Goal: Transaction & Acquisition: Purchase product/service

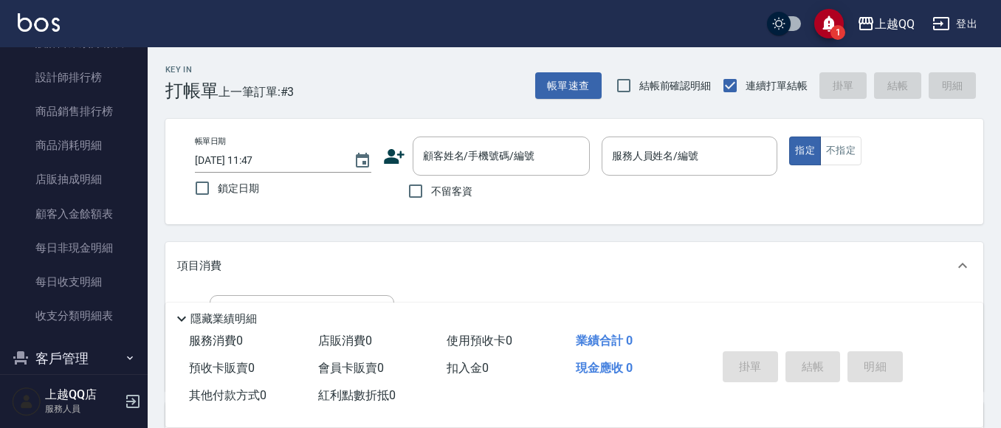
scroll to position [867, 0]
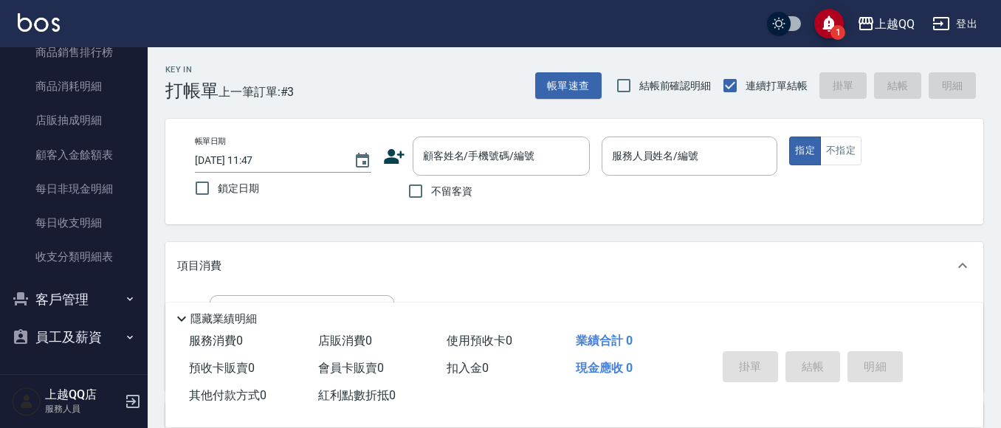
click at [101, 306] on button "客戶管理" at bounding box center [74, 300] width 136 height 38
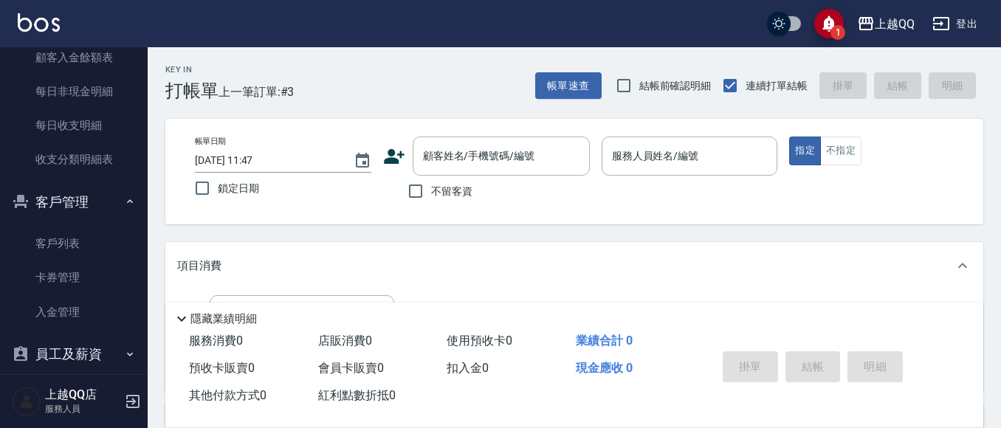
scroll to position [981, 0]
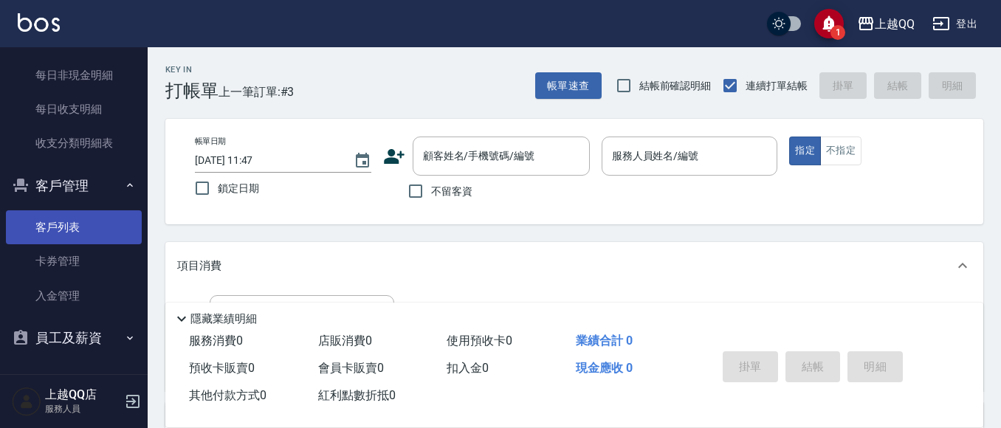
click at [97, 231] on link "客戶列表" at bounding box center [74, 227] width 136 height 34
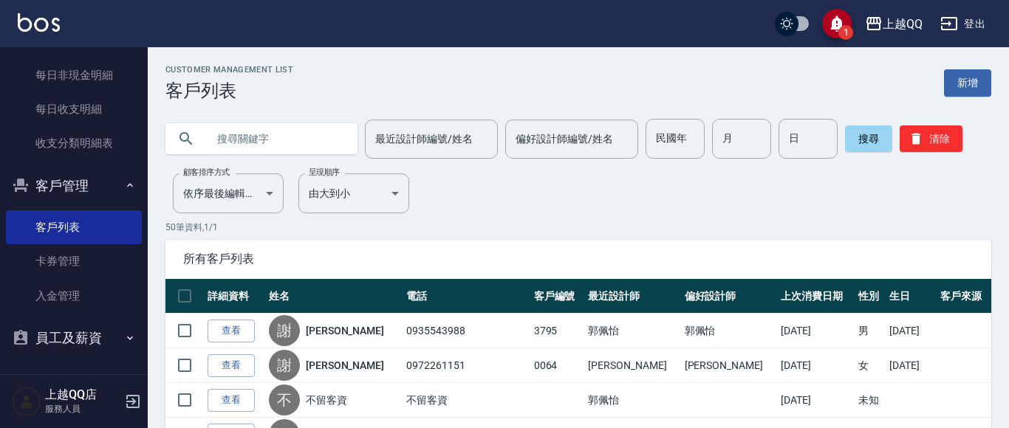
click at [298, 146] on input "text" at bounding box center [276, 139] width 139 height 40
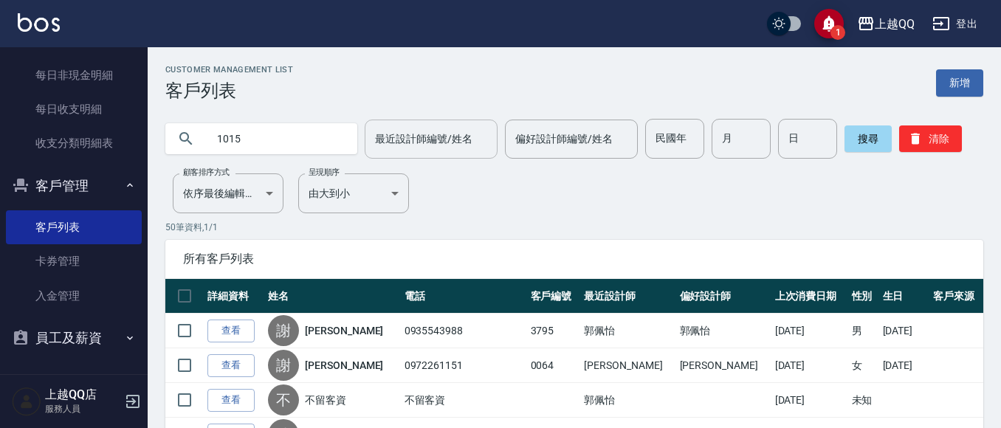
type input "1015"
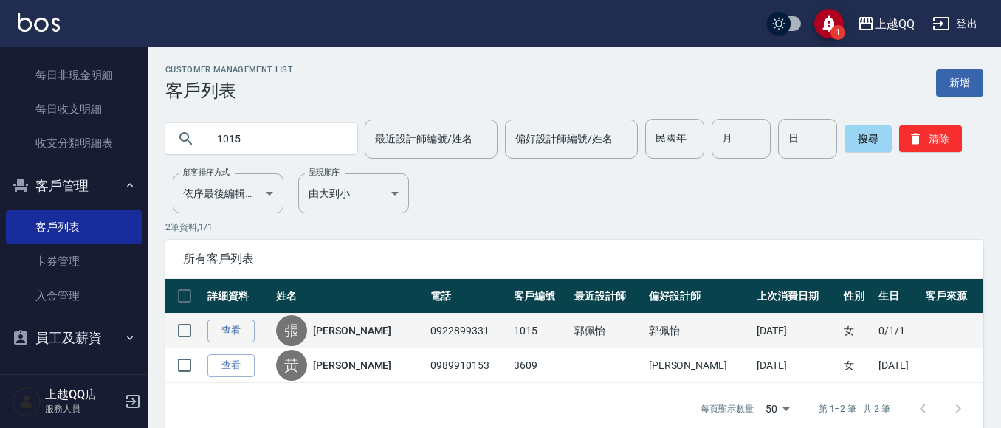
click at [244, 318] on td "查看" at bounding box center [238, 331] width 69 height 35
click at [243, 328] on link "查看" at bounding box center [230, 331] width 47 height 23
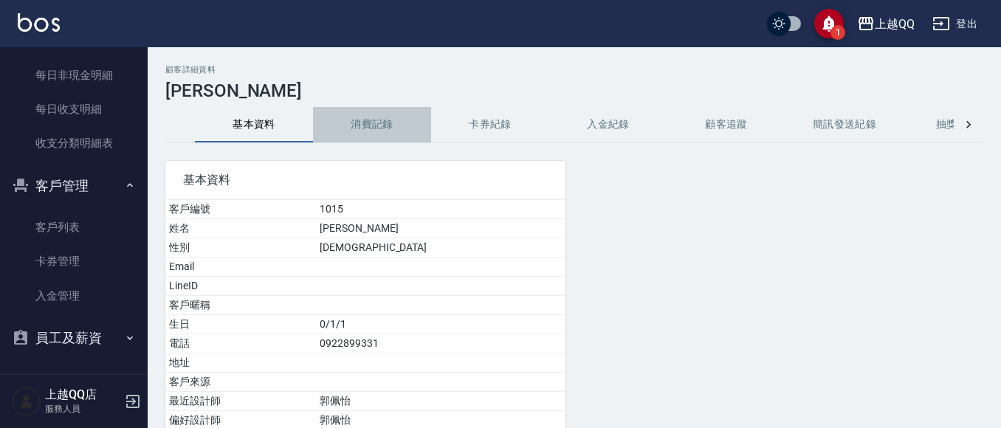
click at [405, 118] on button "消費記錄" at bounding box center [372, 124] width 118 height 35
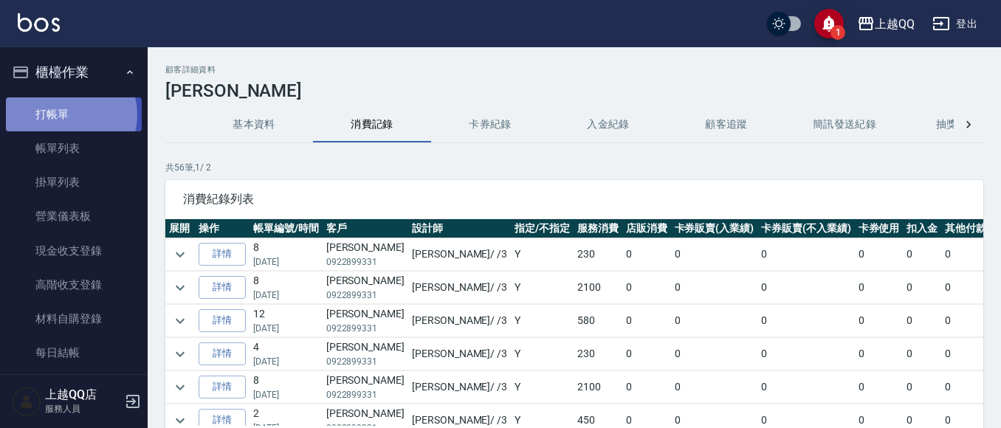
click at [70, 114] on link "打帳單" at bounding box center [74, 114] width 136 height 34
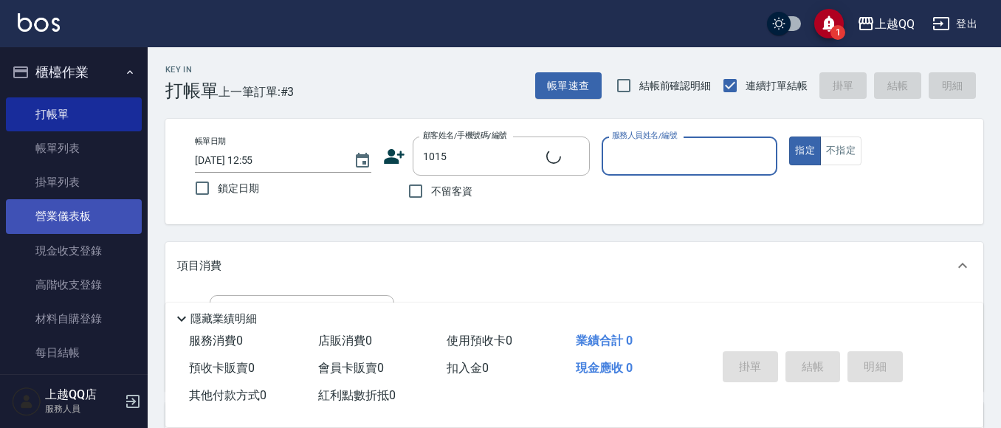
type input "[PERSON_NAME]/0922899331/1015"
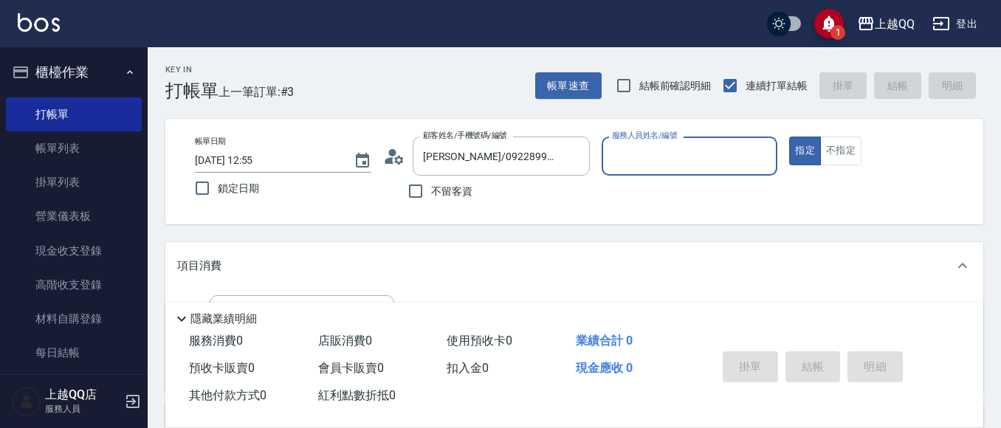
type input "佩怡-3"
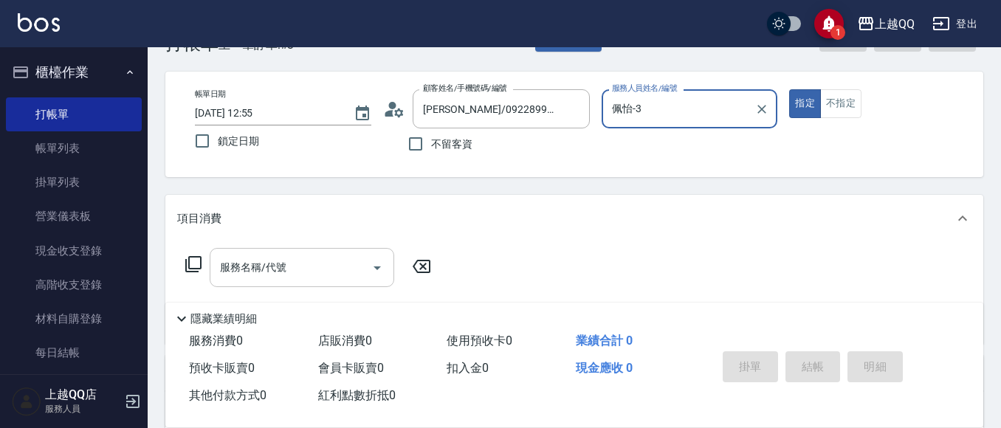
scroll to position [74, 0]
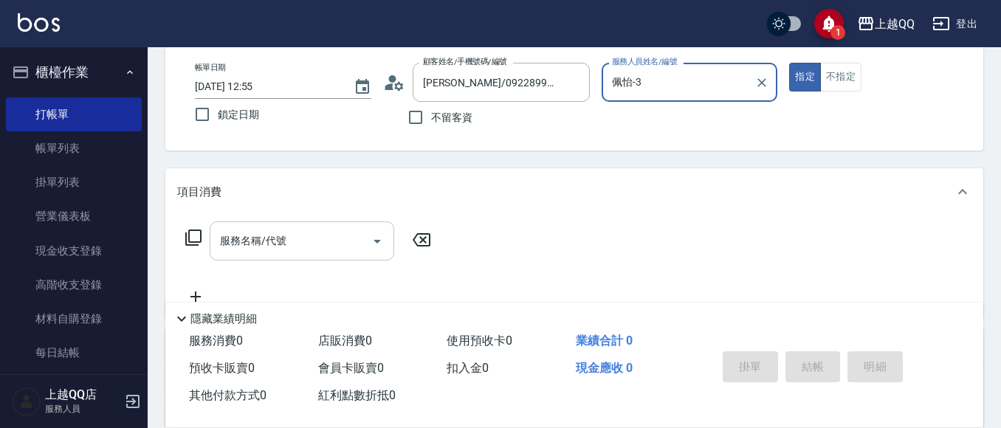
click at [258, 243] on div "服務名稱/代號 服務名稱/代號" at bounding box center [302, 241] width 185 height 39
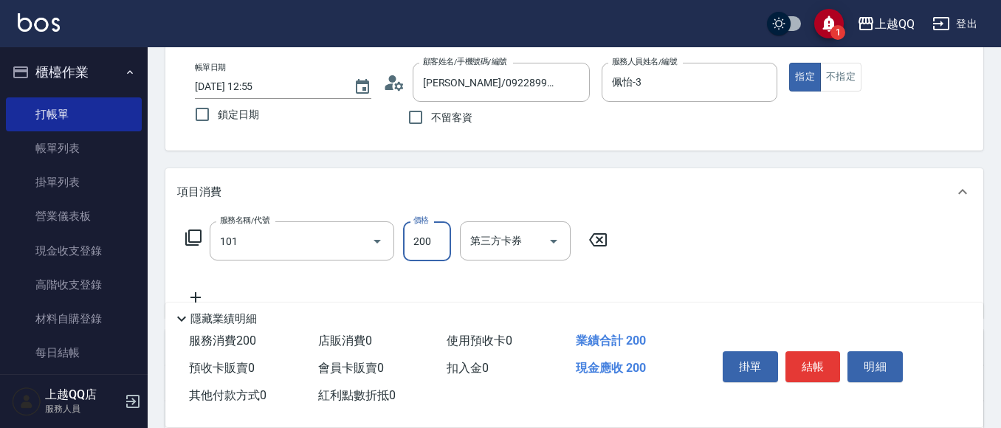
type input "洗髮(101)"
type input "230"
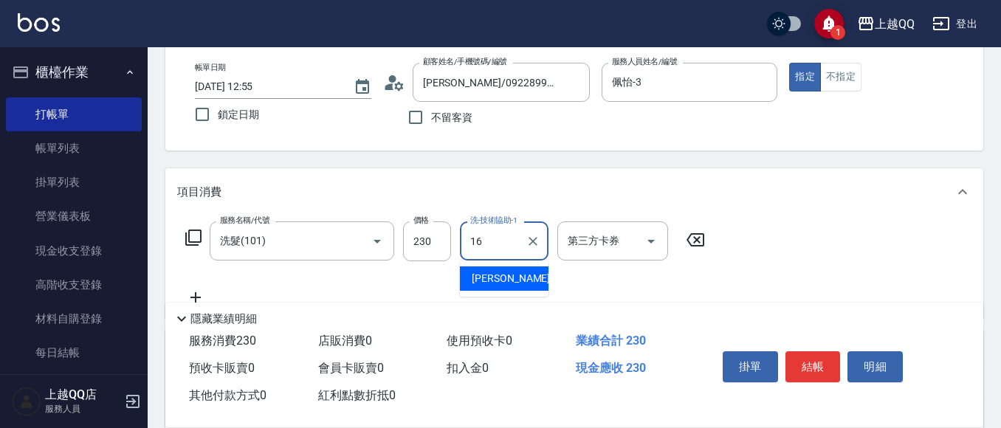
type input "[PERSON_NAME]-16"
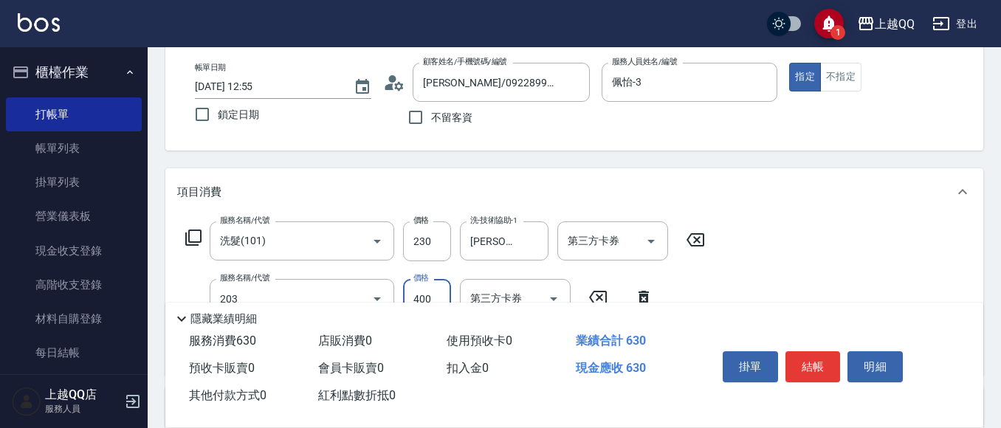
type input "指定單剪(203)"
type input "350"
click at [815, 364] on button "結帳" at bounding box center [813, 366] width 55 height 31
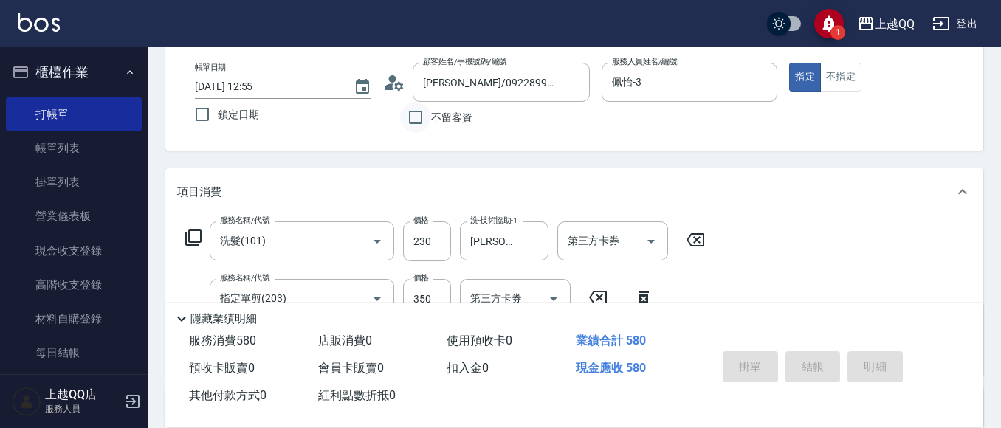
type input "[DATE] 13:17"
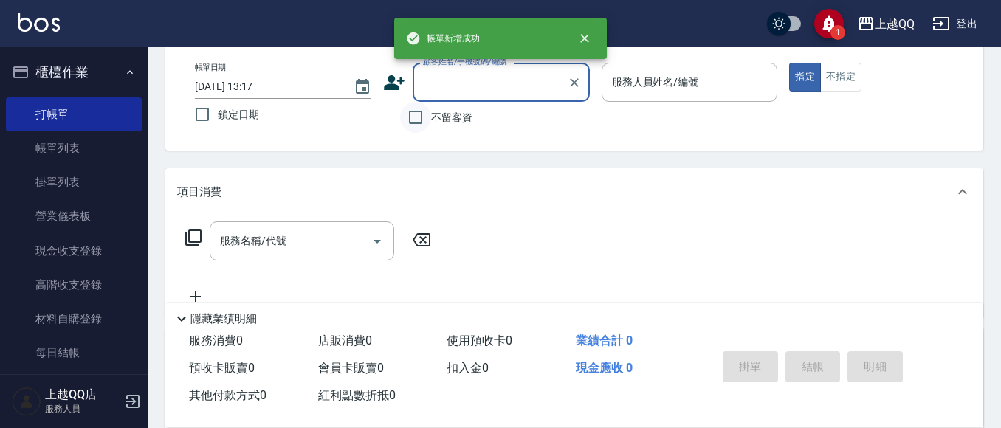
click at [420, 118] on input "不留客資" at bounding box center [415, 117] width 31 height 31
checkbox input "true"
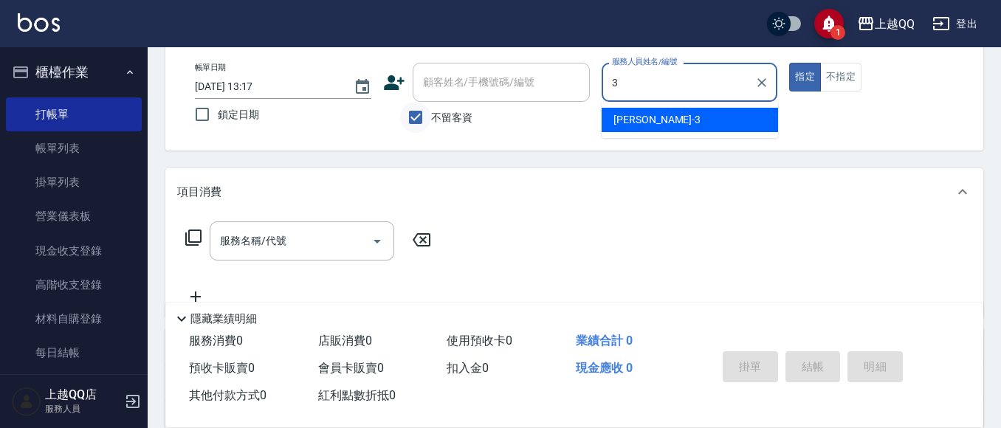
type input "佩怡-3"
type button "true"
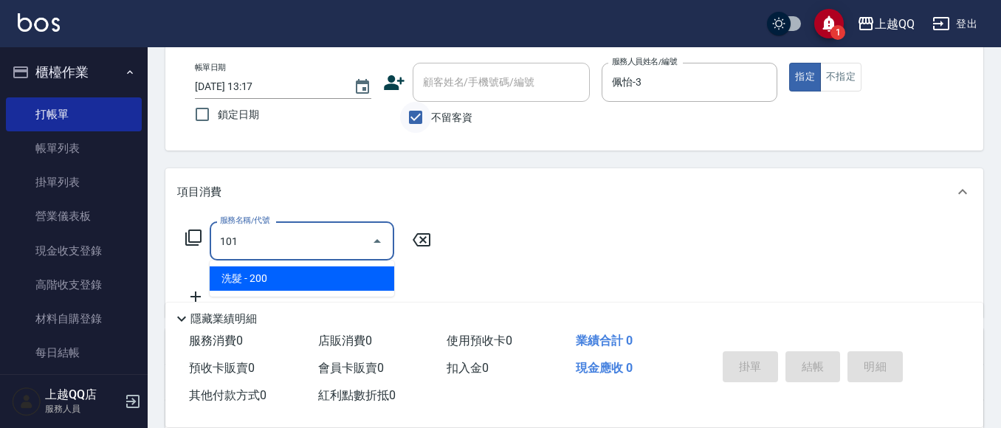
type input "洗髮(101)"
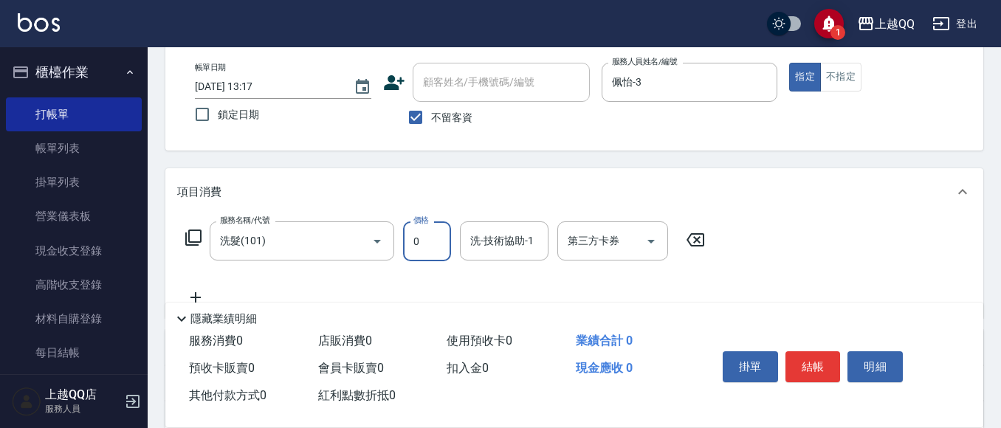
type input "0"
click at [200, 232] on icon at bounding box center [193, 238] width 16 height 16
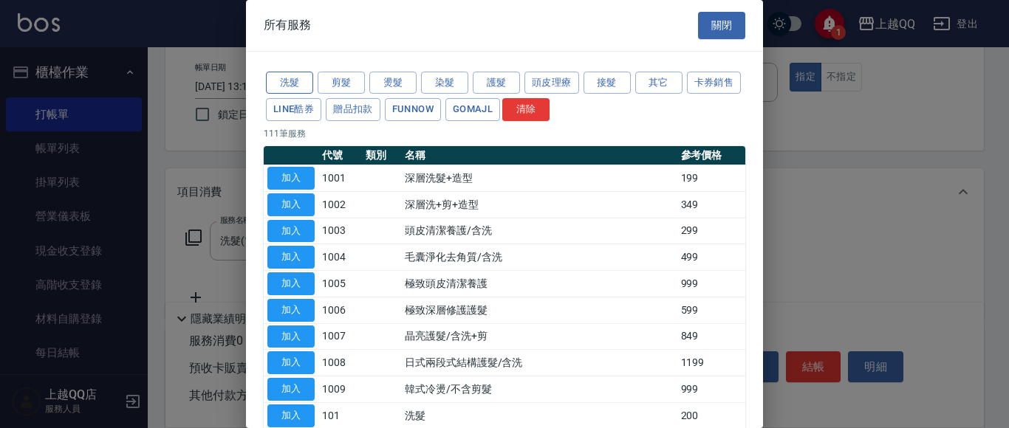
click at [284, 77] on button "洗髮" at bounding box center [289, 83] width 47 height 23
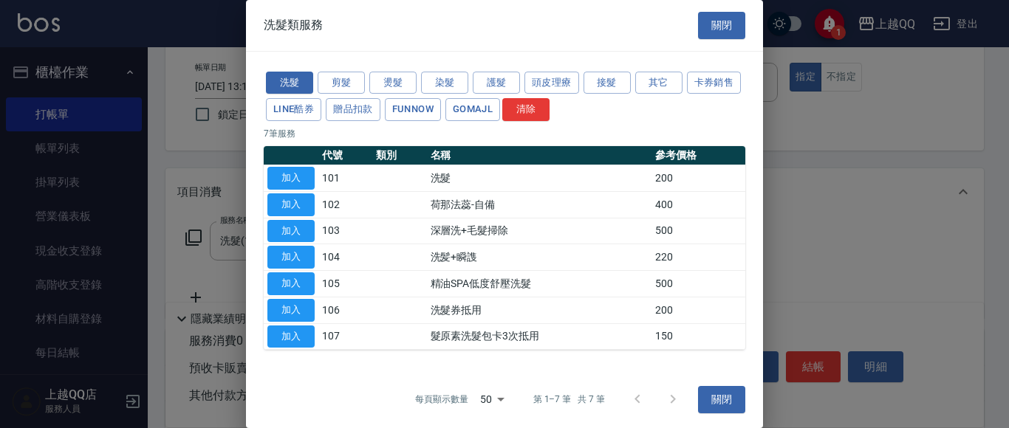
click at [302, 263] on button "加入" at bounding box center [290, 257] width 47 height 23
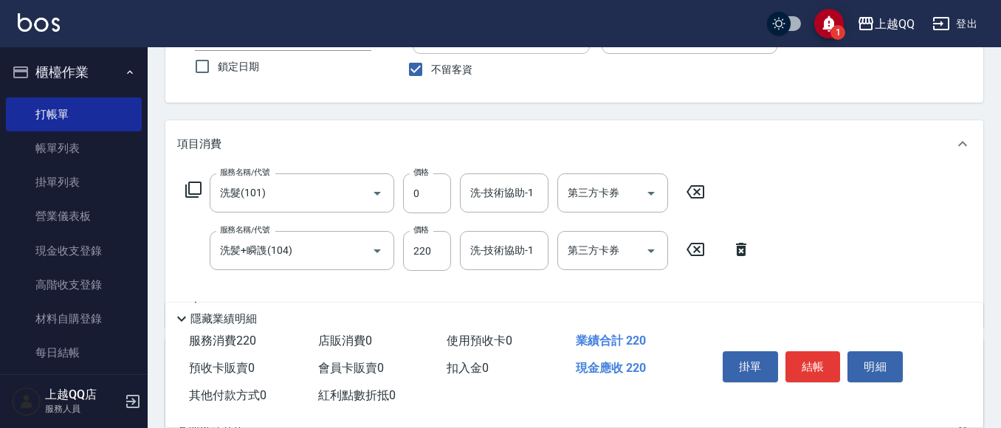
scroll to position [148, 0]
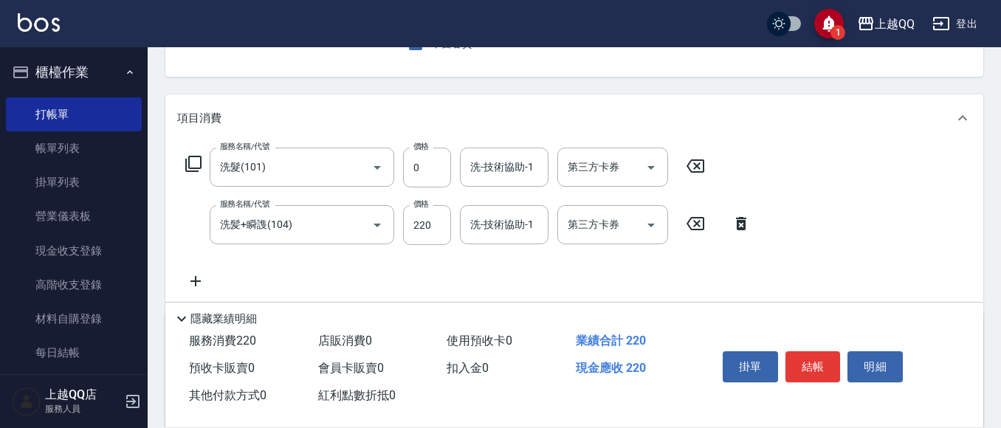
click at [712, 155] on div "服務名稱/代號 洗髮(101) 服務名稱/代號 價格 0 價格 洗-技術協助-1 洗-技術協助-1 第三方卡券 第三方卡券" at bounding box center [445, 168] width 537 height 40
click at [690, 166] on icon at bounding box center [695, 166] width 37 height 18
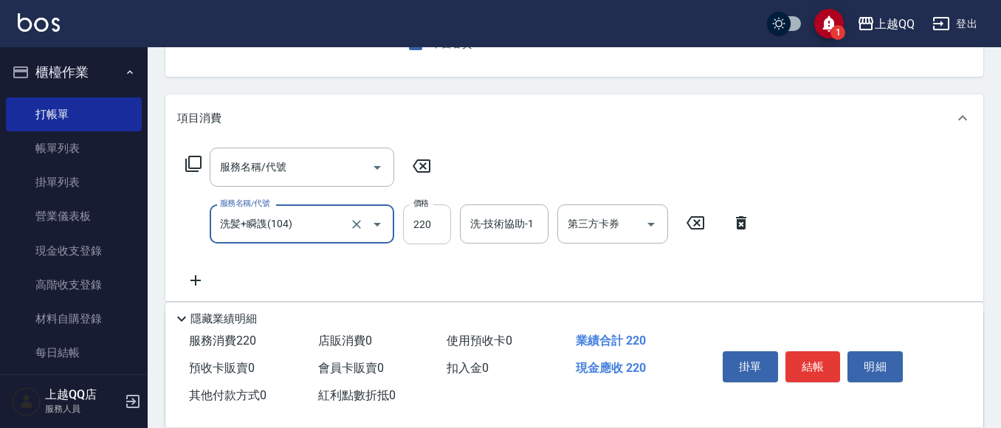
click at [437, 234] on input "220" at bounding box center [427, 225] width 48 height 40
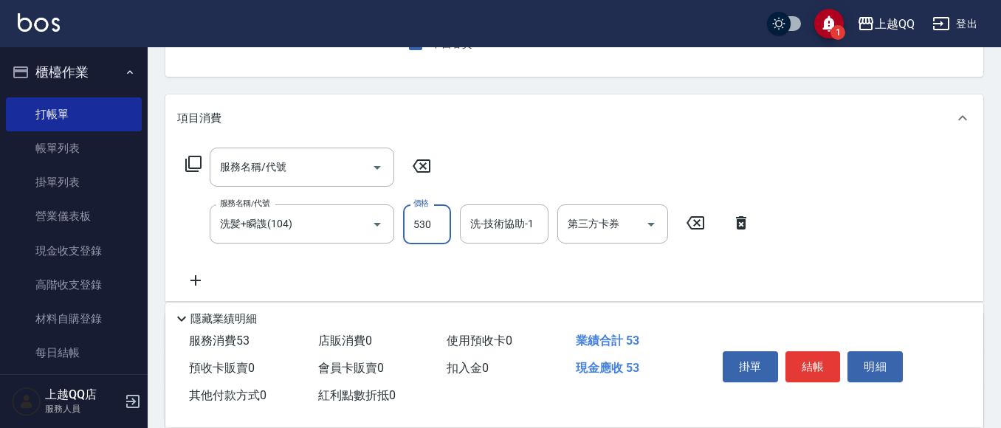
type input "530"
type input "1"
type input "[PERSON_NAME]-26"
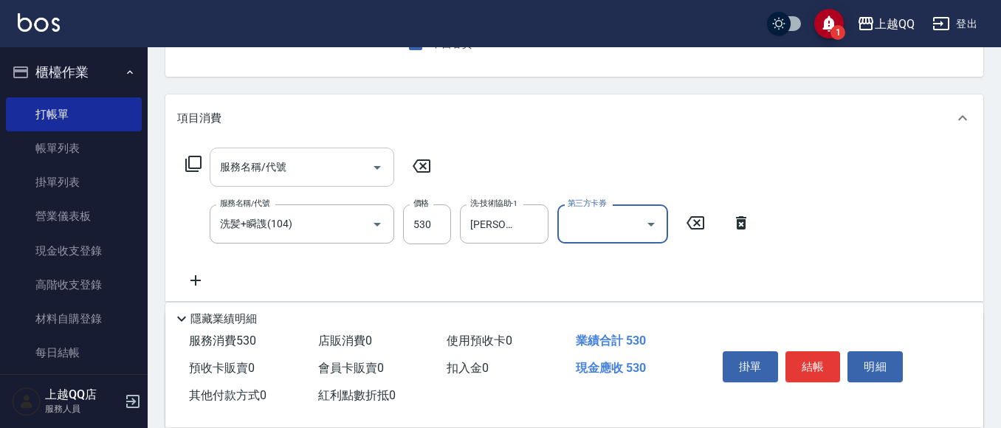
click at [244, 156] on input "服務名稱/代號" at bounding box center [290, 167] width 149 height 26
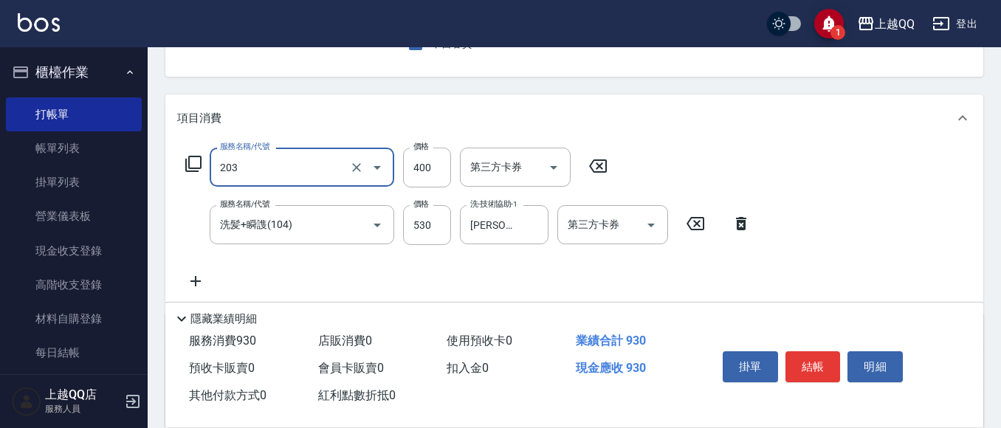
type input "指定單剪(203)"
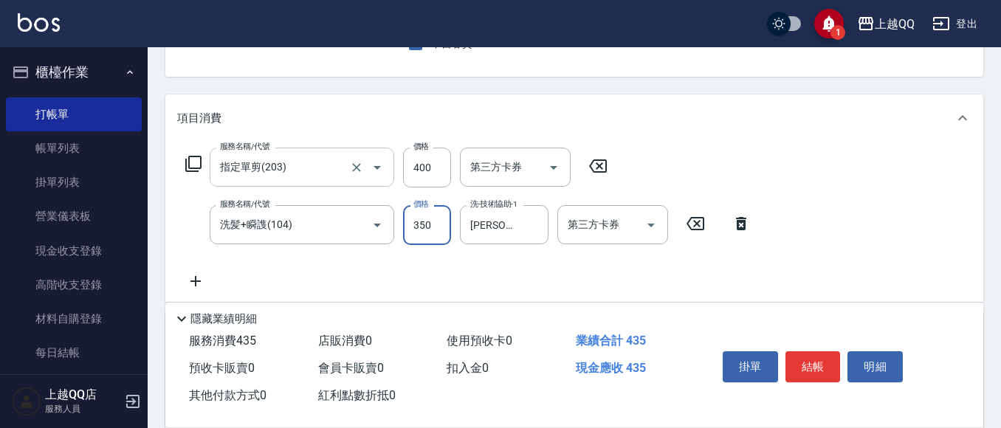
type input "350"
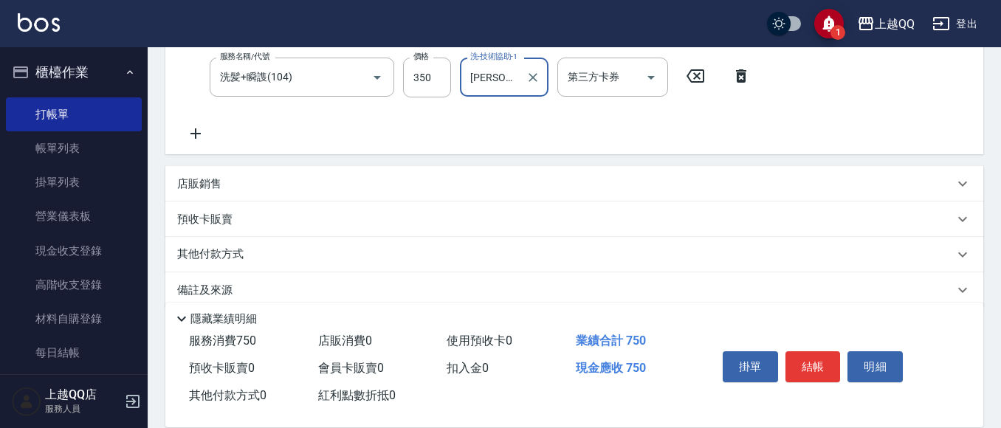
scroll to position [317, 0]
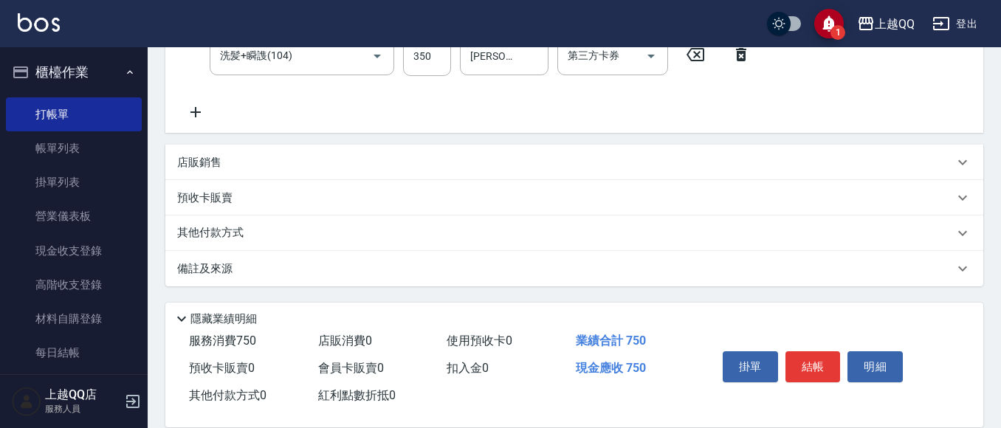
click at [218, 155] on p "店販銷售" at bounding box center [199, 163] width 44 height 16
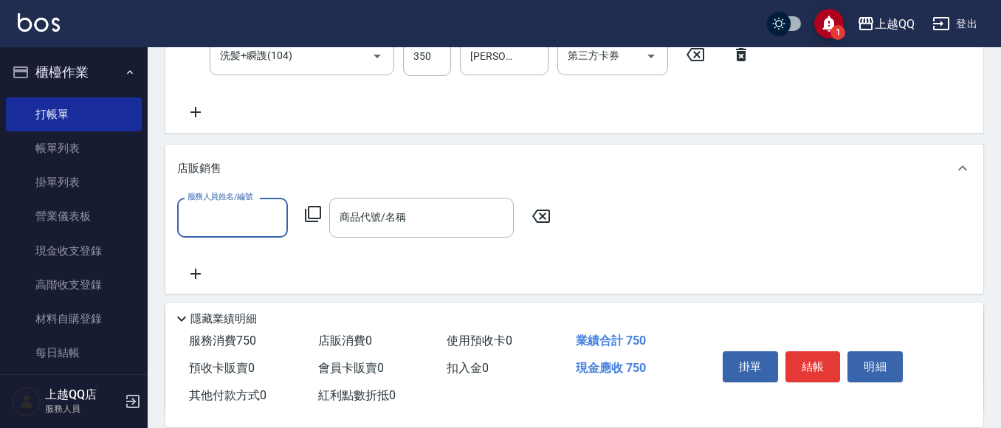
scroll to position [0, 0]
type input "佩怡-3"
click at [306, 213] on icon at bounding box center [313, 214] width 16 height 16
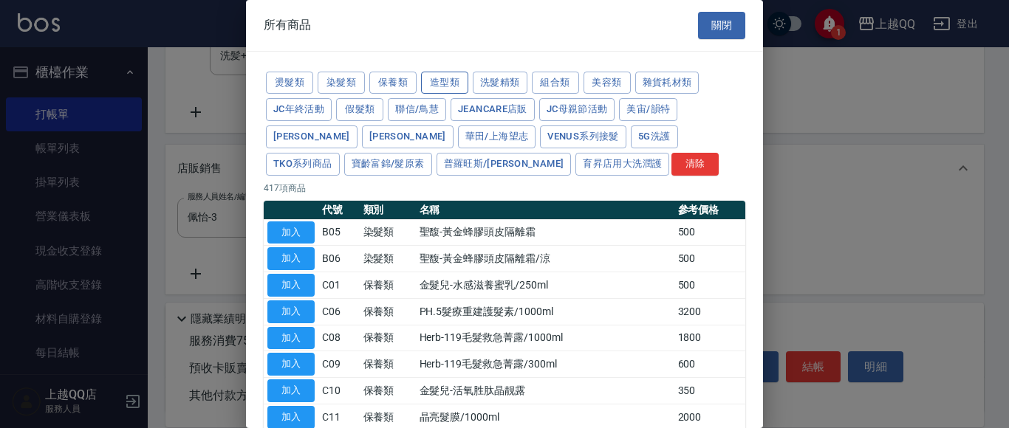
click at [436, 84] on button "造型類" at bounding box center [444, 83] width 47 height 23
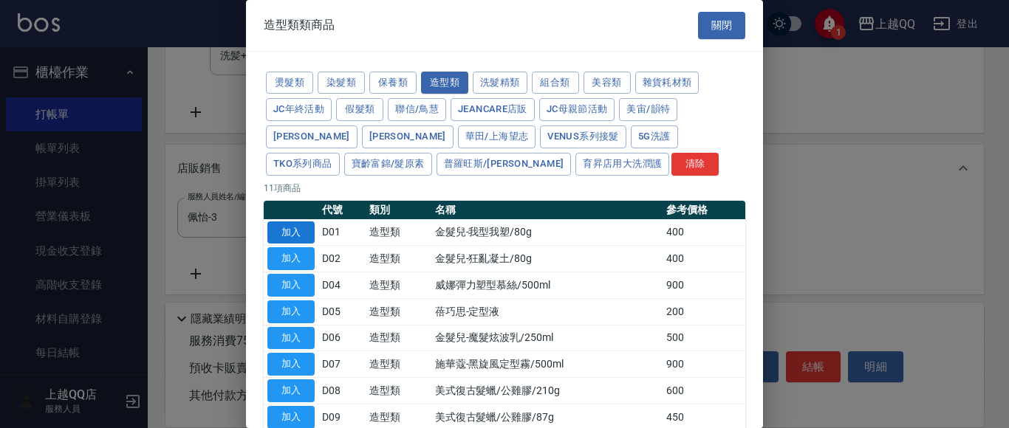
drag, startPoint x: 295, startPoint y: 219, endPoint x: 299, endPoint y: 236, distance: 16.7
click at [295, 225] on td "加入" at bounding box center [291, 232] width 55 height 27
click at [305, 234] on button "加入" at bounding box center [290, 233] width 47 height 23
type input "金髮兒-我型我塑/80g"
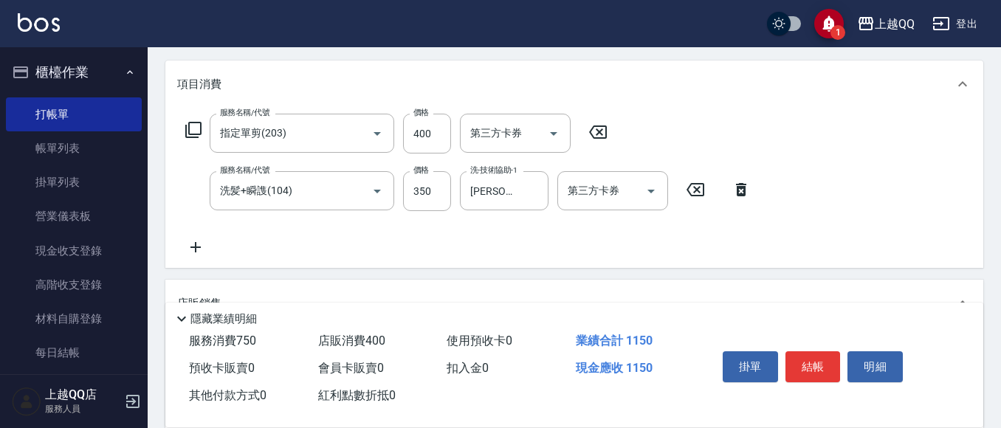
scroll to position [169, 0]
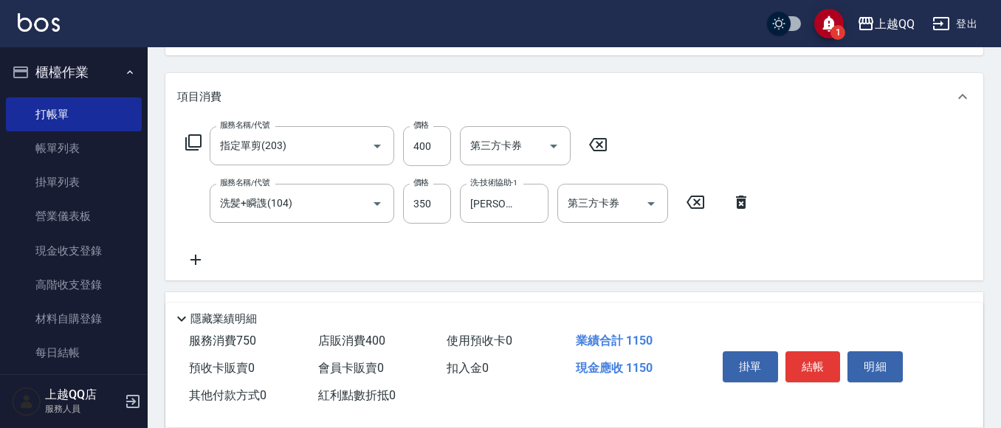
drag, startPoint x: 437, startPoint y: 210, endPoint x: 452, endPoint y: 214, distance: 15.2
click at [438, 210] on input "350" at bounding box center [427, 204] width 48 height 40
type input "530"
click at [431, 140] on input "400" at bounding box center [427, 146] width 48 height 40
type input "350"
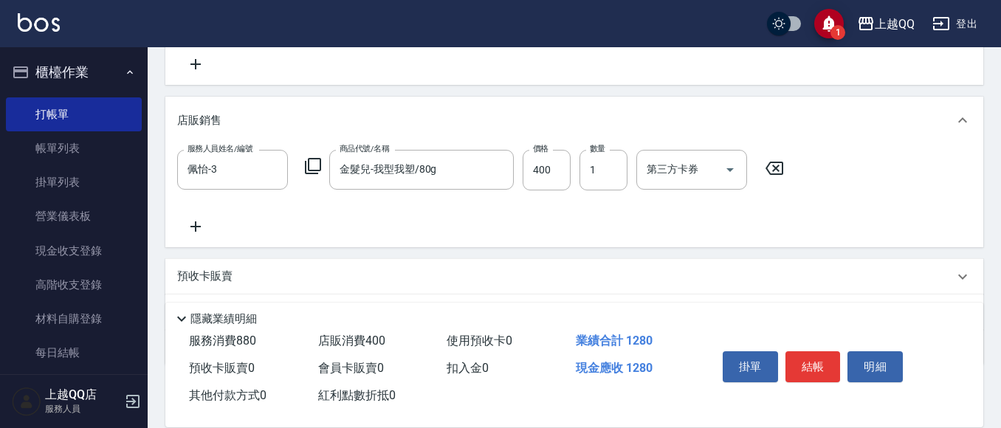
scroll to position [391, 0]
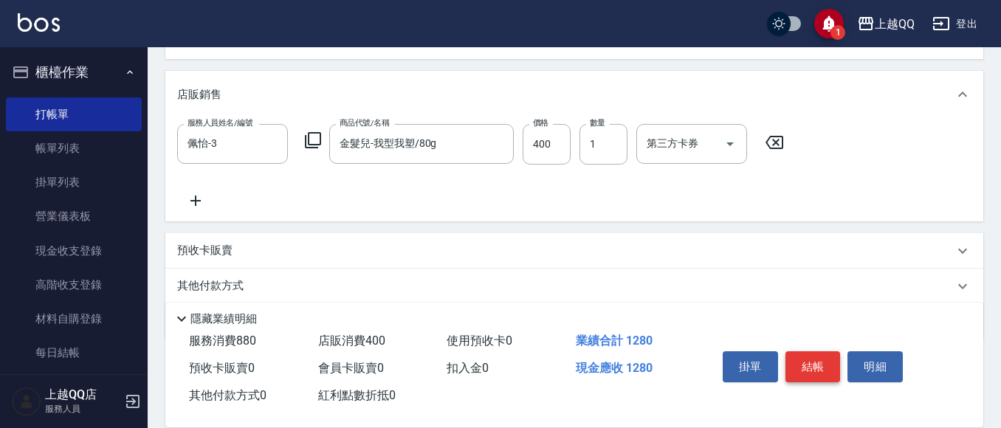
click at [814, 367] on button "結帳" at bounding box center [813, 366] width 55 height 31
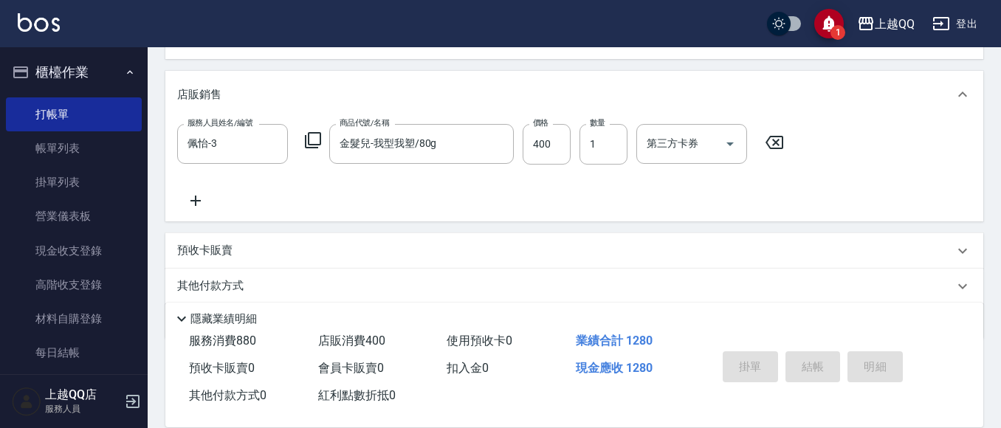
type input "[DATE] 13:18"
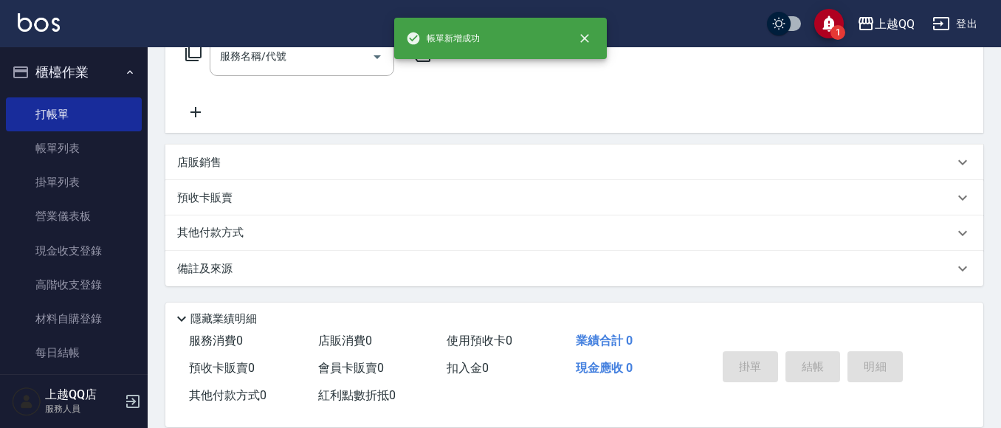
scroll to position [0, 0]
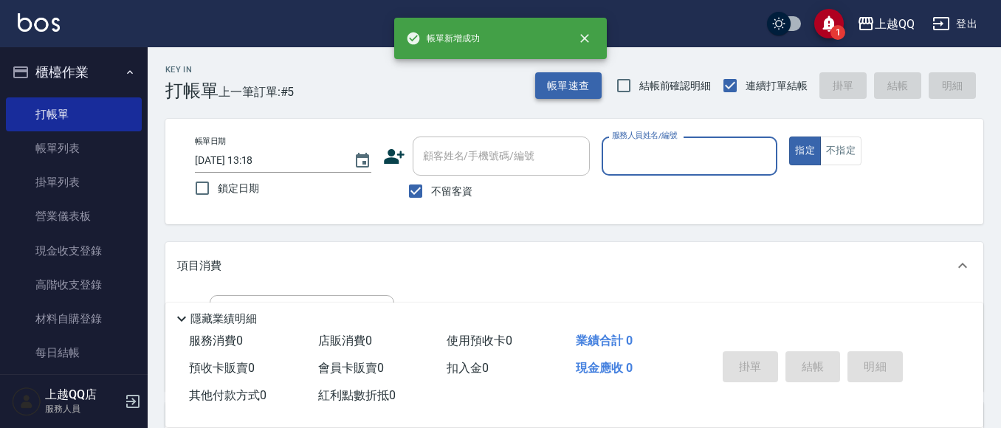
click at [567, 89] on button "帳單速查" at bounding box center [568, 85] width 66 height 27
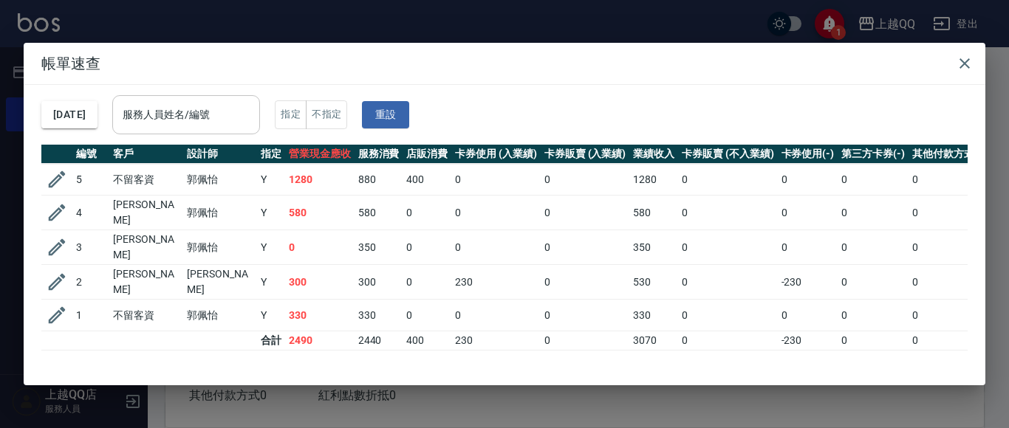
click at [253, 113] on input "服務人員姓名/編號" at bounding box center [186, 115] width 134 height 26
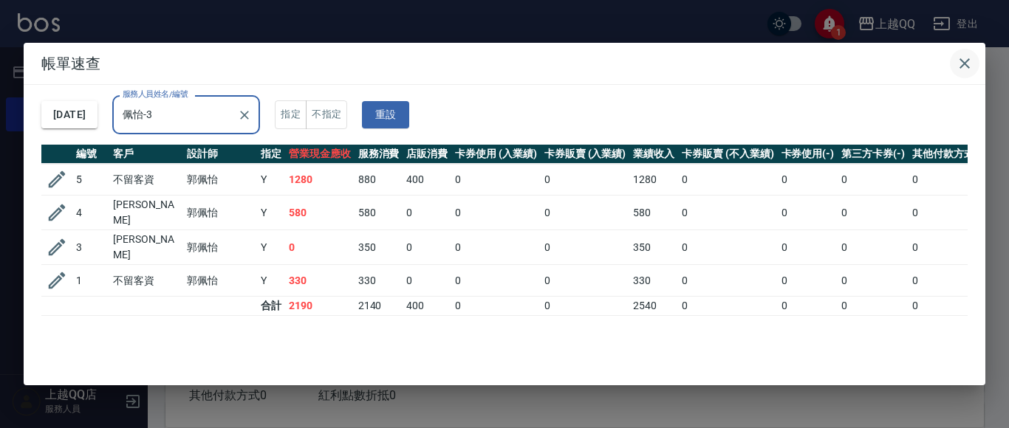
type input "佩怡-3"
click at [968, 63] on icon "button" at bounding box center [965, 64] width 18 height 18
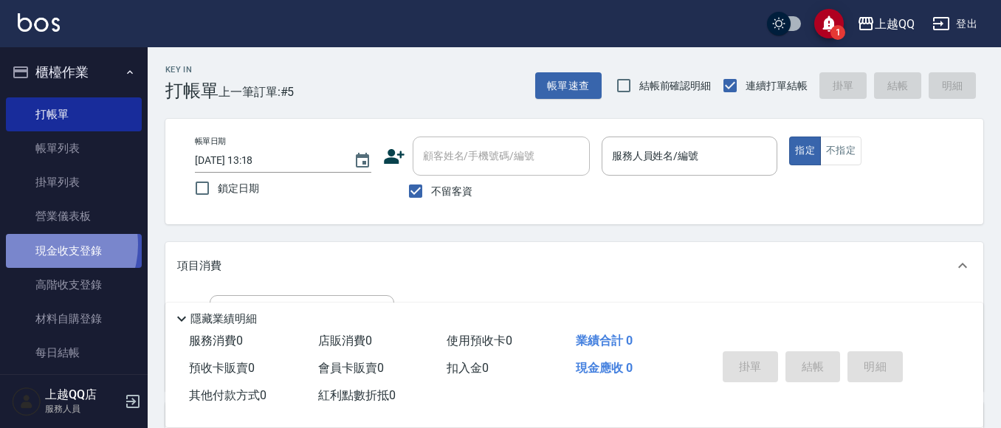
click at [46, 244] on link "現金收支登錄" at bounding box center [74, 251] width 136 height 34
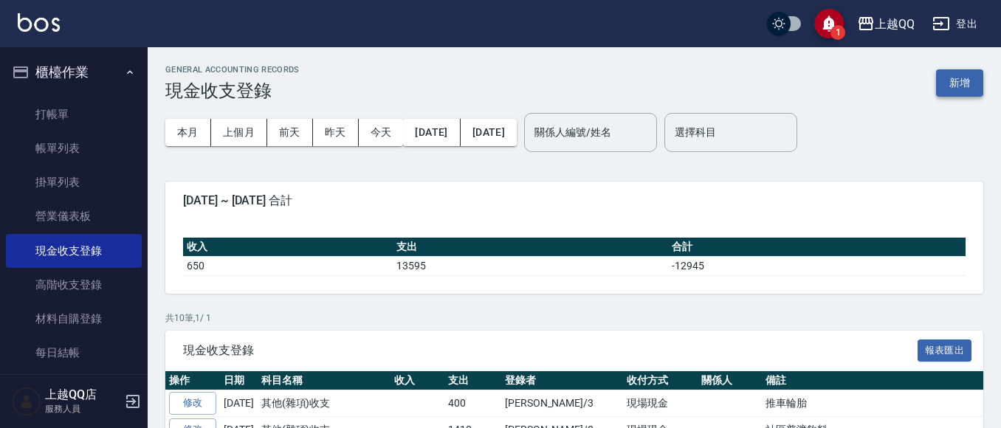
click at [951, 86] on button "新增" at bounding box center [959, 82] width 47 height 27
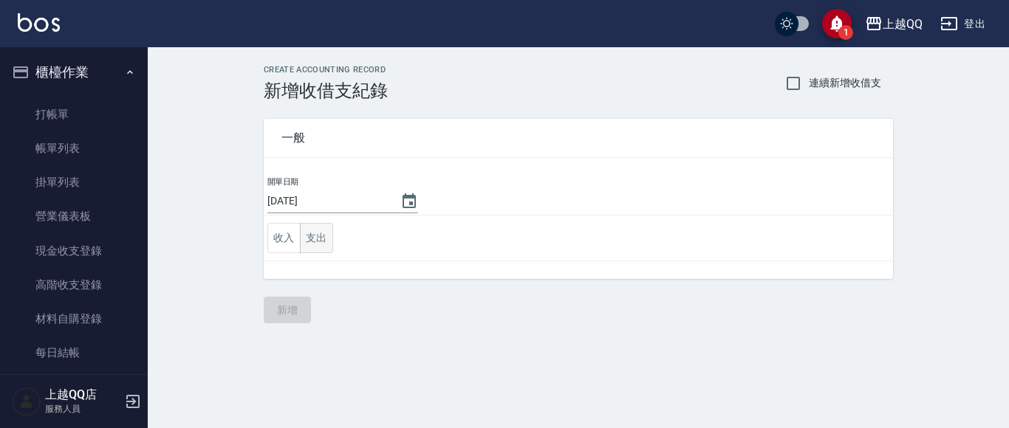
click at [319, 240] on button "支出" at bounding box center [316, 238] width 33 height 30
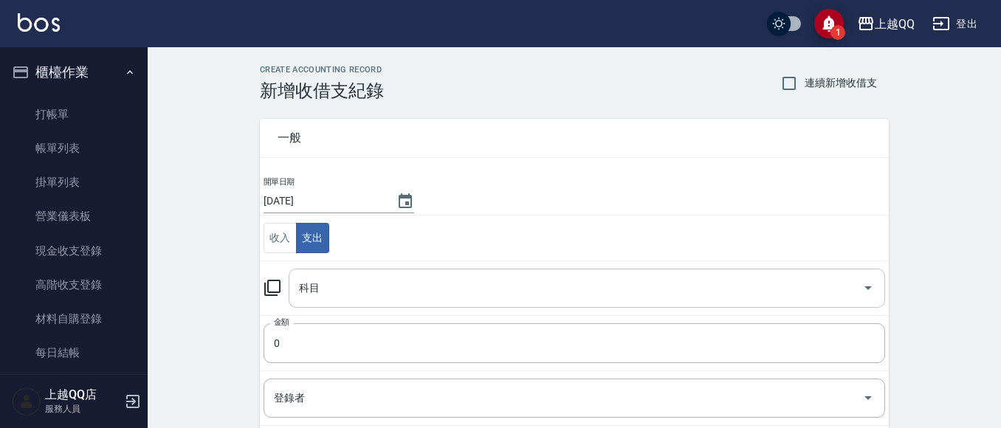
click at [860, 286] on icon "Open" at bounding box center [869, 288] width 18 height 18
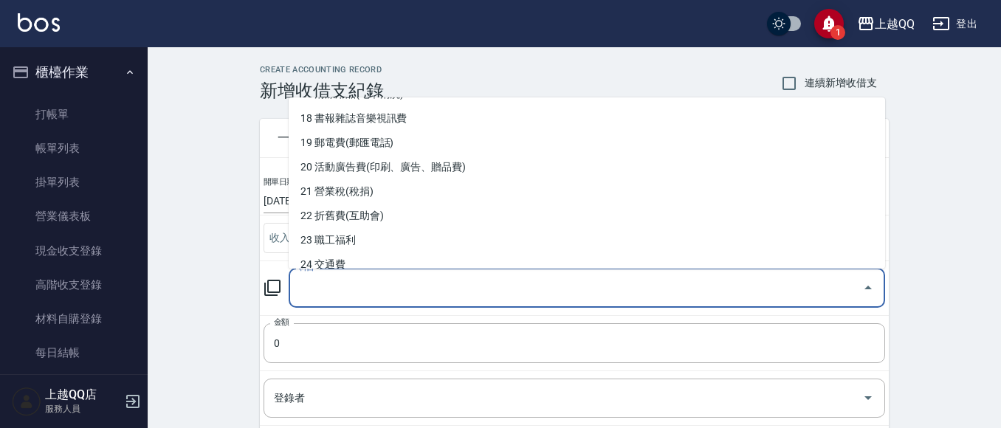
scroll to position [501, 0]
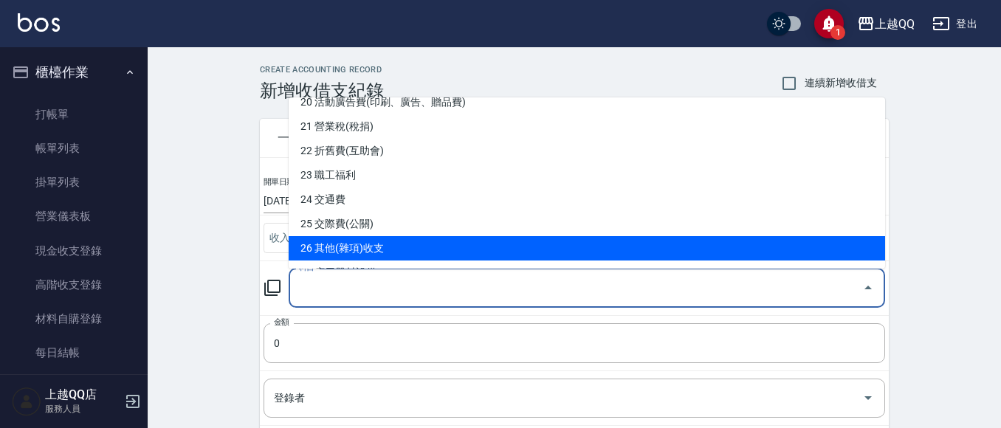
click at [347, 253] on li "26 其他(雜項)收支" at bounding box center [587, 248] width 597 height 24
type input "26 其他(雜項)收支"
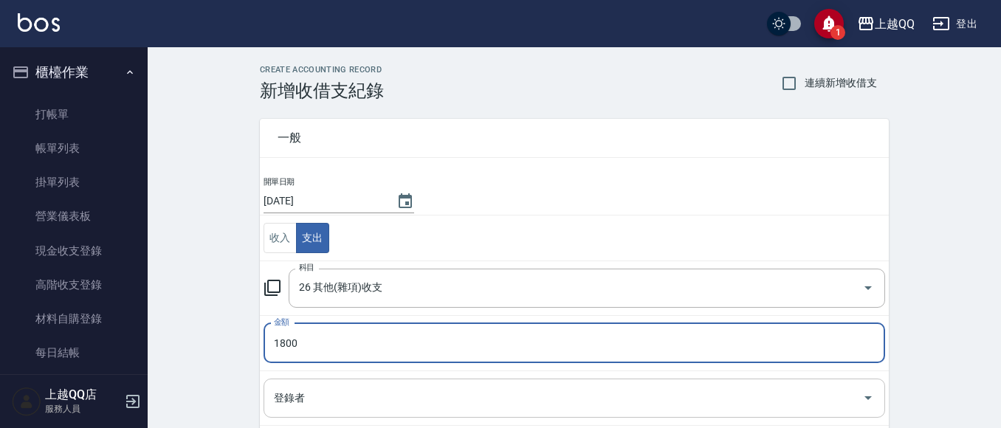
type input "1800"
click at [274, 393] on div "登錄者 登錄者" at bounding box center [575, 398] width 622 height 39
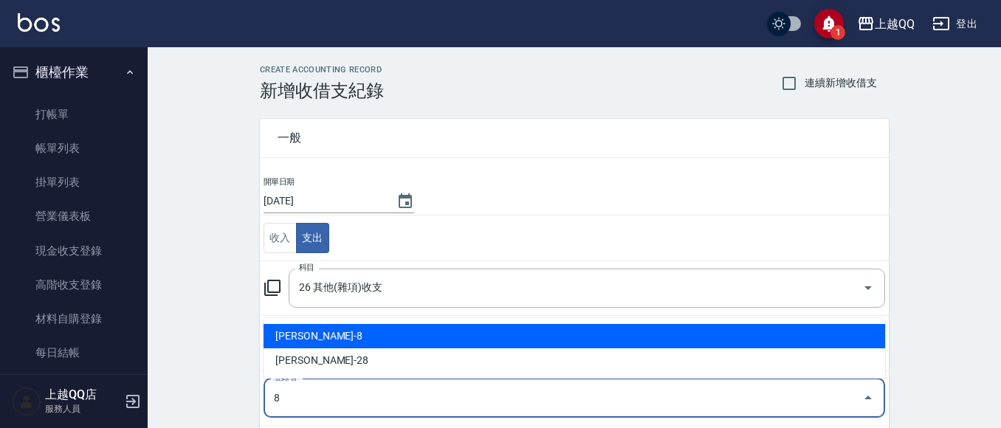
click at [312, 334] on li "[PERSON_NAME]-8" at bounding box center [575, 336] width 622 height 24
type input "[PERSON_NAME]-8"
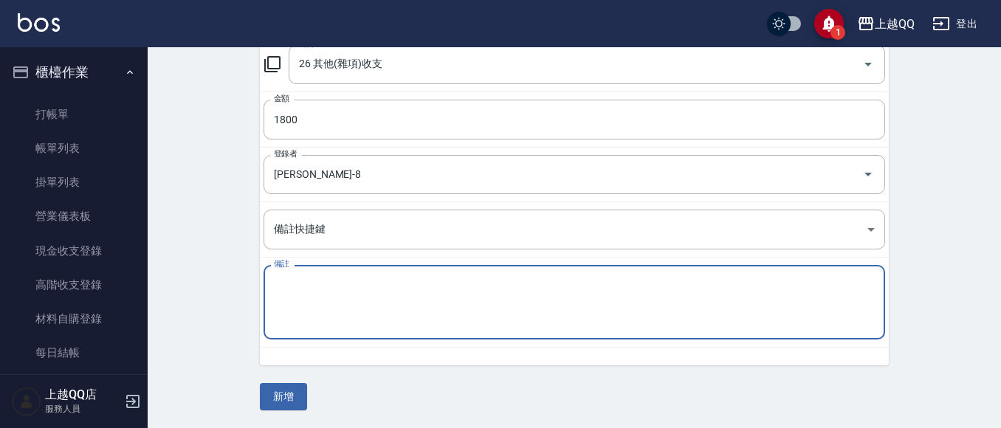
click at [308, 314] on textarea "備註" at bounding box center [574, 303] width 601 height 50
type textarea "9/9退[PERSON_NAME]洗髮卡9格200*9"
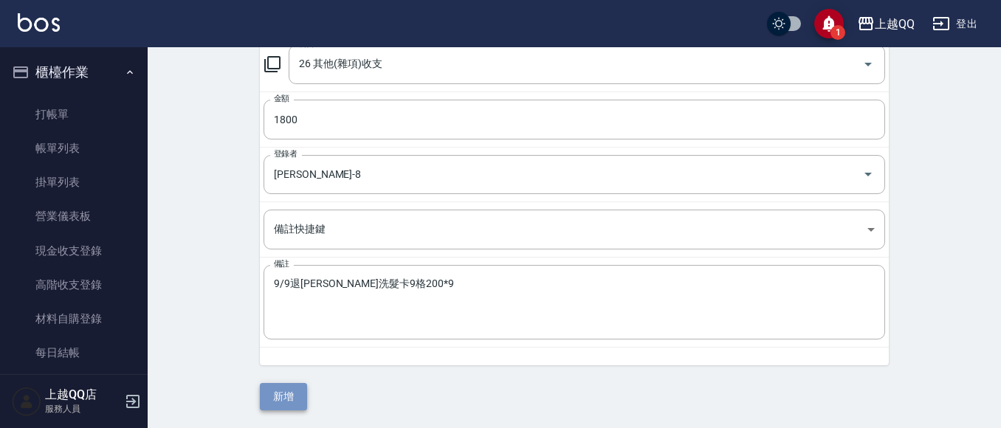
click at [292, 400] on button "新增" at bounding box center [283, 396] width 47 height 27
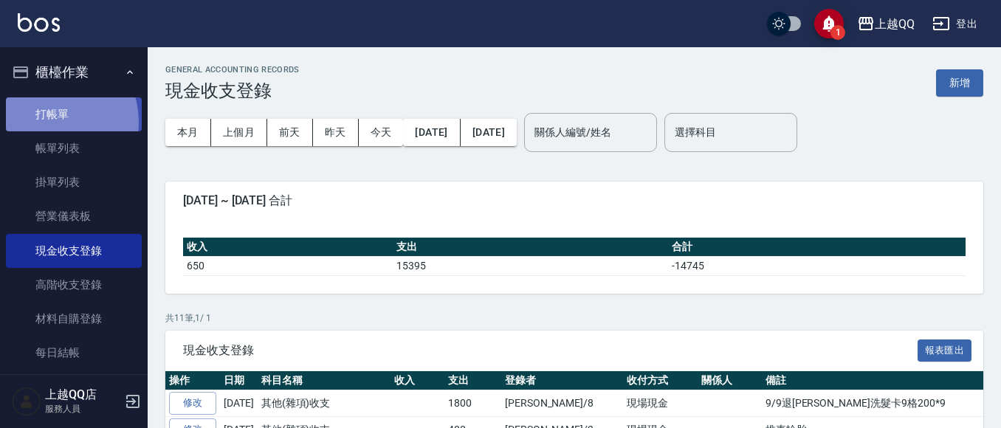
click at [49, 122] on link "打帳單" at bounding box center [74, 114] width 136 height 34
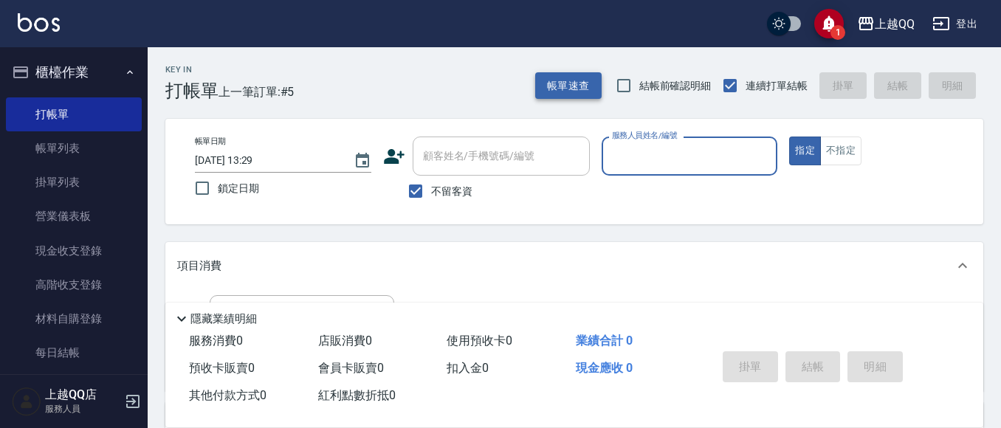
click at [587, 78] on button "帳單速查" at bounding box center [568, 85] width 66 height 27
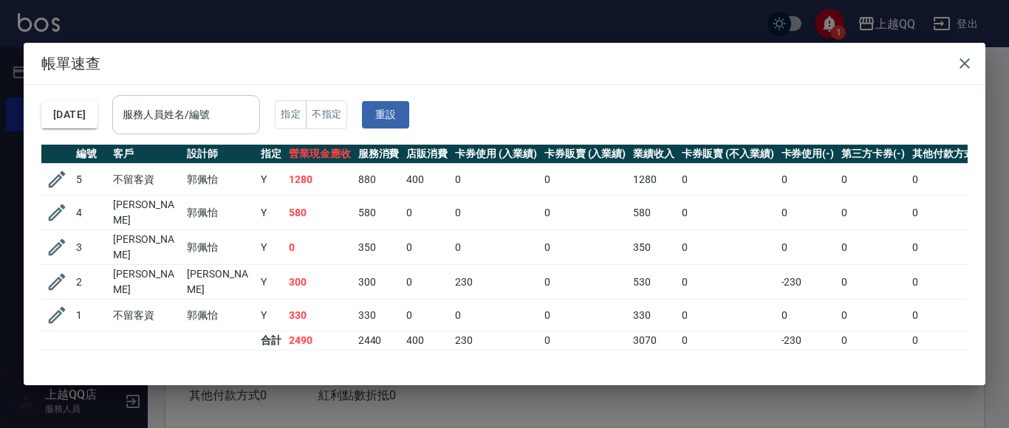
click at [193, 114] on input "服務人員姓名/編號" at bounding box center [186, 115] width 134 height 26
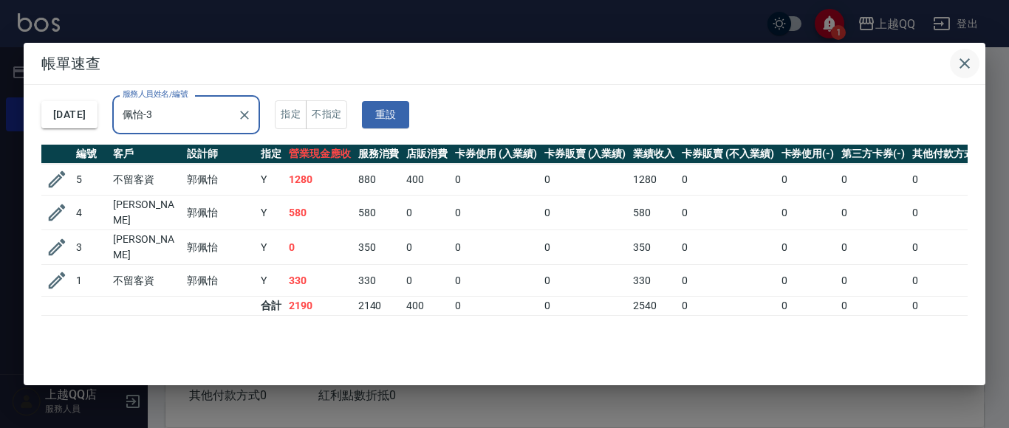
type input "佩怡-3"
click at [971, 58] on icon "button" at bounding box center [965, 64] width 18 height 18
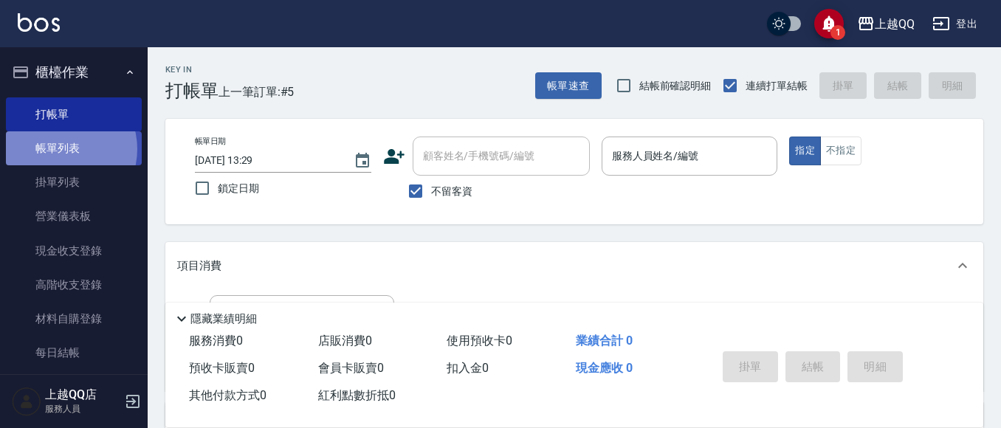
click at [60, 149] on link "帳單列表" at bounding box center [74, 148] width 136 height 34
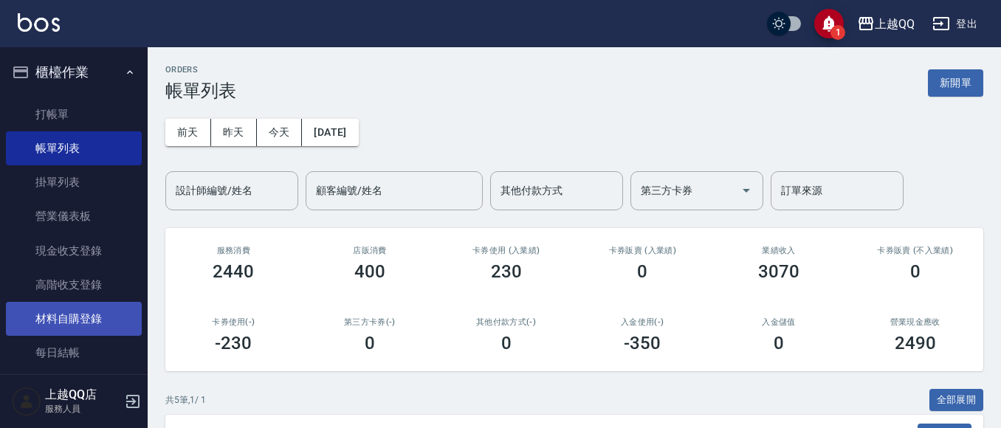
click at [58, 321] on link "材料自購登錄" at bounding box center [74, 319] width 136 height 34
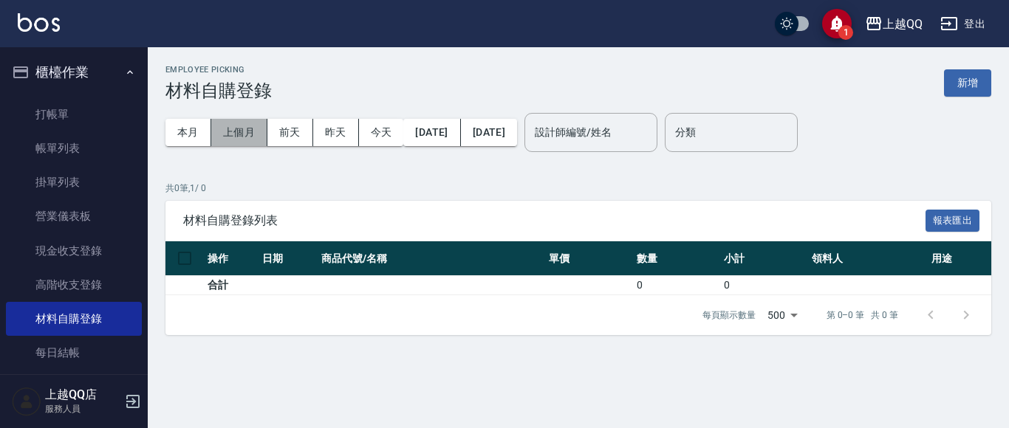
click at [243, 132] on button "上個月" at bounding box center [239, 132] width 56 height 27
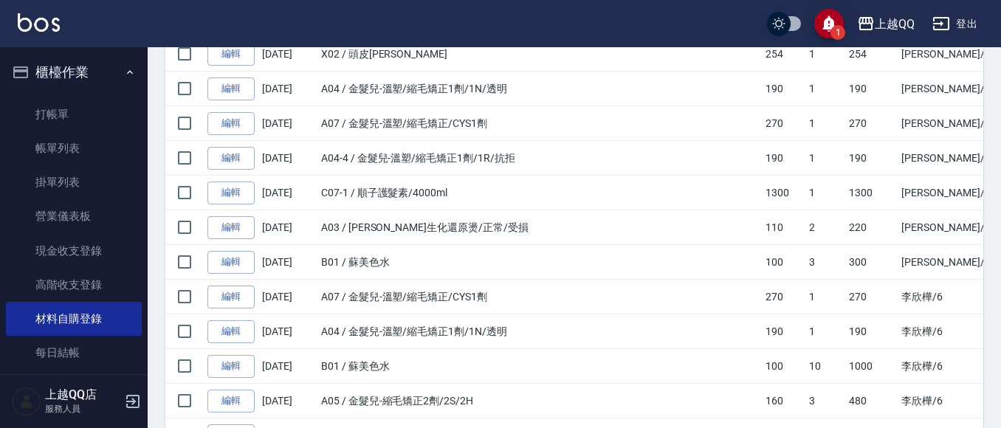
scroll to position [283, 0]
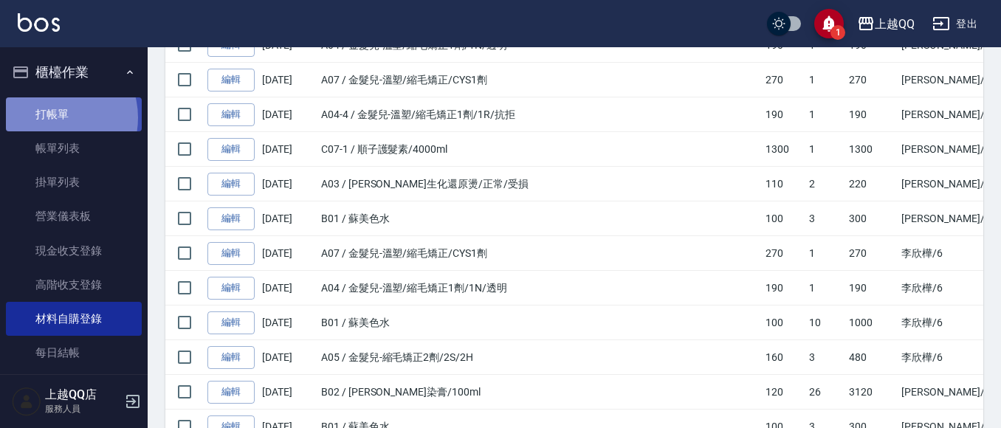
click at [50, 117] on link "打帳單" at bounding box center [74, 114] width 136 height 34
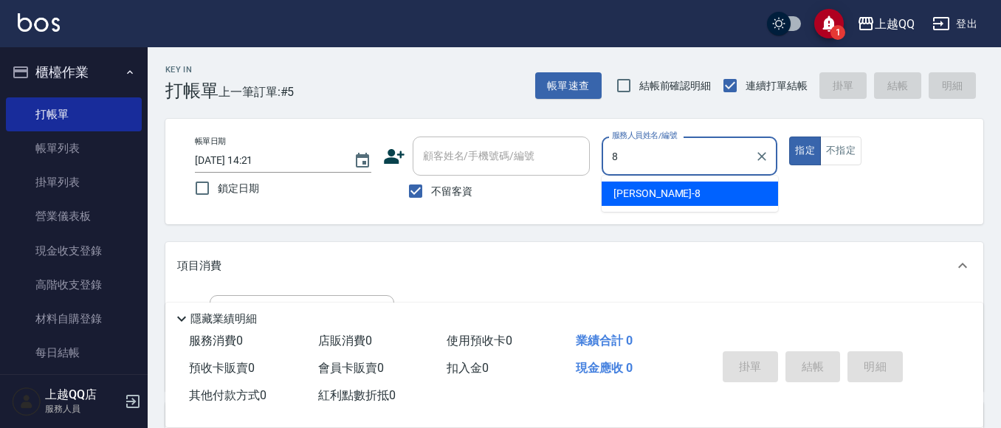
type input "[PERSON_NAME]-8"
type button "true"
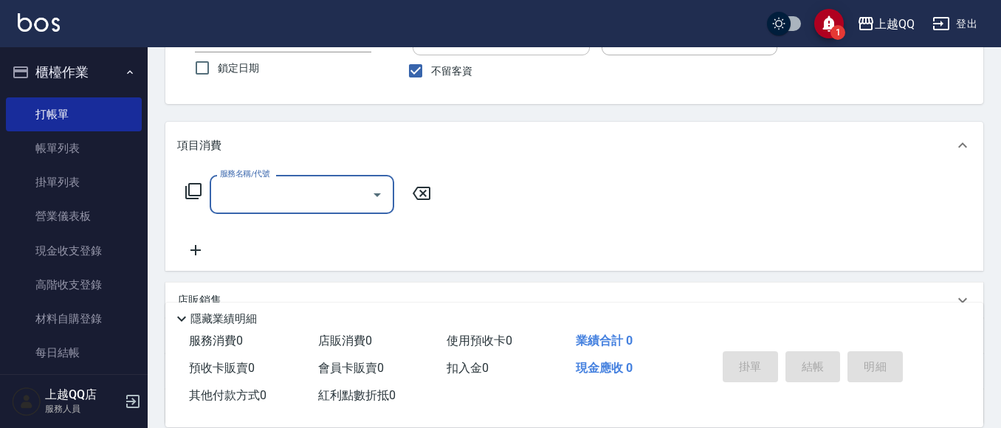
scroll to position [121, 0]
click at [197, 189] on icon at bounding box center [194, 191] width 18 height 18
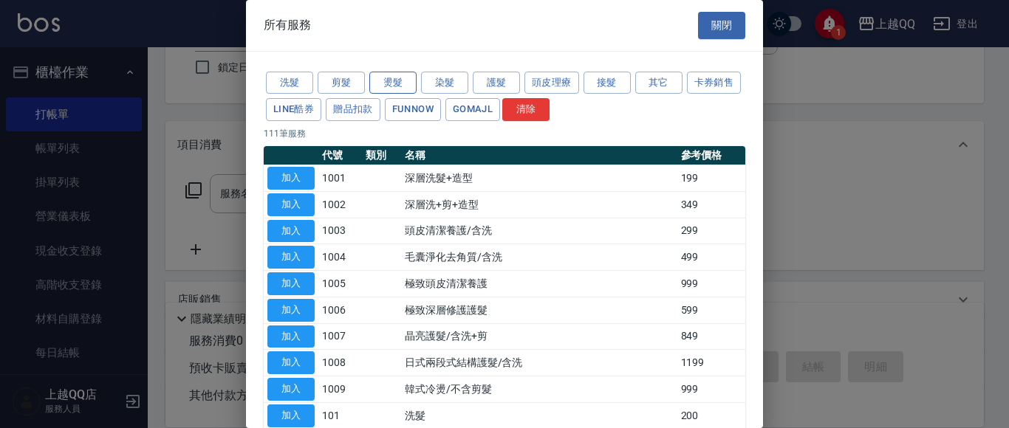
click at [394, 84] on button "燙髮" at bounding box center [392, 83] width 47 height 23
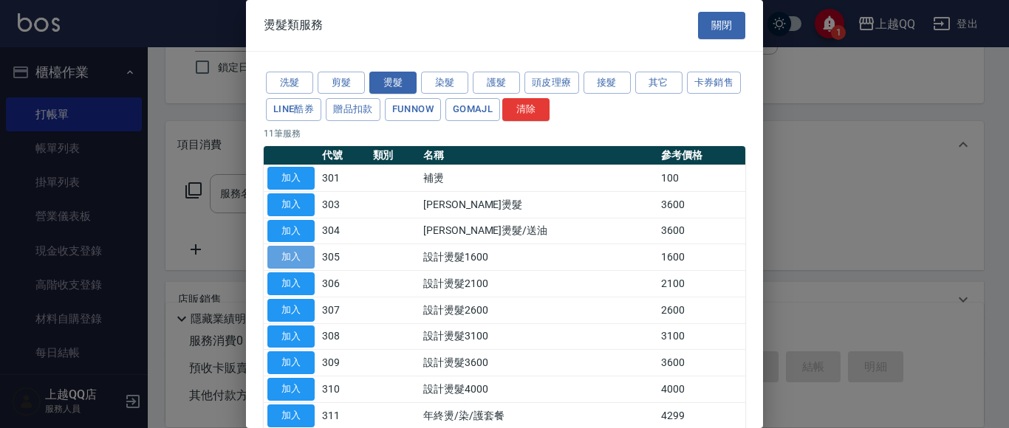
click at [290, 255] on button "加入" at bounding box center [290, 257] width 47 height 23
type input "設計燙髮1600(305)"
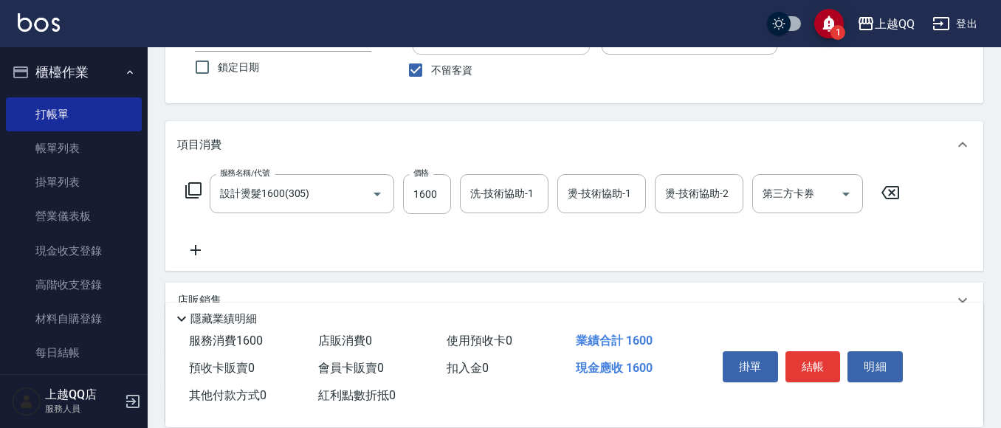
click at [197, 188] on icon at bounding box center [194, 191] width 18 height 18
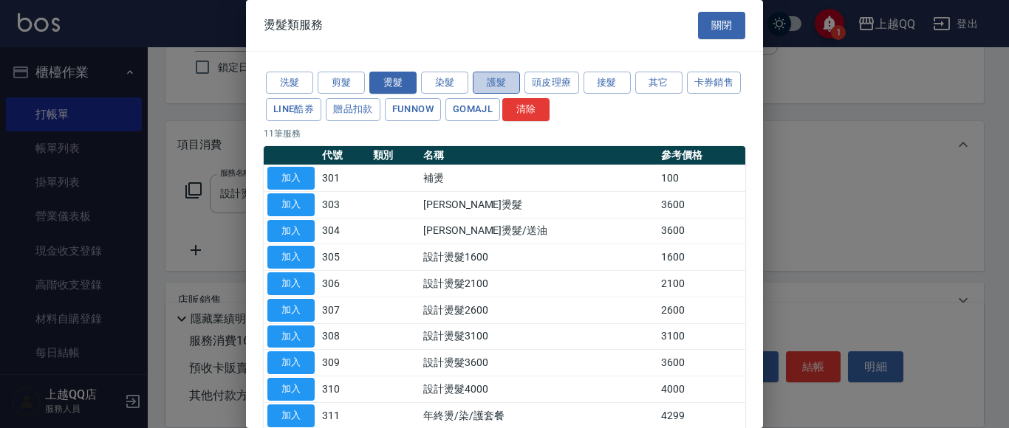
click at [486, 83] on button "護髮" at bounding box center [496, 83] width 47 height 23
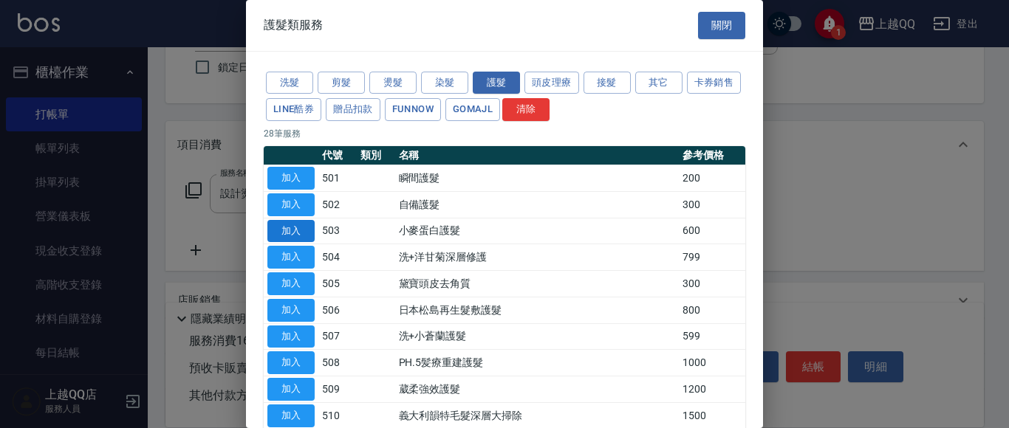
click at [300, 233] on button "加入" at bounding box center [290, 231] width 47 height 23
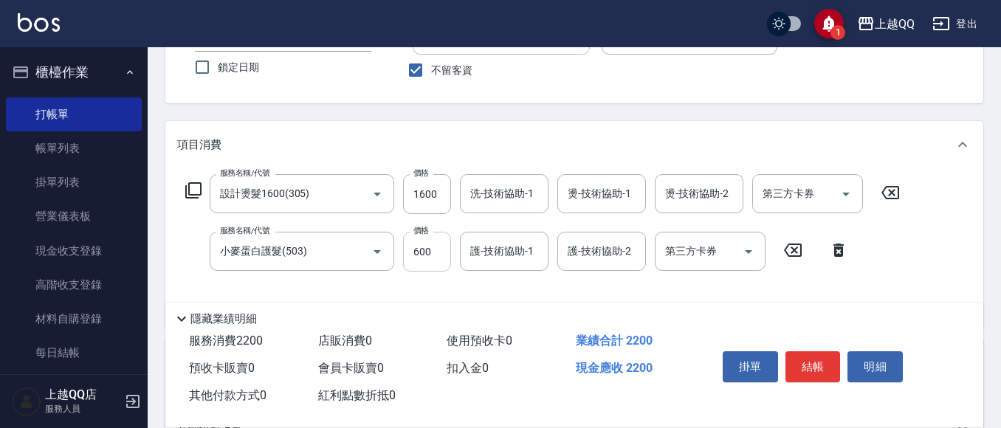
click at [439, 261] on input "600" at bounding box center [427, 252] width 48 height 40
click at [843, 250] on icon at bounding box center [839, 250] width 10 height 13
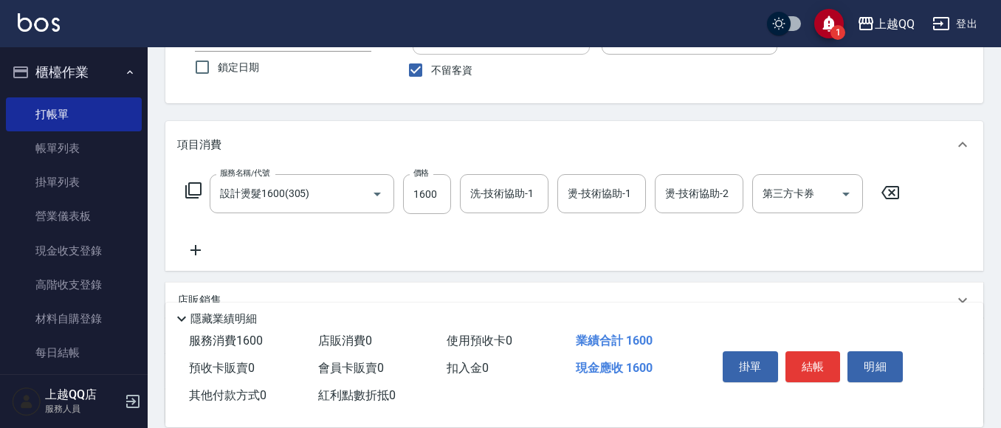
click at [194, 188] on icon at bounding box center [194, 191] width 18 height 18
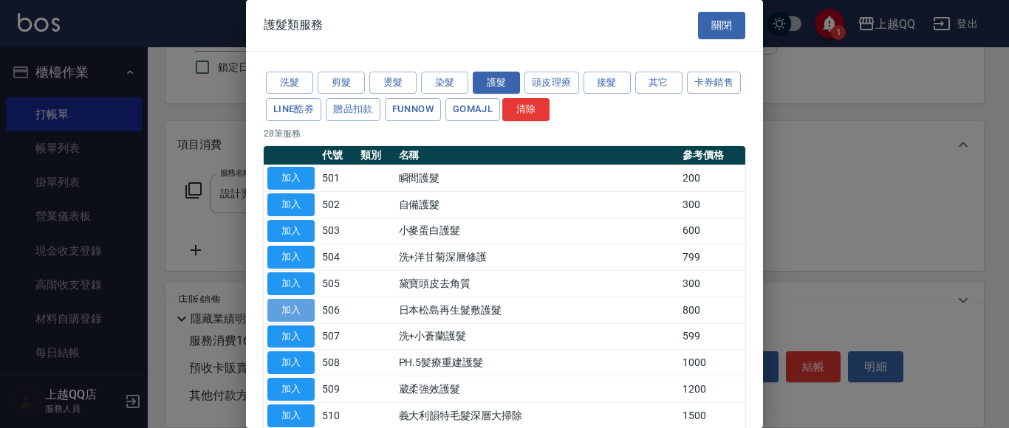
click at [301, 303] on button "加入" at bounding box center [290, 310] width 47 height 23
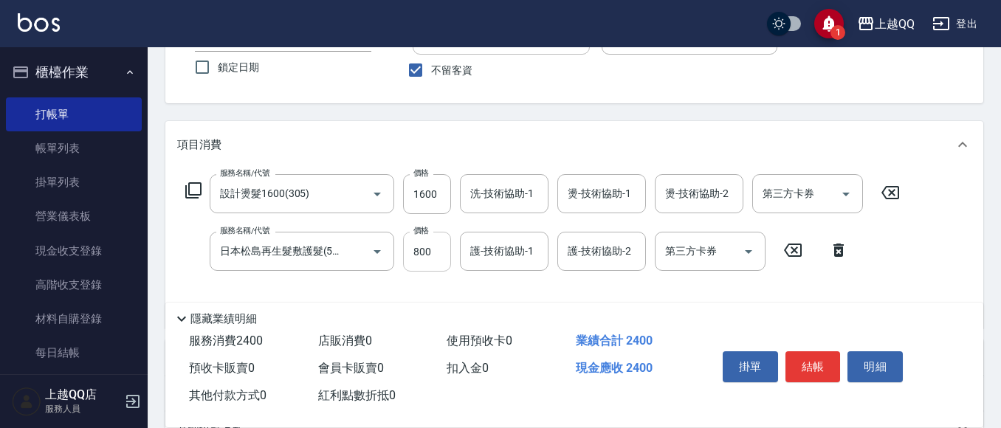
click at [436, 255] on input "800" at bounding box center [427, 252] width 48 height 40
type input "400"
click at [441, 196] on input "1600" at bounding box center [427, 194] width 48 height 40
type input "1899"
click at [505, 200] on div "洗-技術協助-1 洗-技術協助-1" at bounding box center [504, 193] width 89 height 39
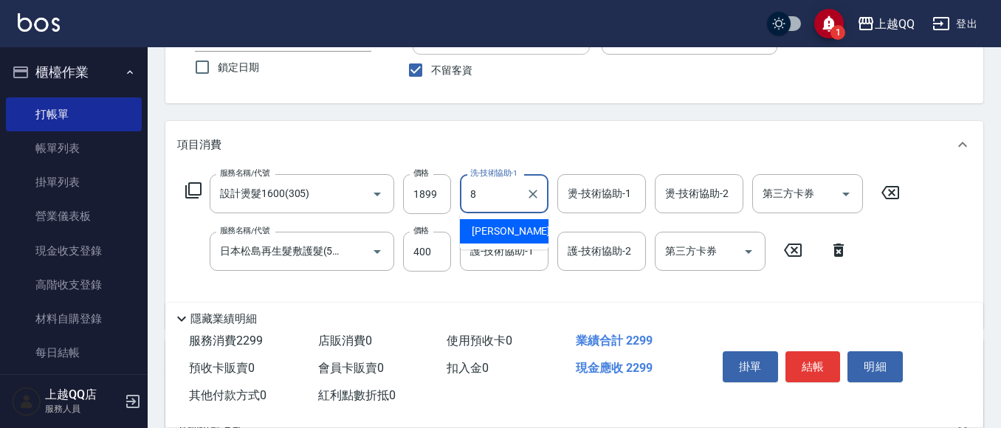
click at [504, 238] on div "[PERSON_NAME] -8" at bounding box center [504, 231] width 89 height 24
type input "[PERSON_NAME]-8"
click at [588, 200] on div "燙-技術協助-1 燙-技術協助-1" at bounding box center [602, 193] width 89 height 39
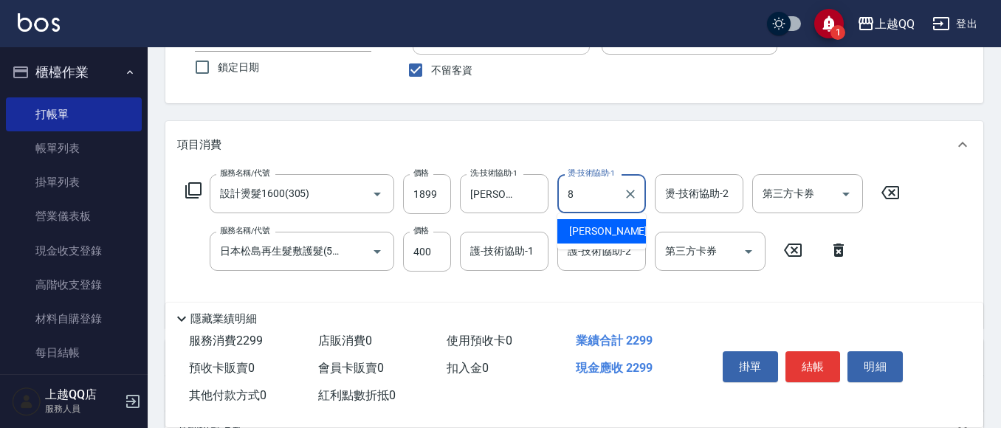
click at [591, 222] on div "[PERSON_NAME] -8" at bounding box center [602, 231] width 89 height 24
type input "[PERSON_NAME]-8"
click at [486, 250] on input "護-技術協助-1" at bounding box center [504, 252] width 75 height 26
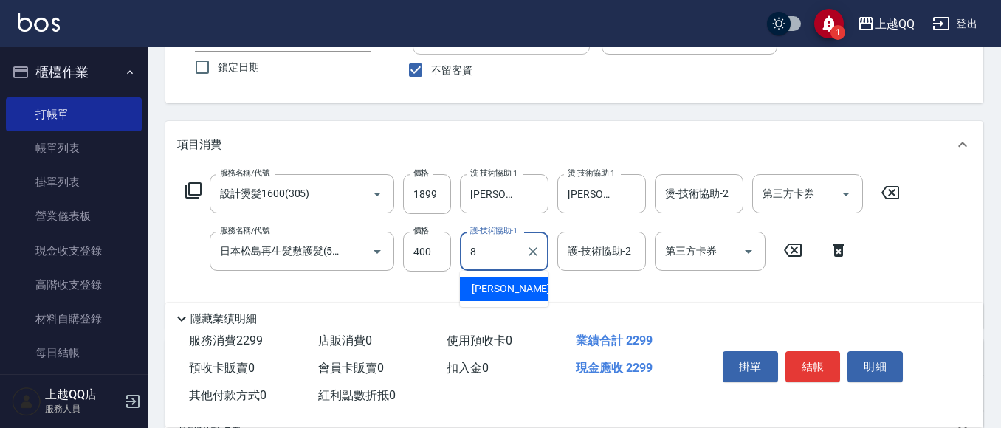
click at [494, 293] on span "[PERSON_NAME] -8" at bounding box center [515, 289] width 87 height 16
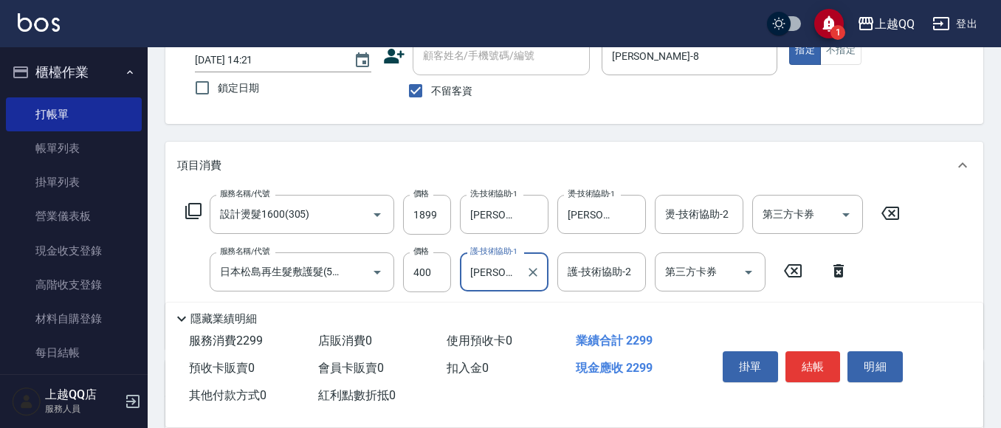
scroll to position [103, 0]
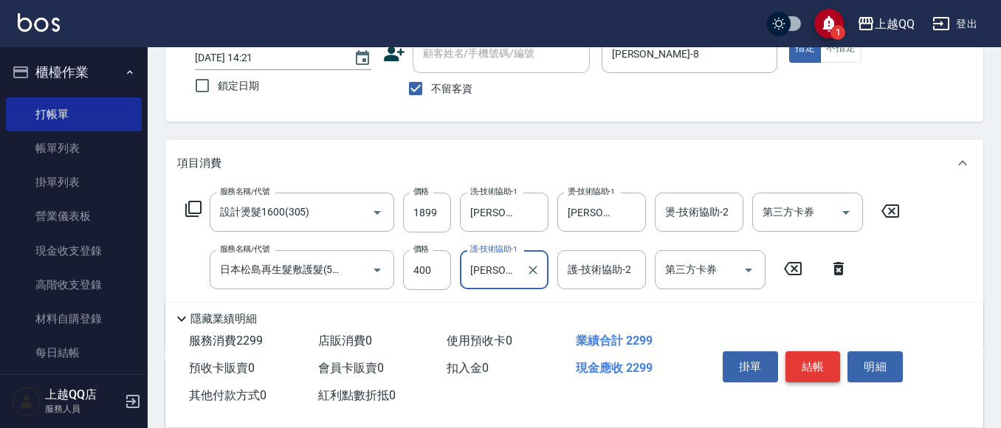
type input "[PERSON_NAME]-8"
click at [813, 359] on button "結帳" at bounding box center [813, 366] width 55 height 31
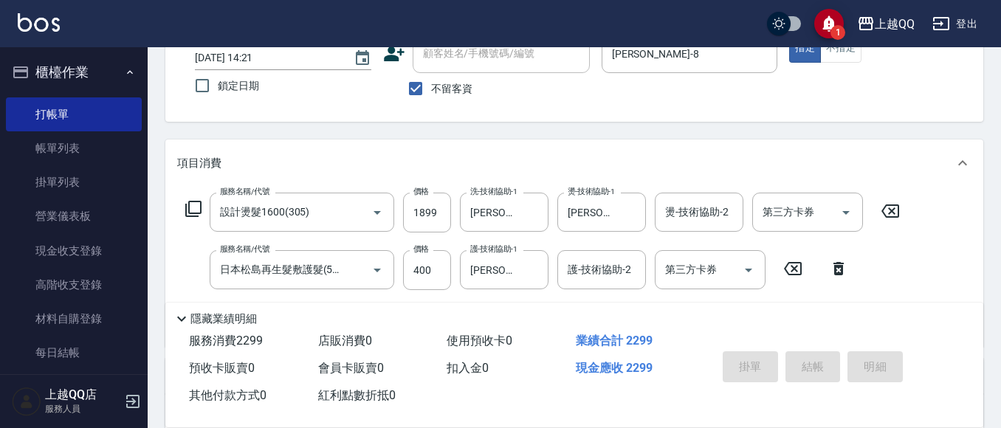
type input "[DATE] 14:29"
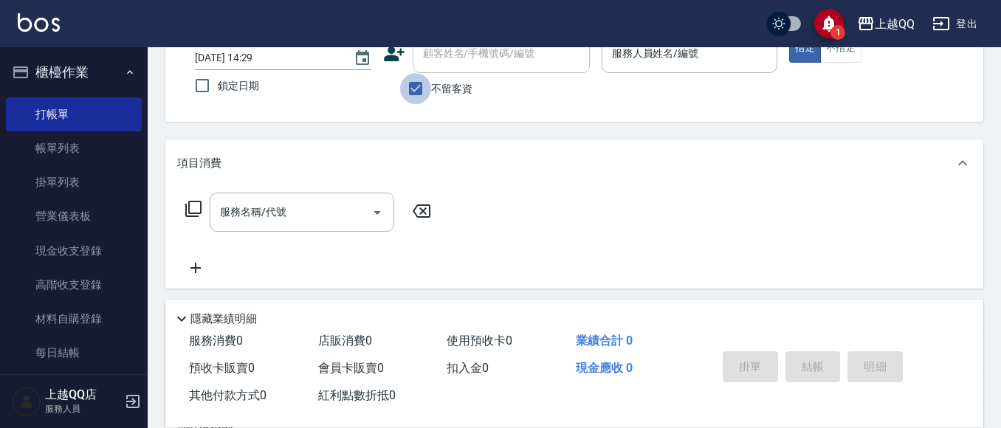
click at [416, 85] on input "不留客資" at bounding box center [415, 88] width 31 height 31
checkbox input "false"
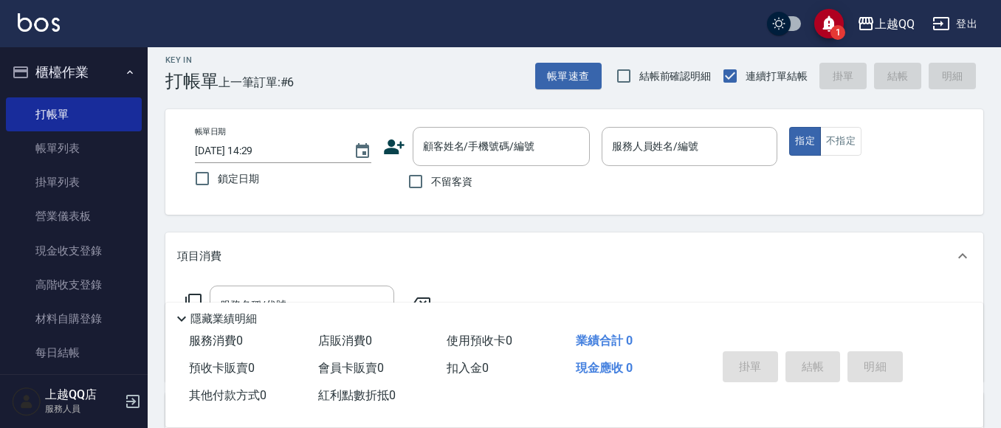
scroll to position [0, 0]
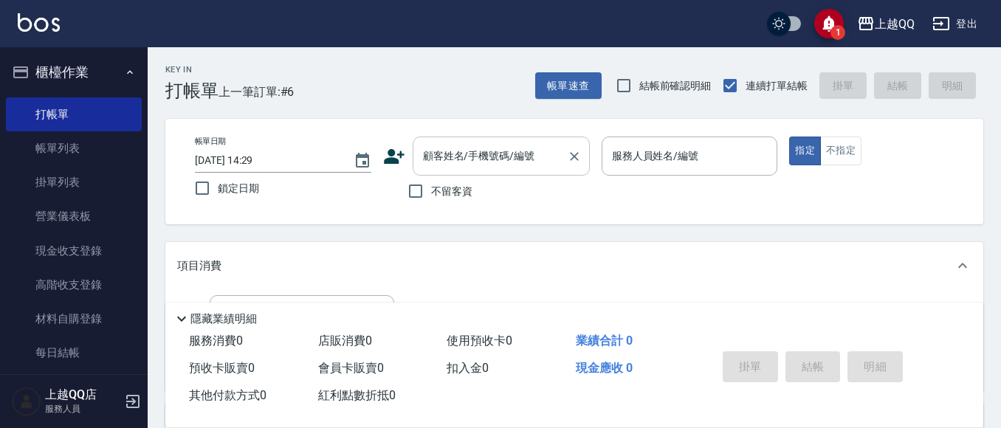
click at [462, 171] on div "顧客姓名/手機號碼/編號" at bounding box center [501, 156] width 177 height 39
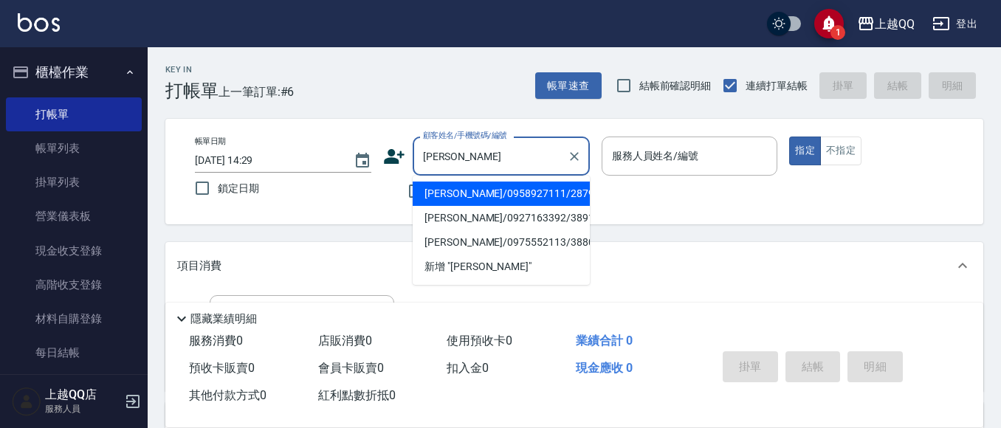
click at [461, 191] on li "[PERSON_NAME]/0958927111/2879" at bounding box center [501, 194] width 177 height 24
type input "[PERSON_NAME]/0958927111/2879"
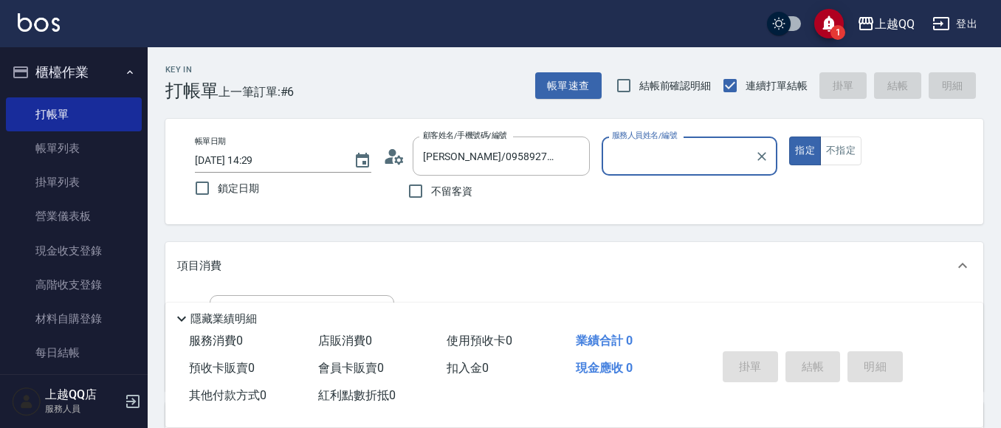
type input "佩怡-3"
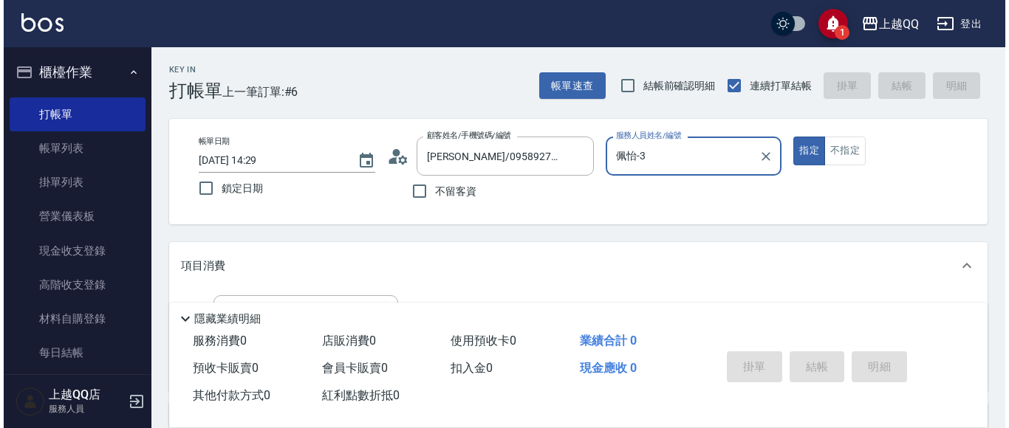
scroll to position [74, 0]
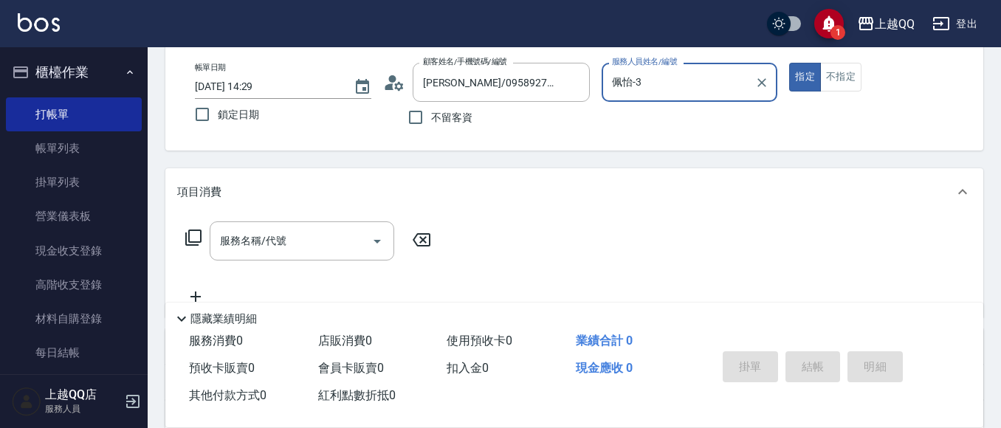
click at [197, 238] on icon at bounding box center [194, 238] width 18 height 18
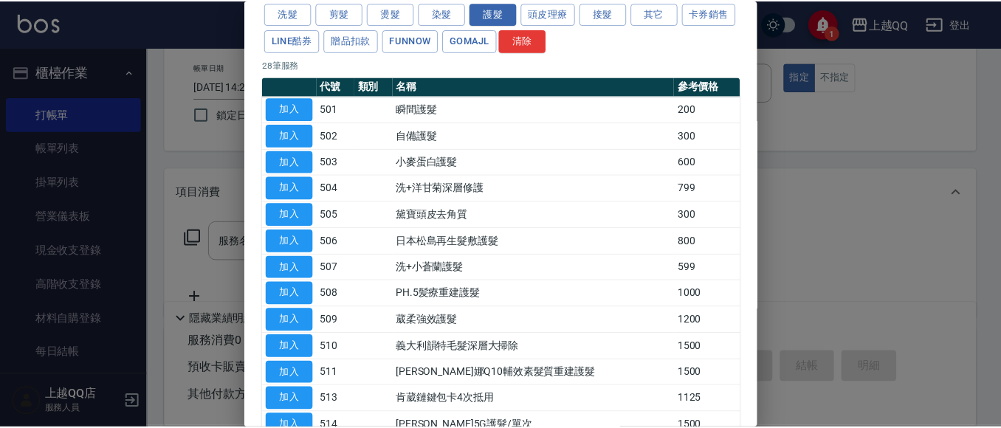
scroll to position [148, 0]
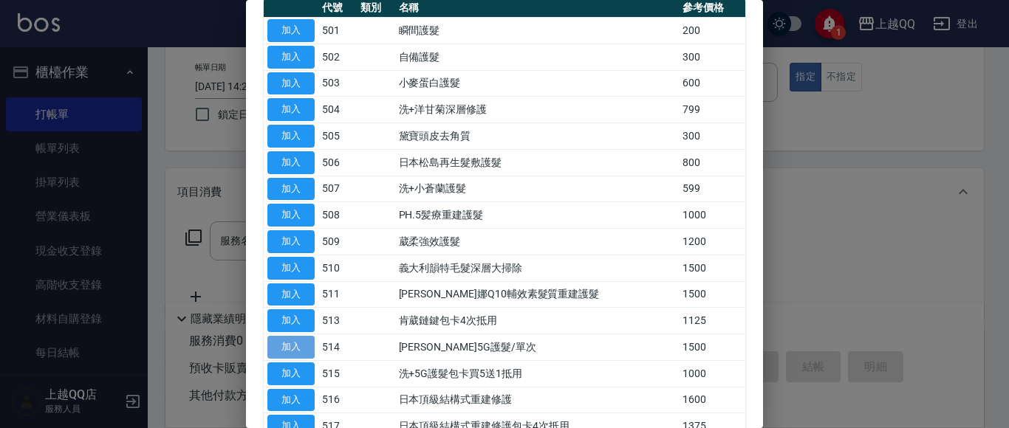
click at [288, 352] on button "加入" at bounding box center [290, 347] width 47 height 23
type input "[PERSON_NAME]5G護髮/單次(514)"
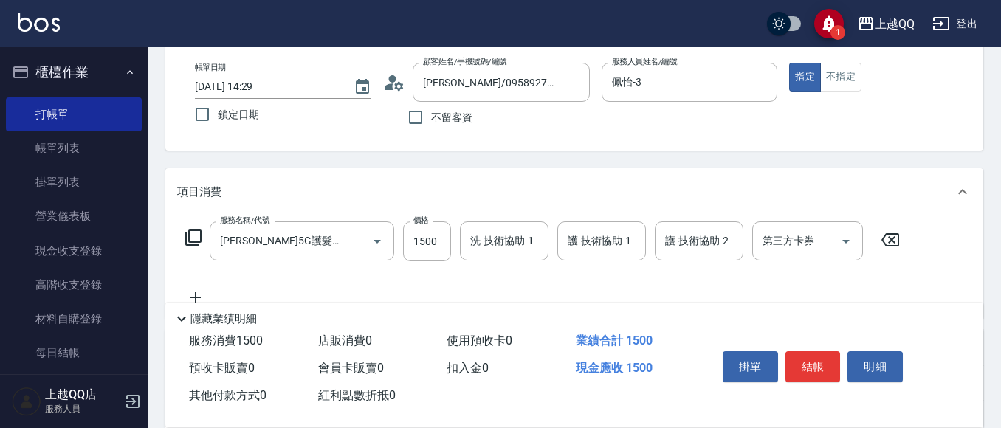
click at [402, 245] on div "服務名稱/代號 [PERSON_NAME]5G護髮/單次(514) 服務名稱/代號 價格 1500 價格 洗-技術協助-1 洗-技術協助-1 護-技術協助-1…" at bounding box center [543, 242] width 732 height 40
click at [416, 248] on input "1500" at bounding box center [427, 242] width 48 height 40
type input "999"
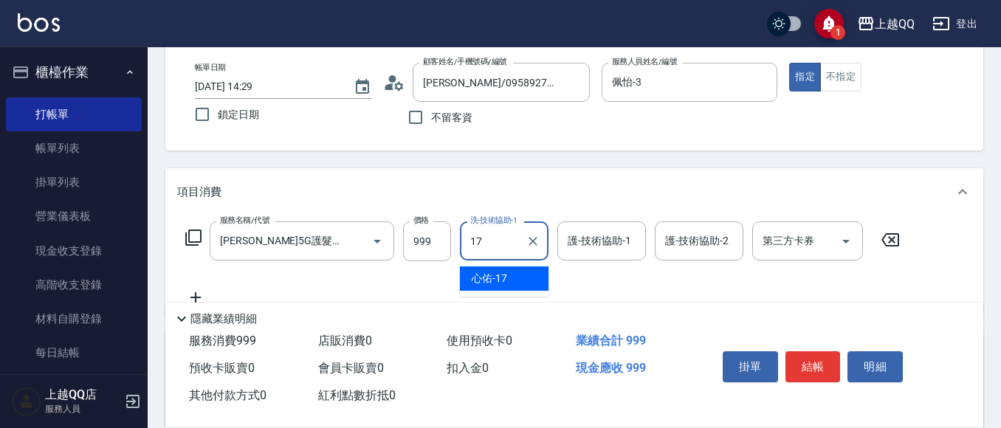
type input "心佑-17"
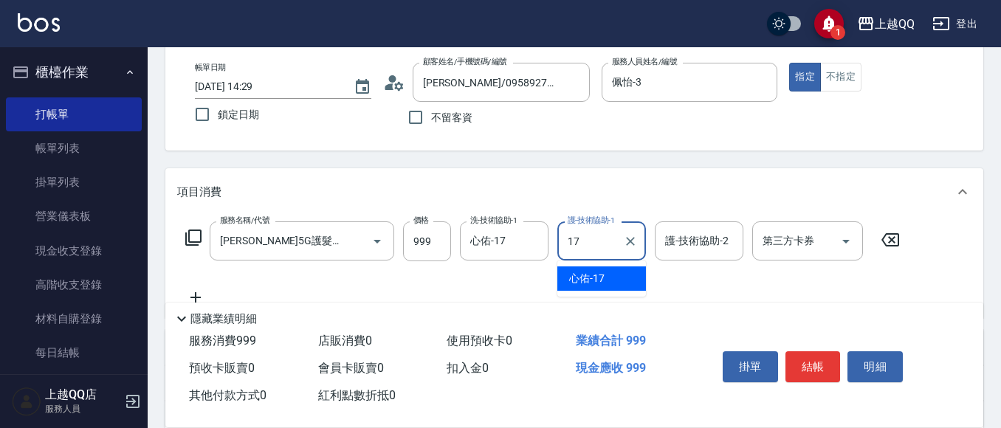
type input "心佑-17"
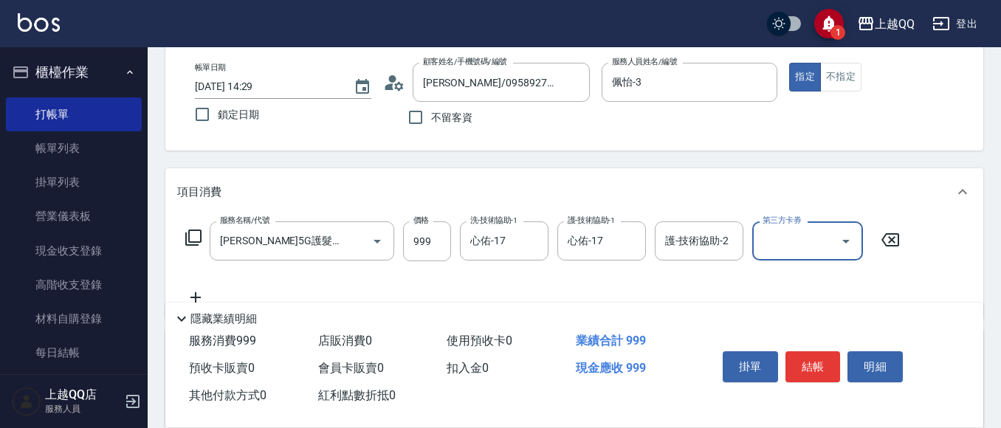
scroll to position [0, 0]
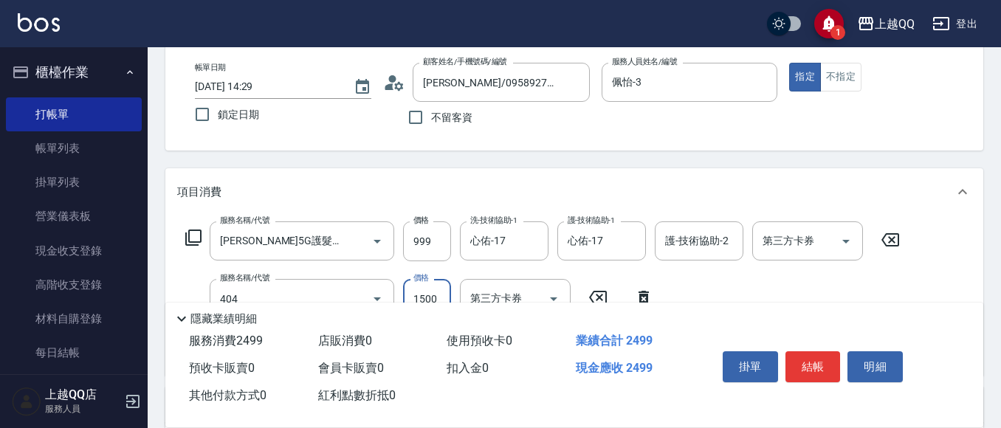
type input "設計染髮(404)"
type input "1099"
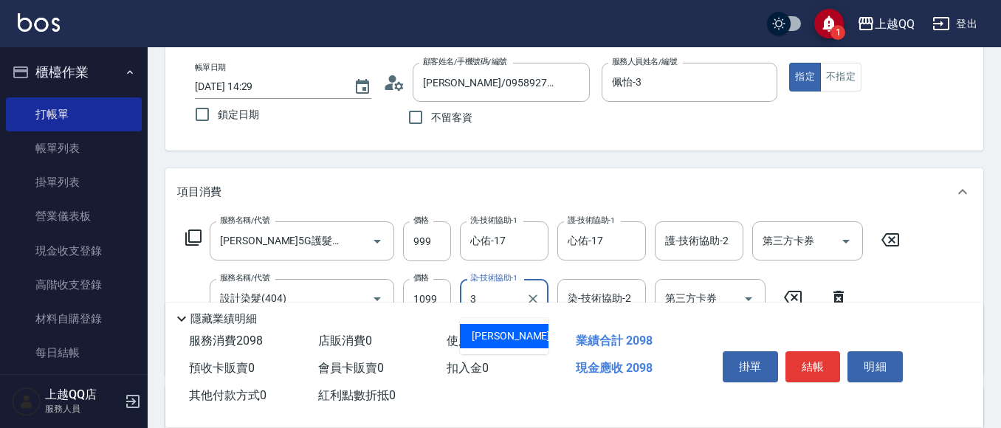
type input "佩怡-3"
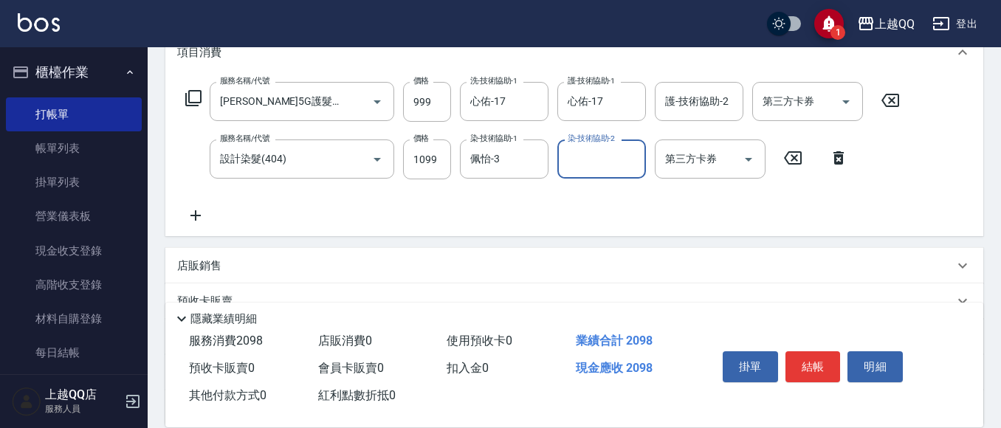
scroll to position [222, 0]
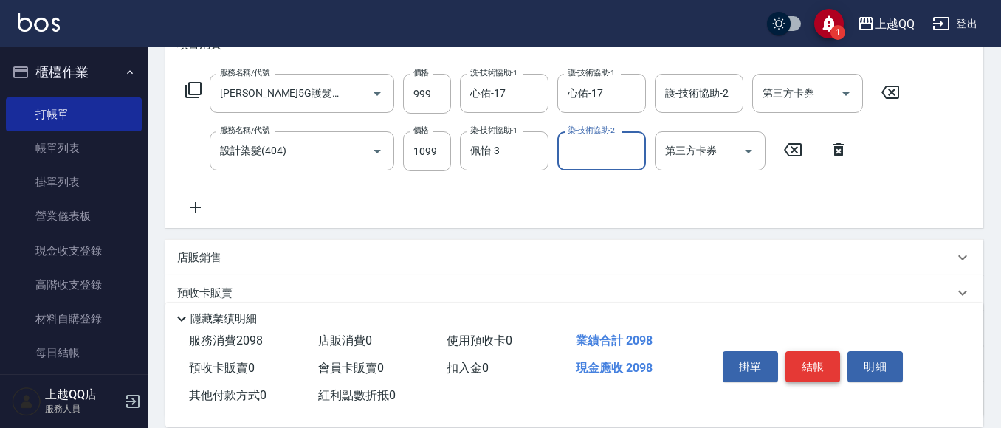
click at [814, 357] on button "結帳" at bounding box center [813, 366] width 55 height 31
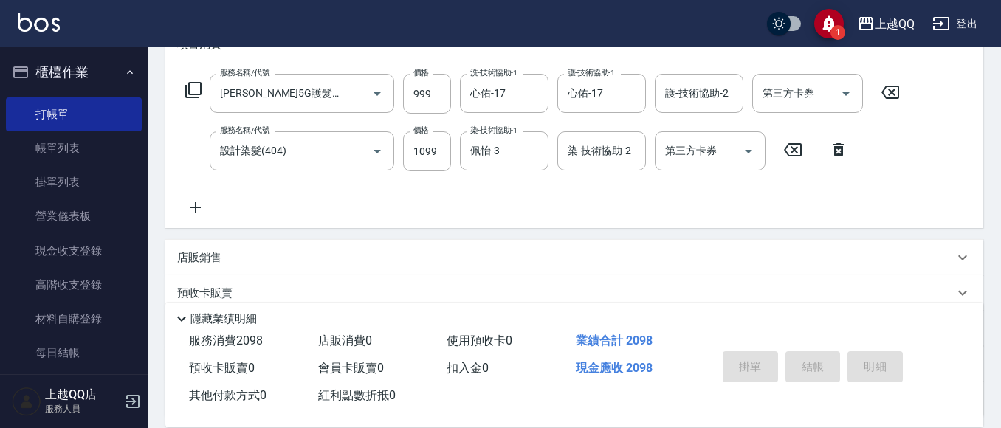
type input "[DATE] 14:46"
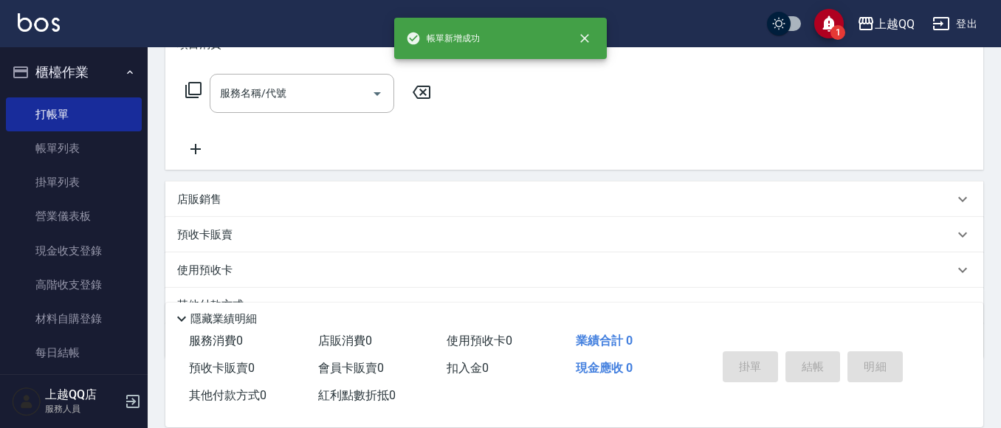
scroll to position [0, 0]
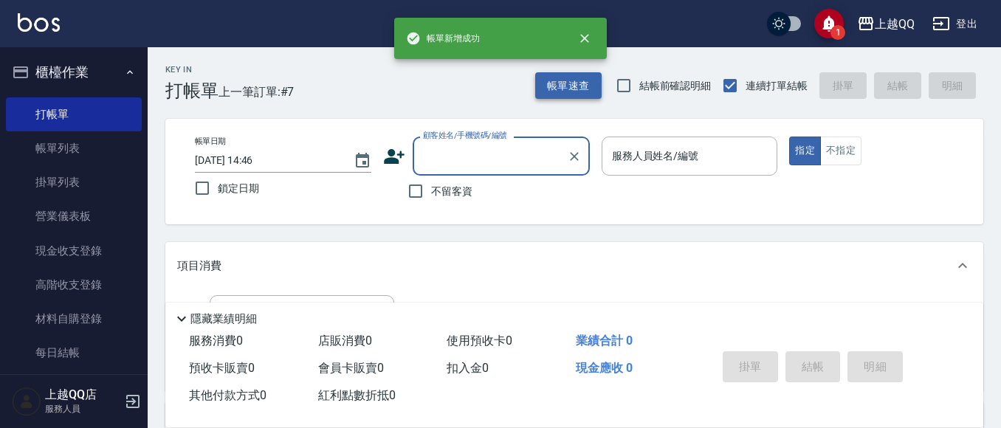
click at [580, 91] on button "帳單速查" at bounding box center [568, 85] width 66 height 27
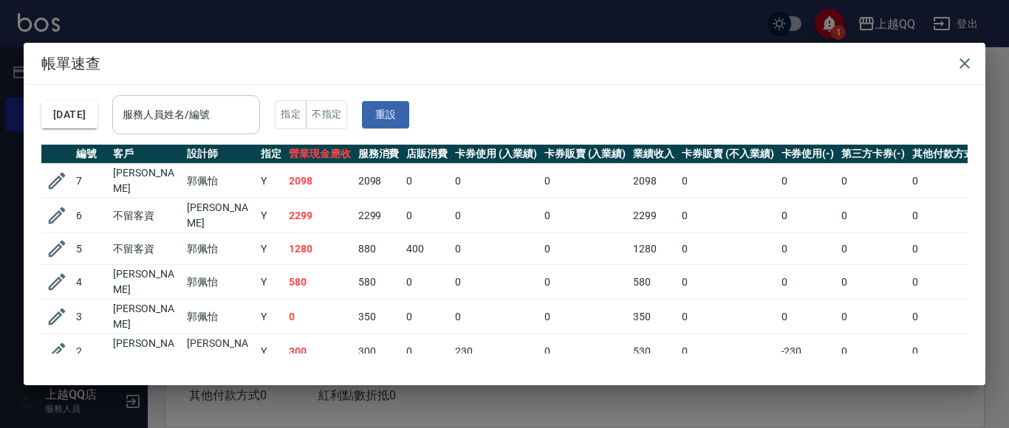
click at [174, 123] on input "服務人員姓名/編號" at bounding box center [186, 115] width 134 height 26
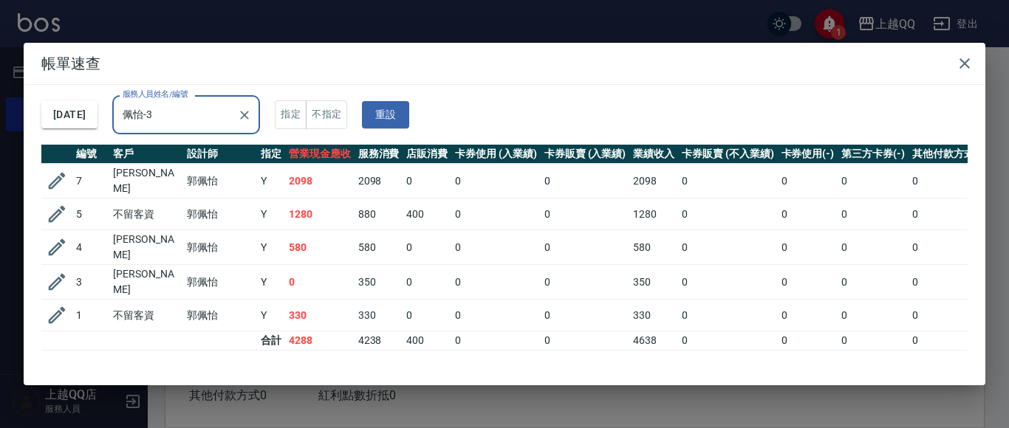
type input "佩怡-3"
click at [984, 63] on h2 "帳單速查" at bounding box center [504, 63] width 961 height 41
click at [974, 62] on button "button" at bounding box center [965, 64] width 30 height 30
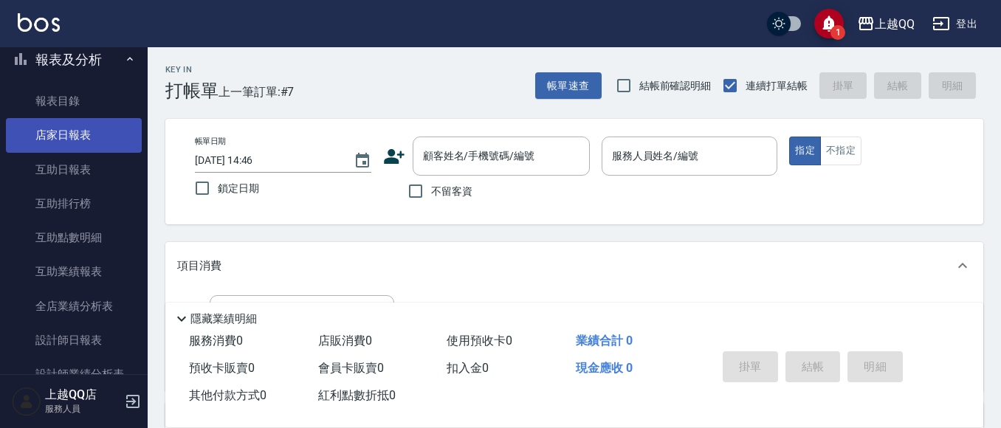
scroll to position [443, 0]
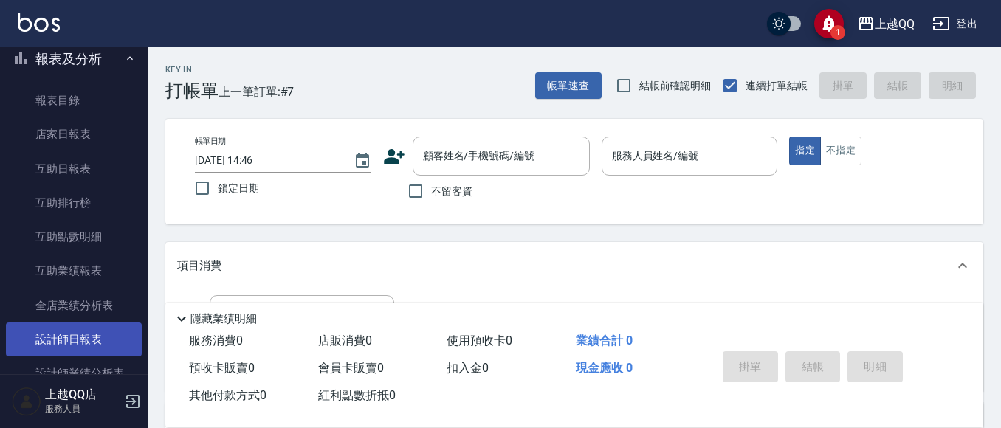
click at [86, 339] on link "設計師日報表" at bounding box center [74, 340] width 136 height 34
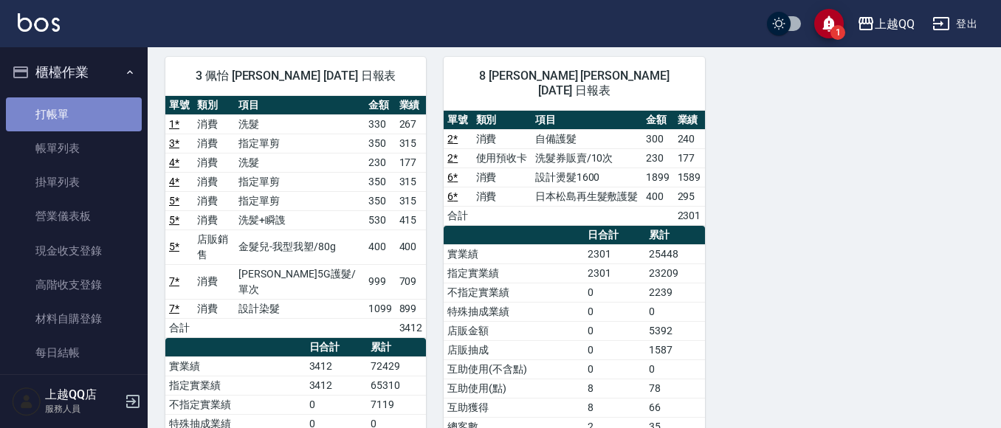
click at [80, 116] on link "打帳單" at bounding box center [74, 114] width 136 height 34
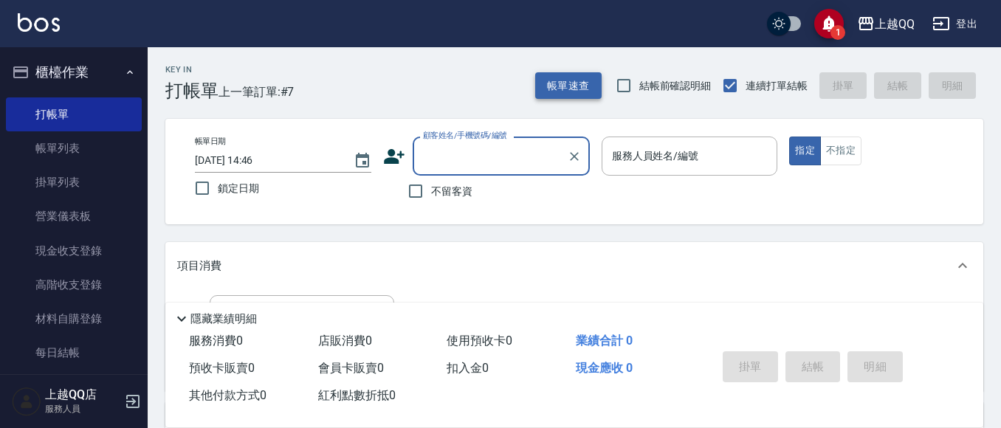
click at [555, 82] on button "帳單速查" at bounding box center [568, 85] width 66 height 27
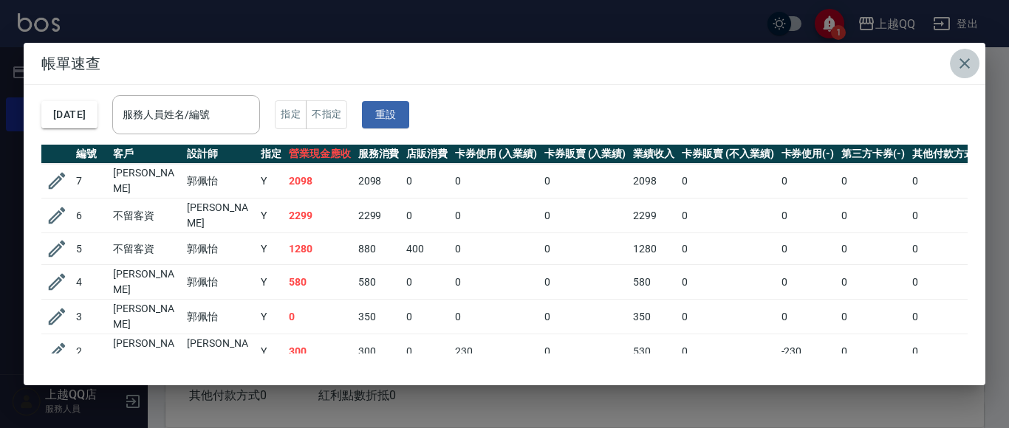
click at [975, 61] on button "button" at bounding box center [965, 64] width 30 height 30
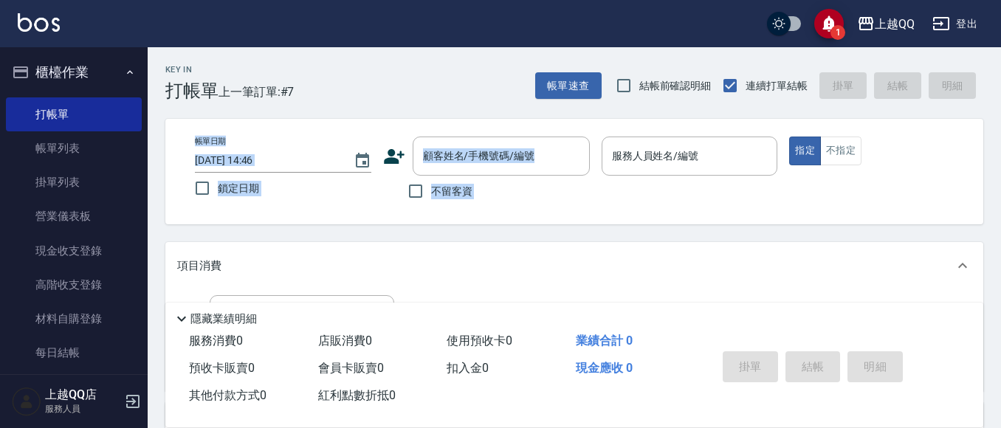
drag, startPoint x: 701, startPoint y: 121, endPoint x: 899, endPoint y: -2, distance: 232.5
click at [899, 0] on html "1 上越QQ 登出 櫃檯作業 打帳單 帳單列表 掛單列表 營業儀表板 現金收支登錄 高階收支登錄 材料自購登錄 每日結帳 排班表 現場電腦打卡 預約管理 預約…" at bounding box center [500, 361] width 1001 height 722
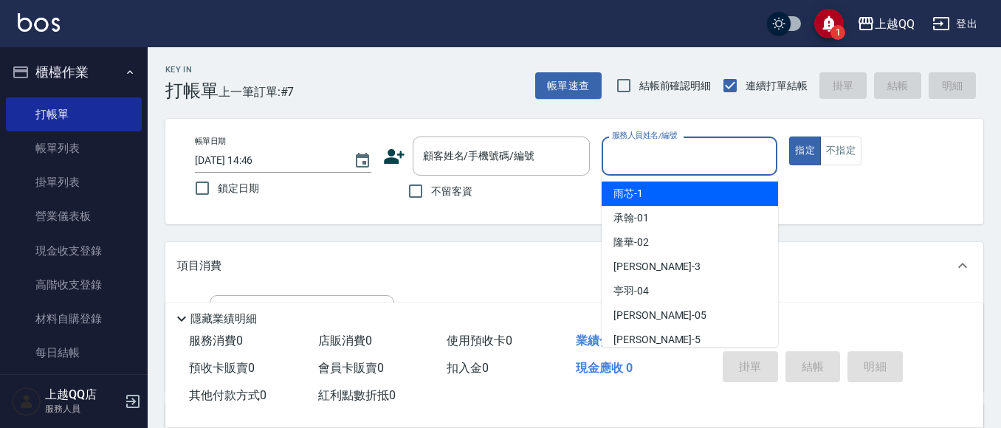
drag, startPoint x: 899, startPoint y: -2, endPoint x: 714, endPoint y: 157, distance: 243.5
click at [714, 157] on input "服務人員姓名/編號" at bounding box center [689, 156] width 163 height 26
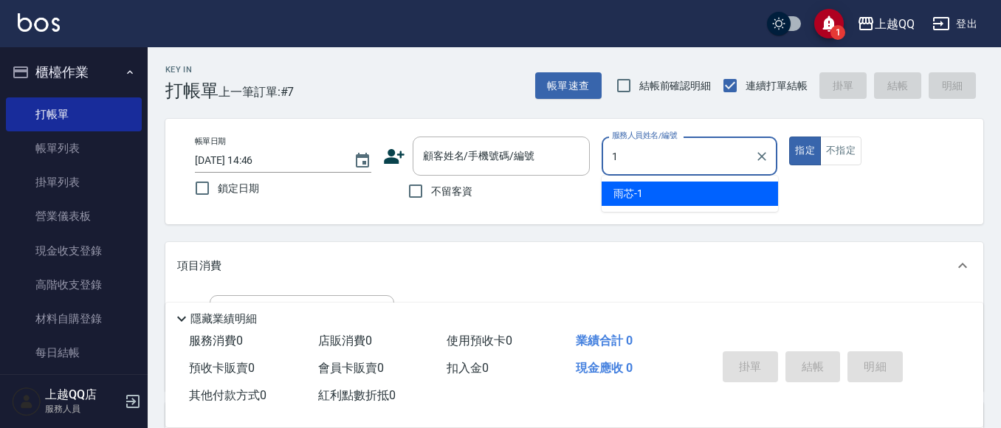
type input "1"
type button "true"
type input "雨芯-1"
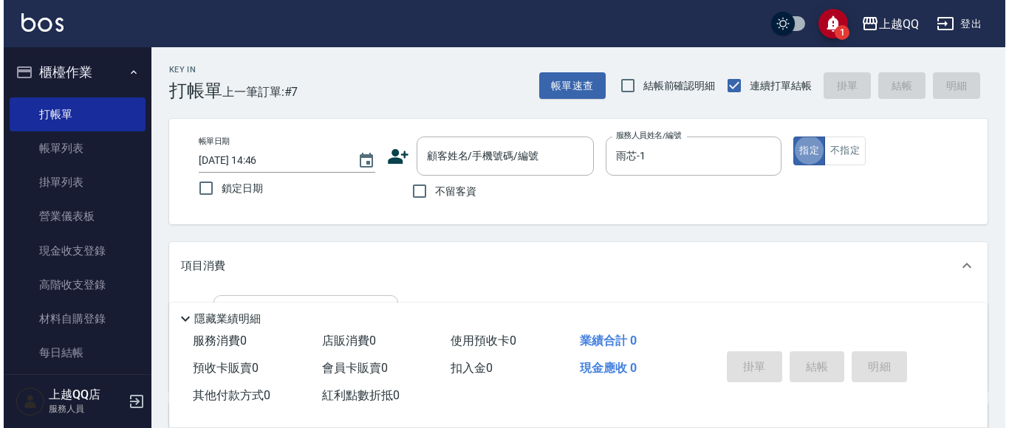
scroll to position [74, 0]
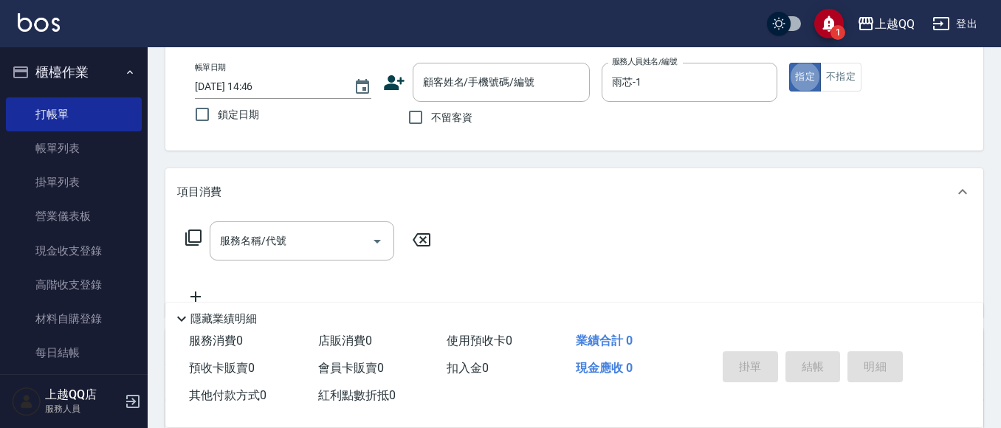
click at [192, 233] on icon at bounding box center [194, 238] width 18 height 18
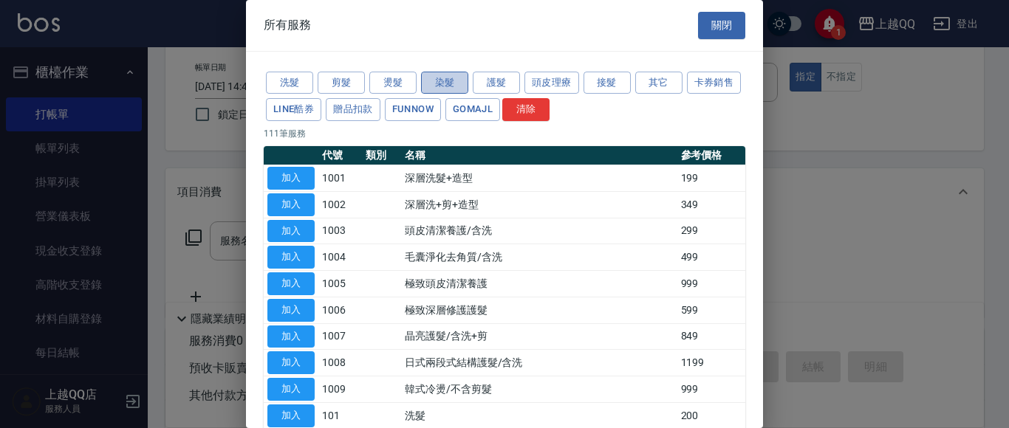
click at [428, 83] on button "染髮" at bounding box center [444, 83] width 47 height 23
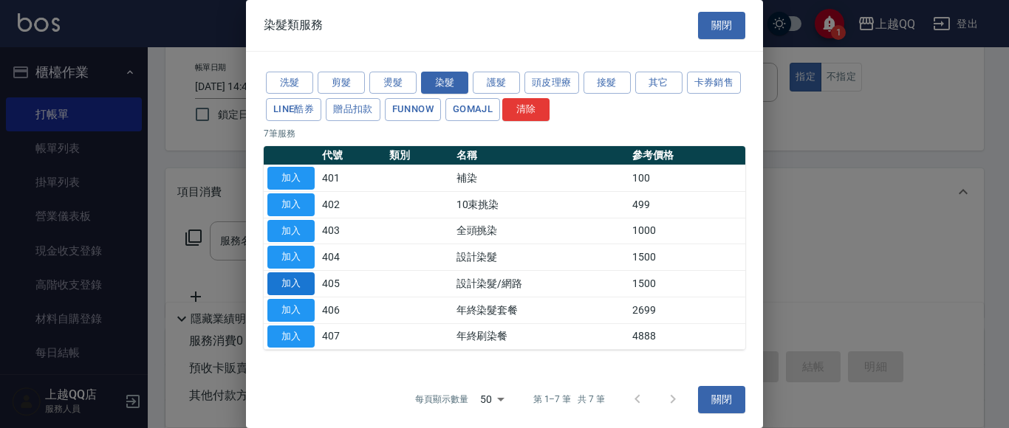
click at [298, 287] on button "加入" at bounding box center [290, 283] width 47 height 23
type input "設計染髮/網路(405)"
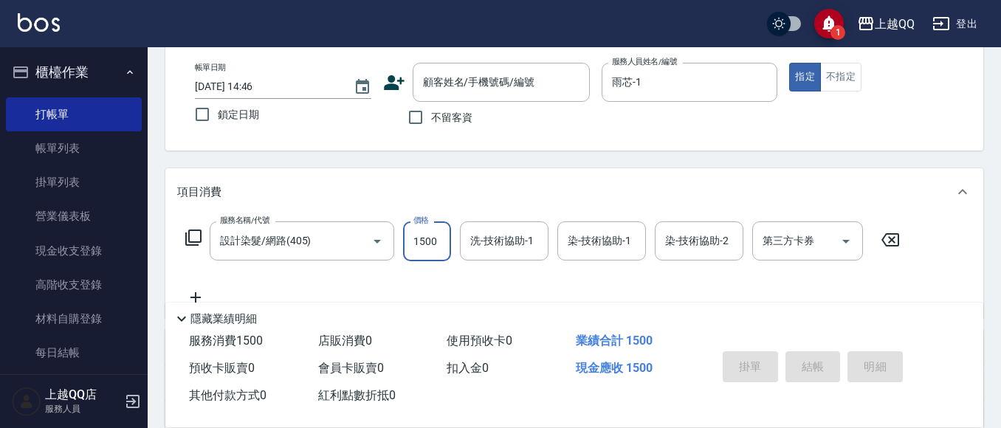
click at [438, 255] on input "1500" at bounding box center [427, 242] width 48 height 40
type input "999"
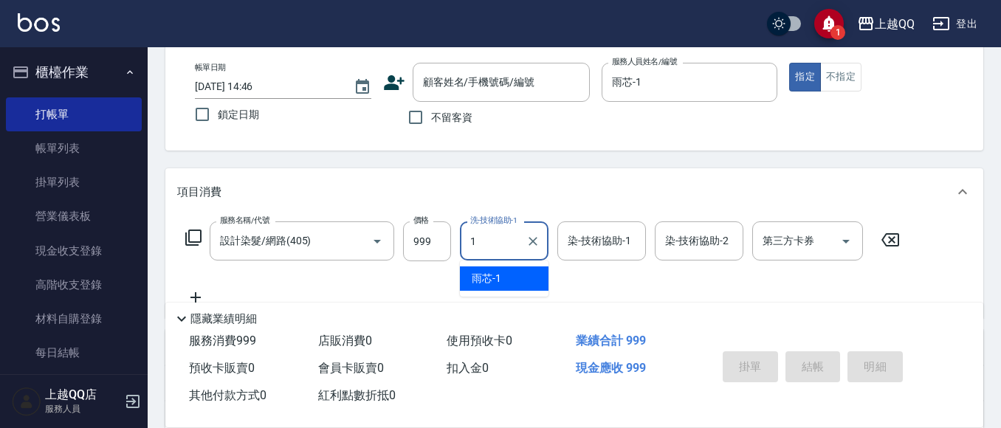
type input "雨芯-1"
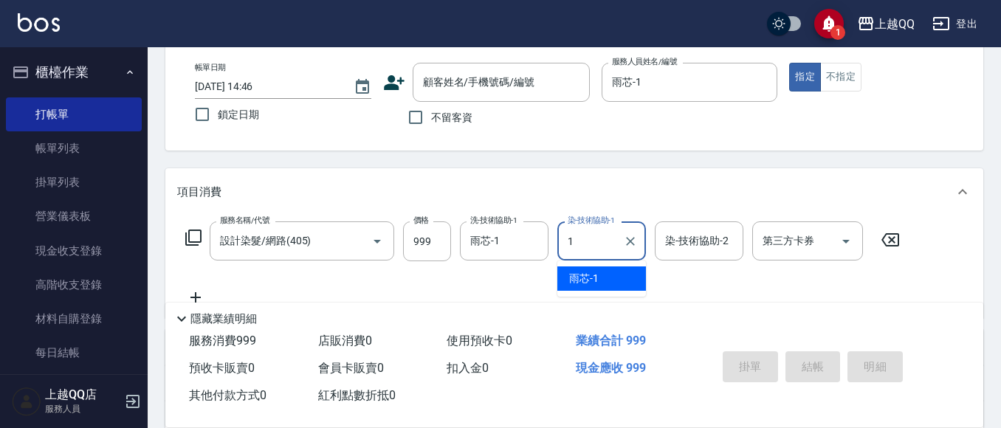
type input "雨芯-1"
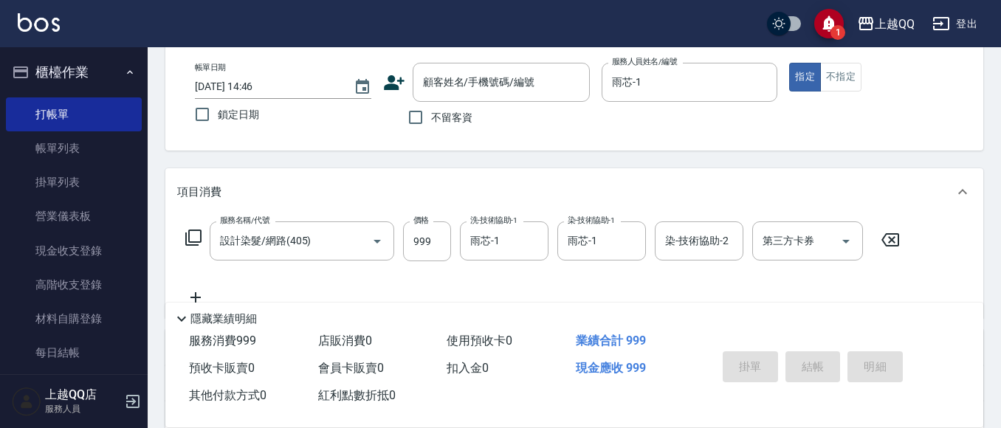
click at [191, 233] on icon at bounding box center [194, 238] width 18 height 18
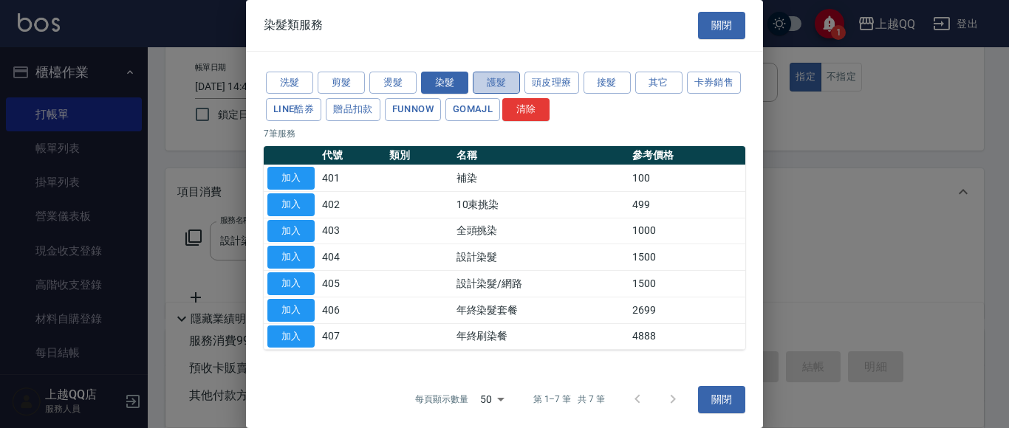
click at [494, 89] on button "護髮" at bounding box center [496, 83] width 47 height 23
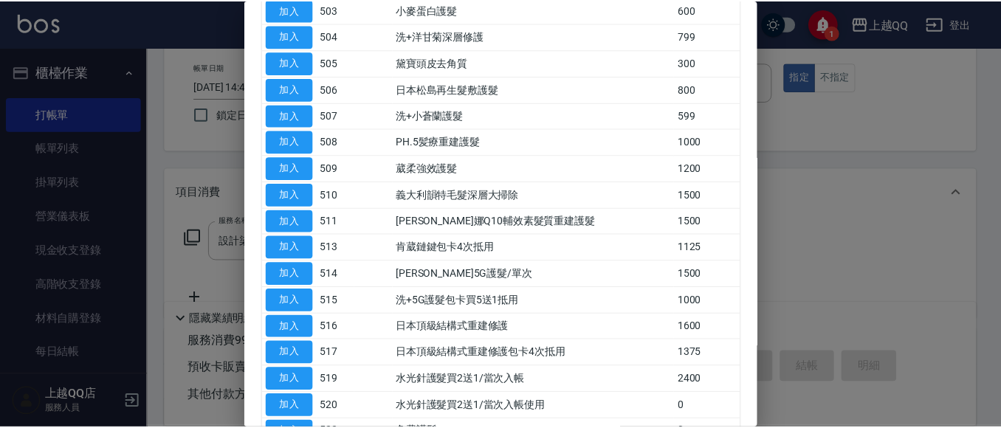
scroll to position [222, 0]
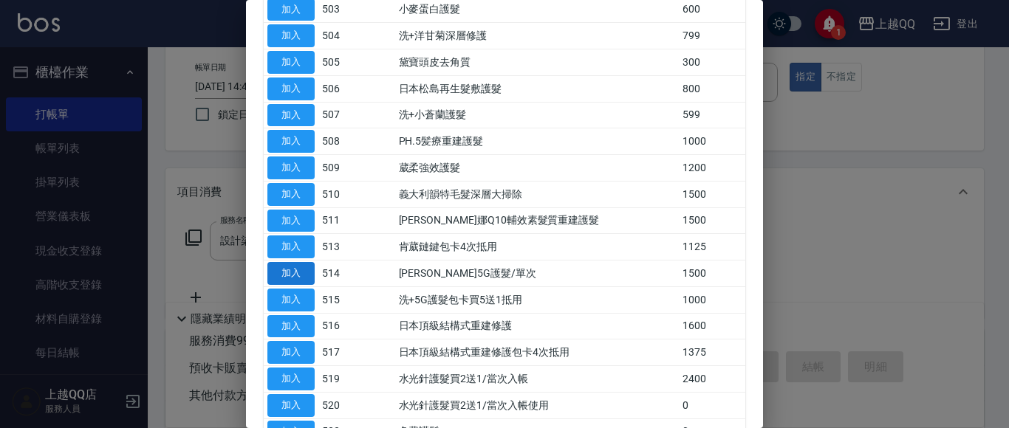
click at [273, 270] on button "加入" at bounding box center [290, 273] width 47 height 23
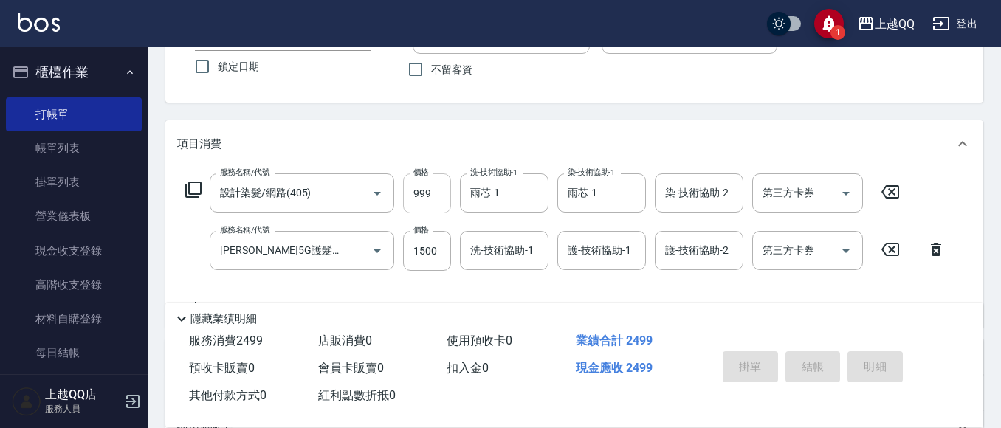
scroll to position [148, 0]
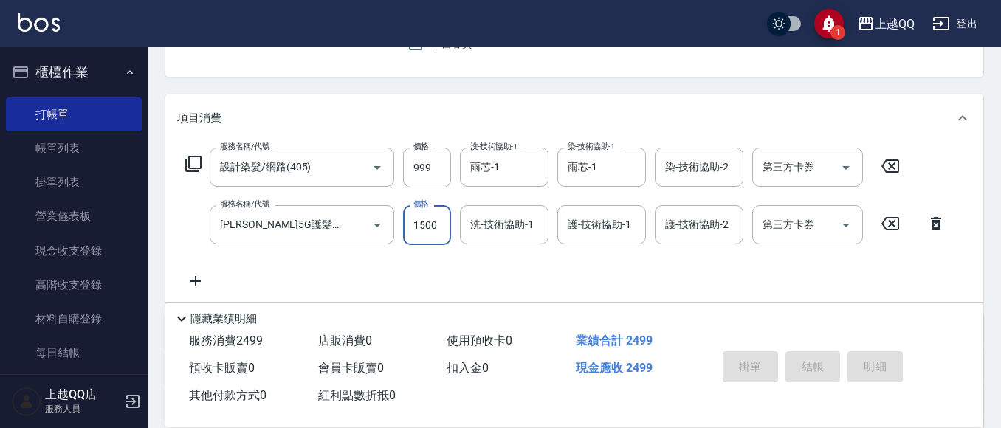
click at [439, 227] on input "1500" at bounding box center [427, 225] width 48 height 40
type input "999"
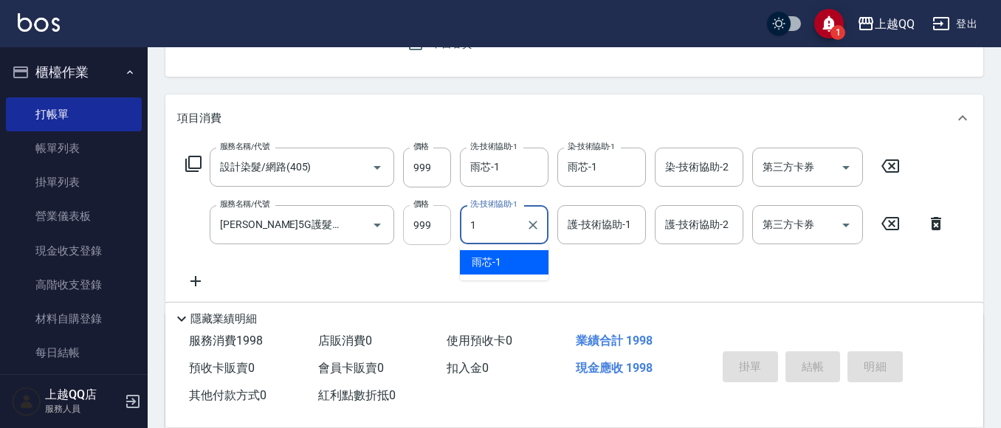
type input "雨芯-1"
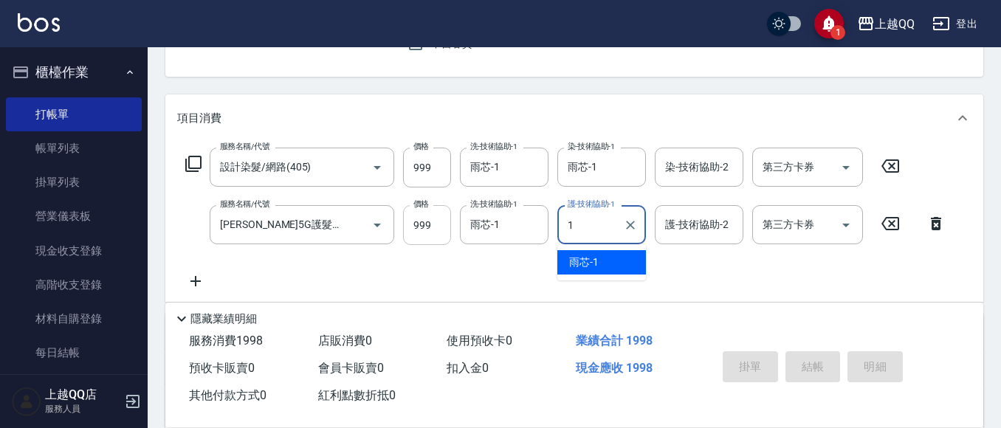
type input "雨芯-1"
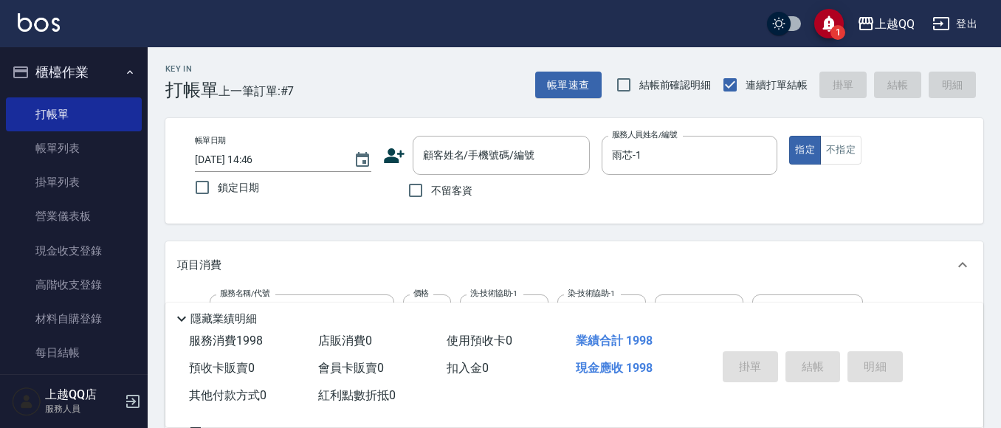
scroll to position [0, 0]
click at [402, 193] on input "不留客資" at bounding box center [415, 191] width 31 height 31
checkbox input "true"
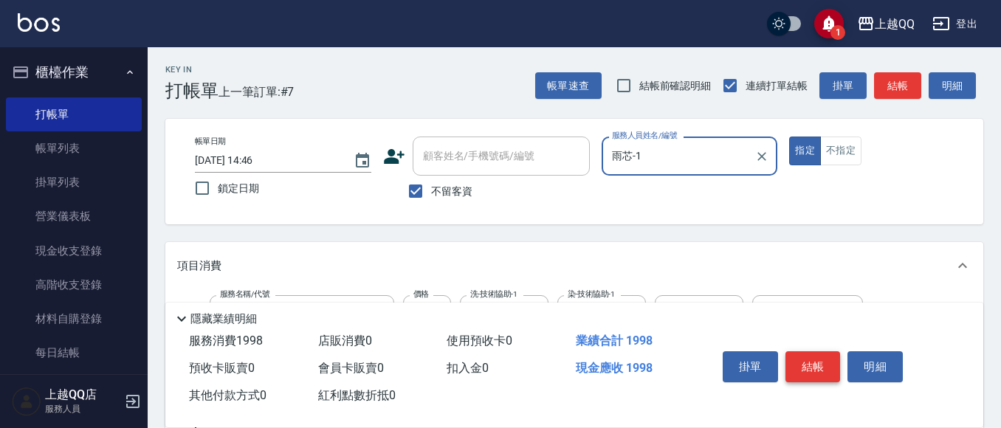
click at [814, 360] on button "結帳" at bounding box center [813, 366] width 55 height 31
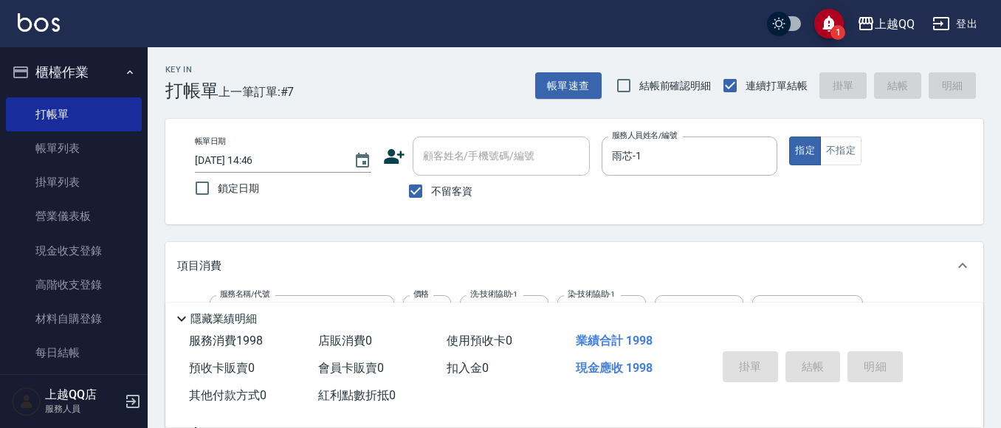
type input "[DATE] 14:53"
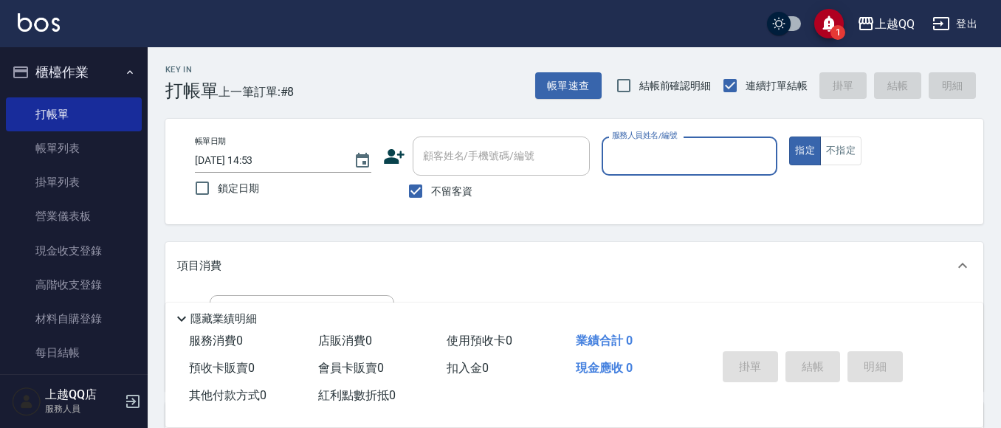
scroll to position [74, 0]
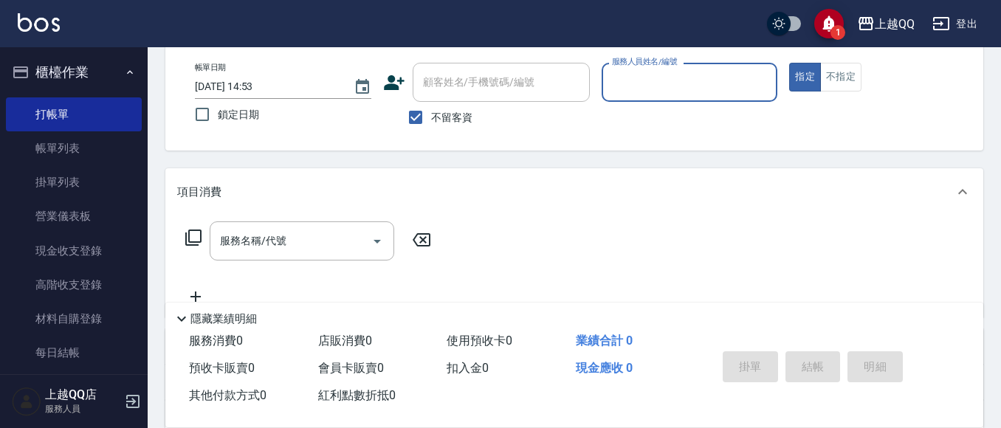
click at [697, 83] on input "服務人員姓名/編號" at bounding box center [689, 82] width 163 height 26
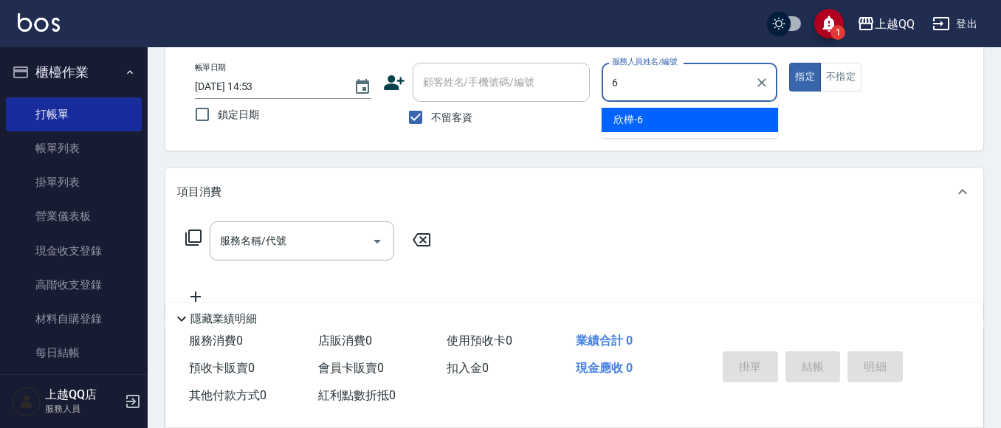
type input "欣樺-6"
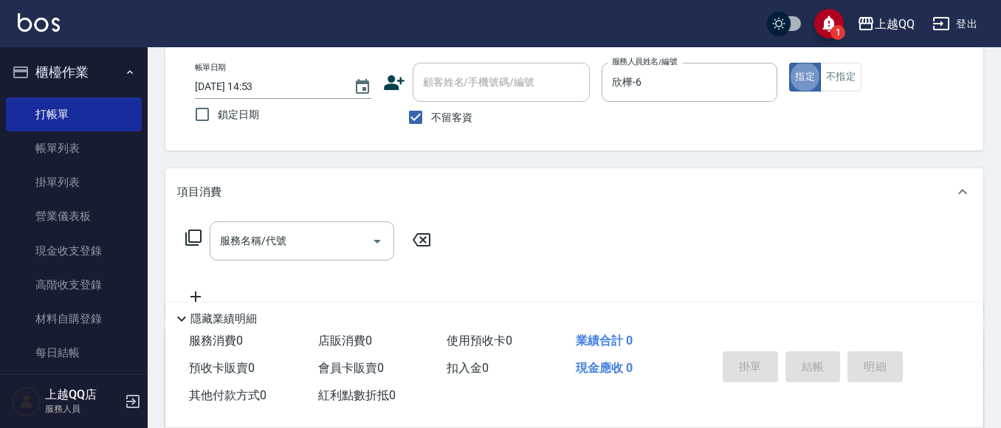
drag, startPoint x: 418, startPoint y: 118, endPoint x: 456, endPoint y: 87, distance: 49.4
click at [425, 112] on input "不留客資" at bounding box center [415, 117] width 31 height 31
checkbox input "false"
drag, startPoint x: 457, startPoint y: 86, endPoint x: 450, endPoint y: 14, distance: 72.7
click at [462, 67] on div "顧客姓名/手機號碼/編號" at bounding box center [501, 82] width 177 height 39
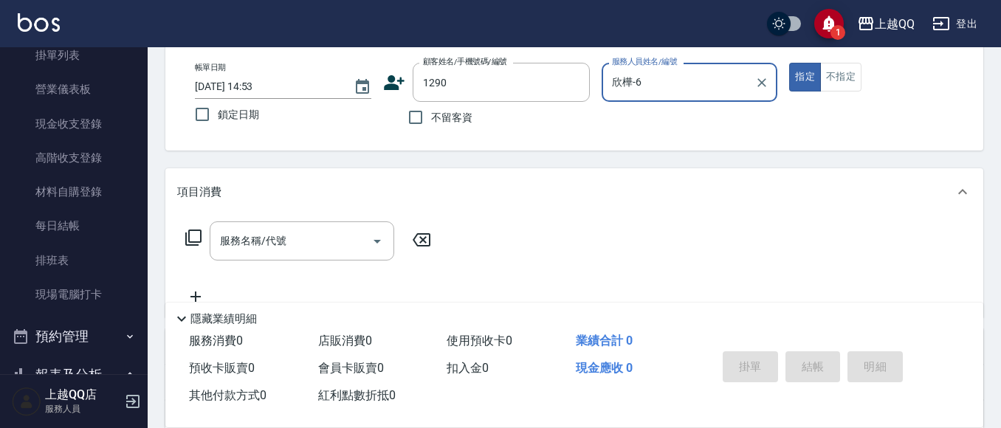
type input "[PERSON_NAME]/0932153298/1290"
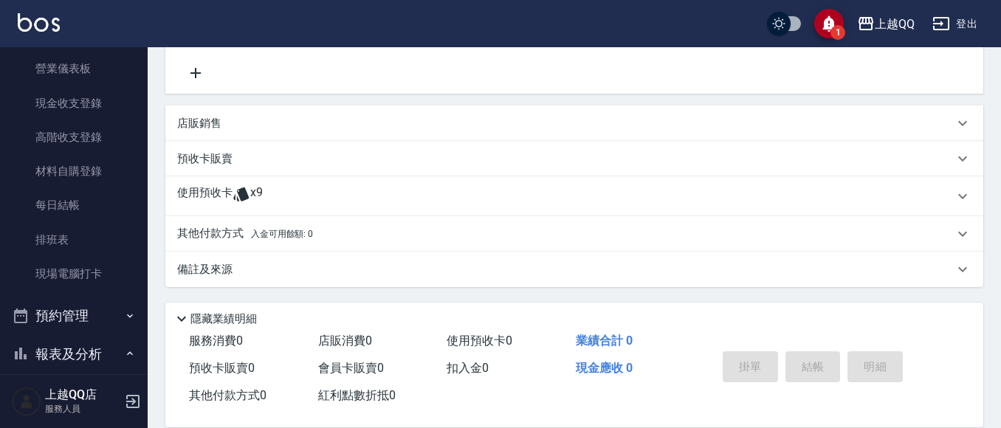
scroll to position [298, 0]
click at [217, 192] on p "使用預收卡" at bounding box center [204, 196] width 55 height 22
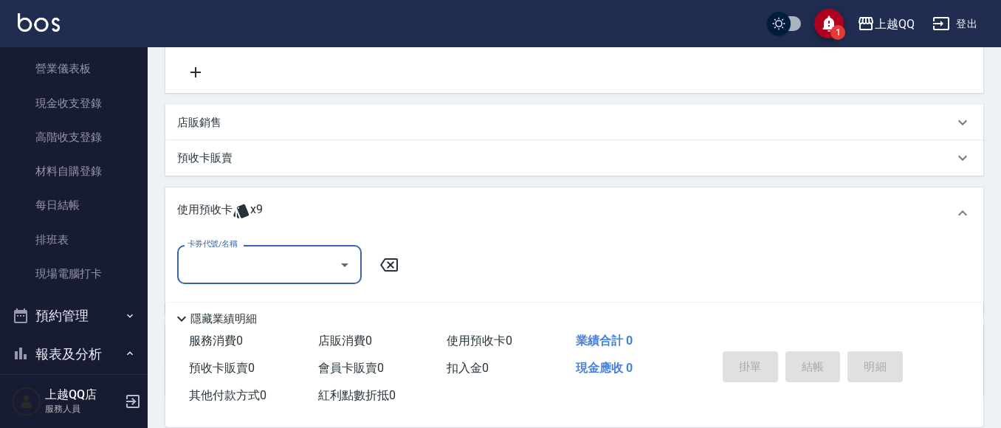
scroll to position [0, 0]
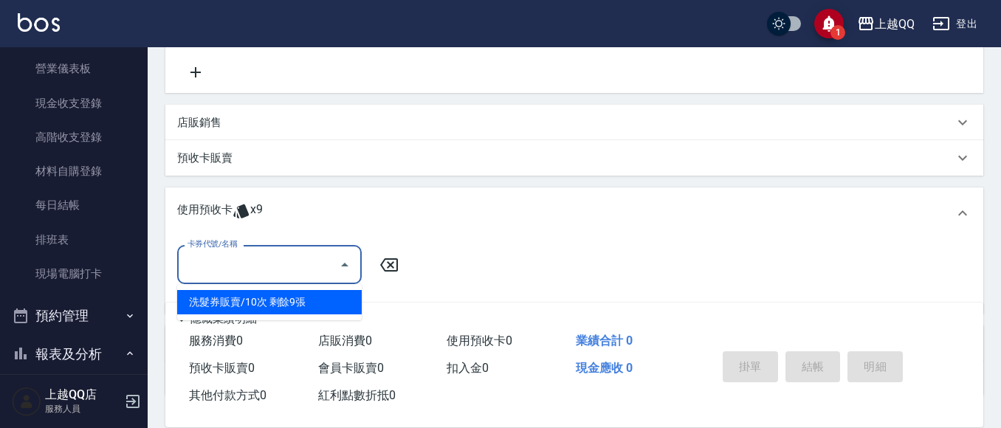
click at [264, 258] on input "卡券代號/名稱" at bounding box center [258, 265] width 149 height 26
click at [298, 315] on ul "洗髮券販賣/10次 剩餘9張" at bounding box center [269, 302] width 185 height 36
click at [305, 309] on div "洗髮券販賣/10次 剩餘9張" at bounding box center [269, 302] width 185 height 24
type input "洗髮券販賣/10次"
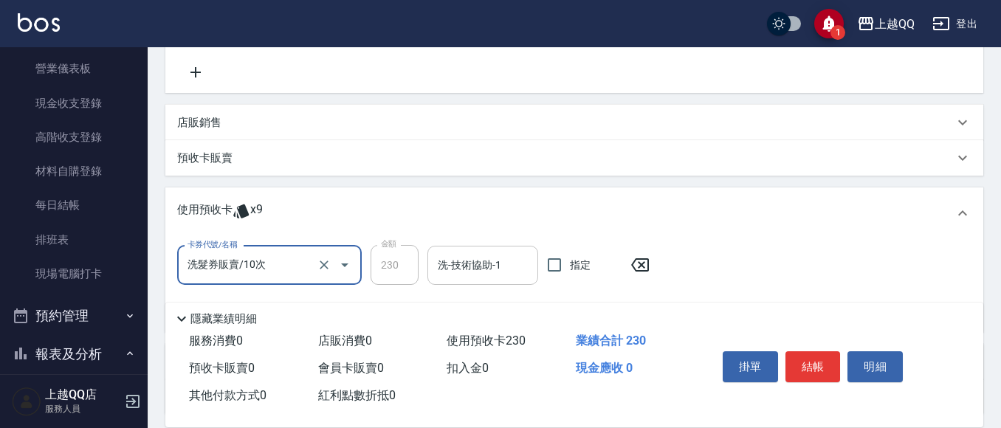
click at [441, 264] on input "洗-技術協助-1" at bounding box center [482, 266] width 97 height 26
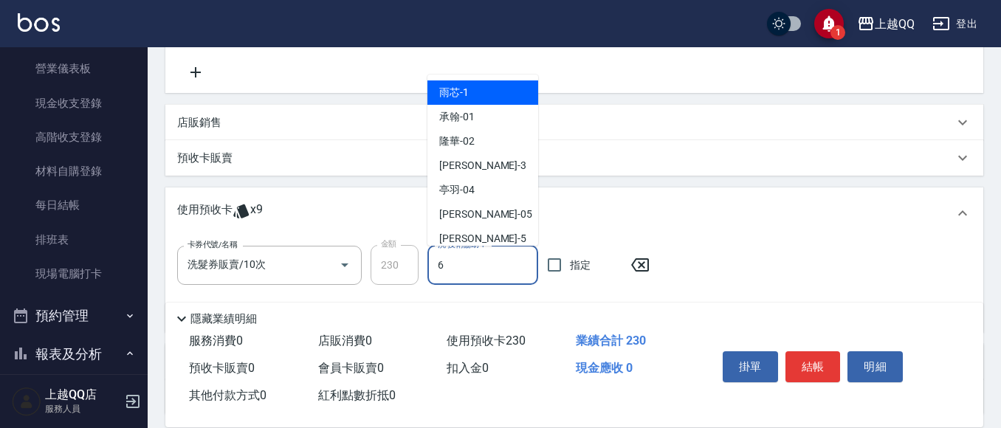
type input "欣樺-6"
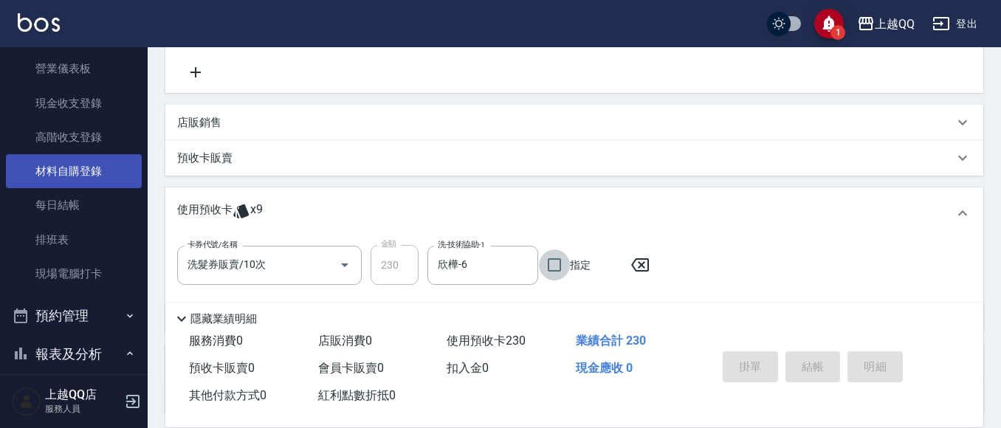
type input "[DATE] 15:13"
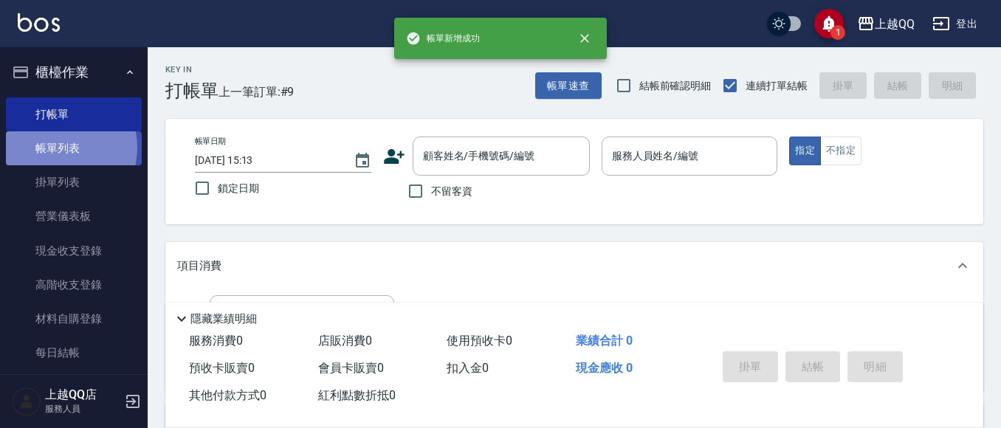
click at [52, 148] on link "帳單列表" at bounding box center [74, 148] width 136 height 34
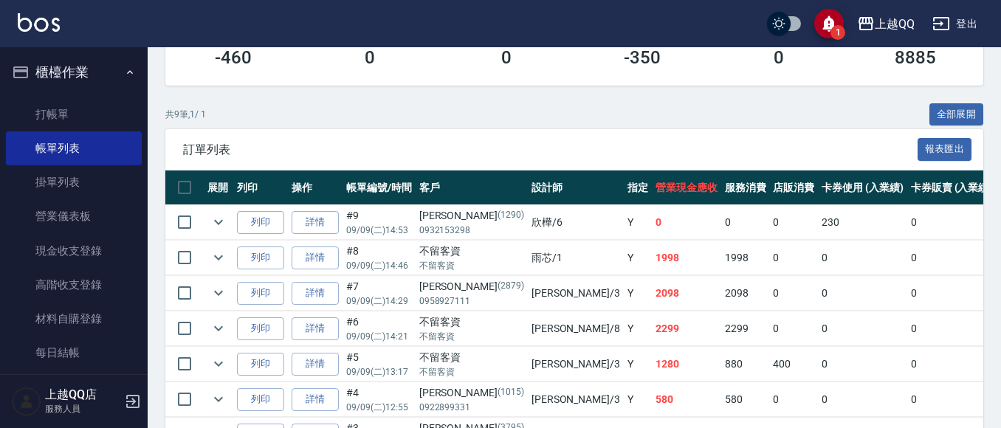
scroll to position [295, 0]
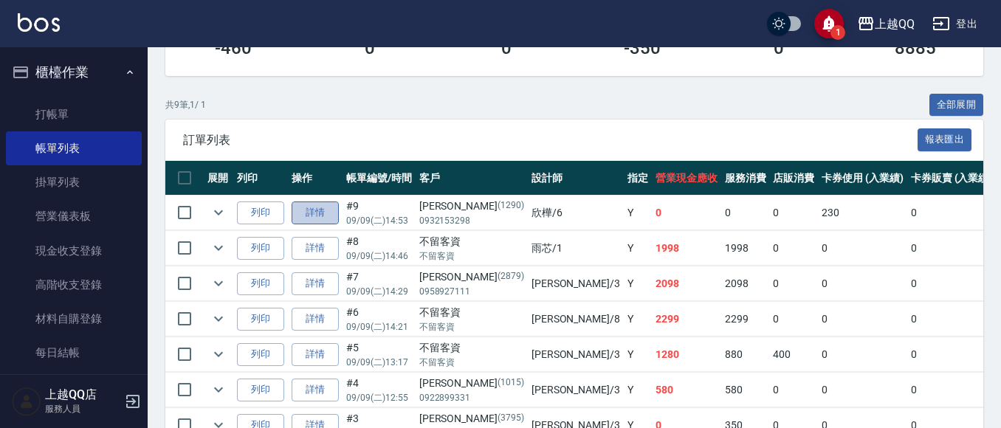
click at [334, 210] on link "詳情" at bounding box center [315, 213] width 47 height 23
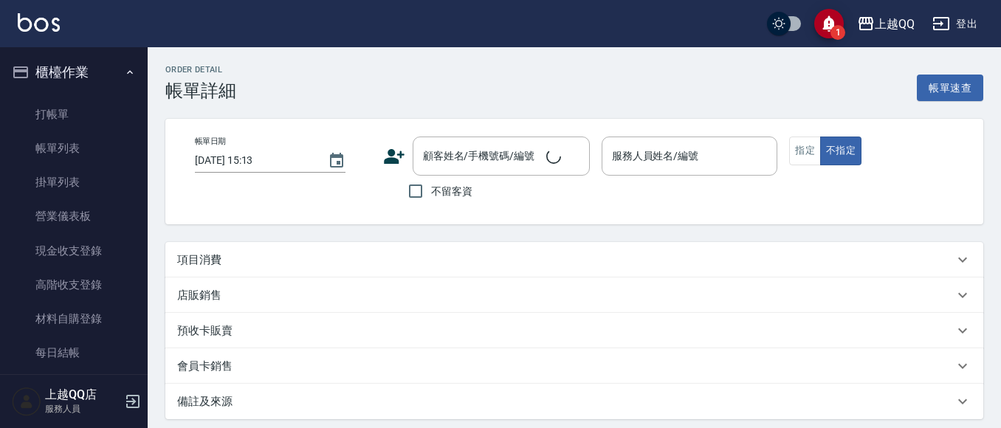
type input "[DATE] 14:53"
type input "欣樺-6"
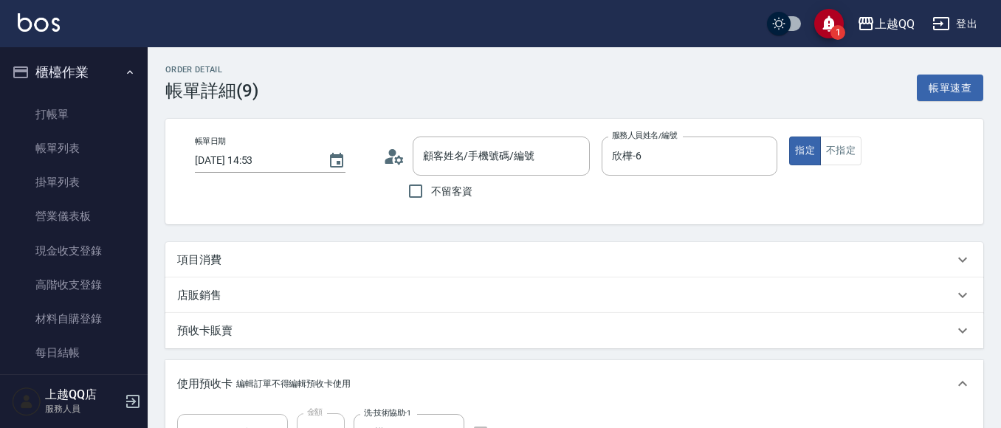
type input "[PERSON_NAME]/0932153298/1290"
type input "洗髮券販賣/10次(1/1)"
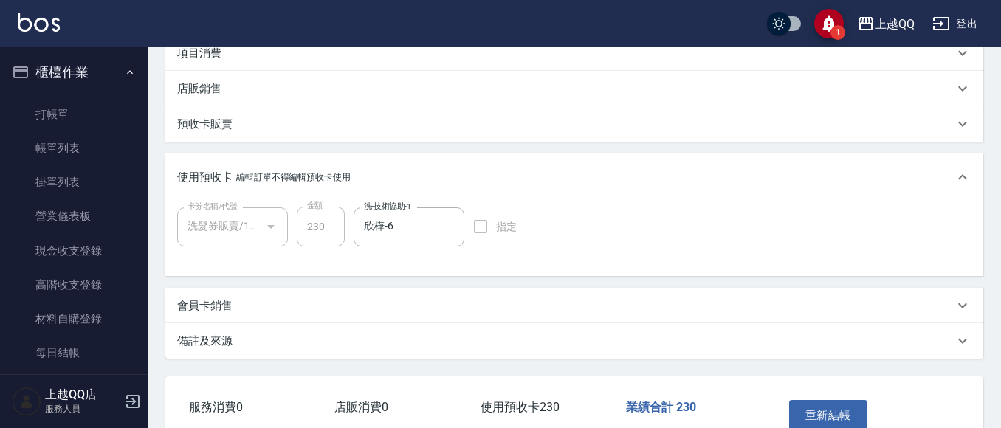
scroll to position [222, 0]
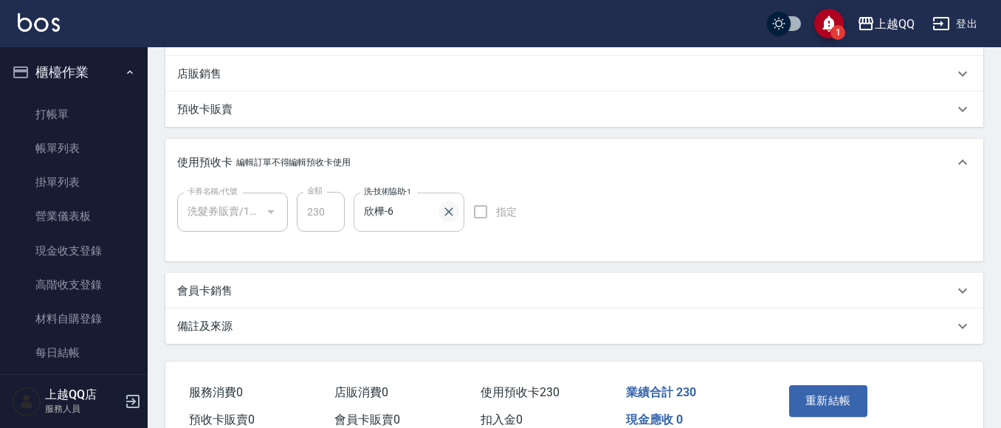
click at [441, 208] on button "Clear" at bounding box center [449, 212] width 21 height 21
click at [416, 224] on input "洗-技術協助-1" at bounding box center [408, 212] width 97 height 26
type input "26"
click at [851, 402] on button "重新結帳" at bounding box center [828, 400] width 78 height 31
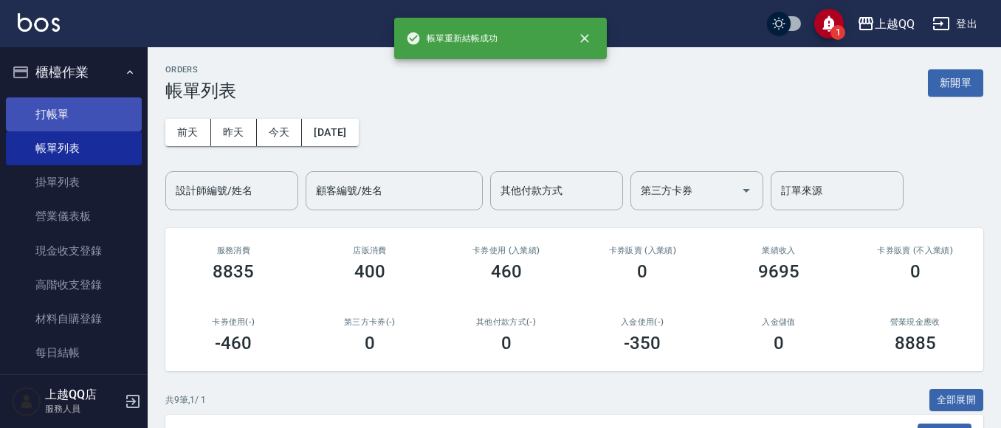
click at [89, 117] on link "打帳單" at bounding box center [74, 114] width 136 height 34
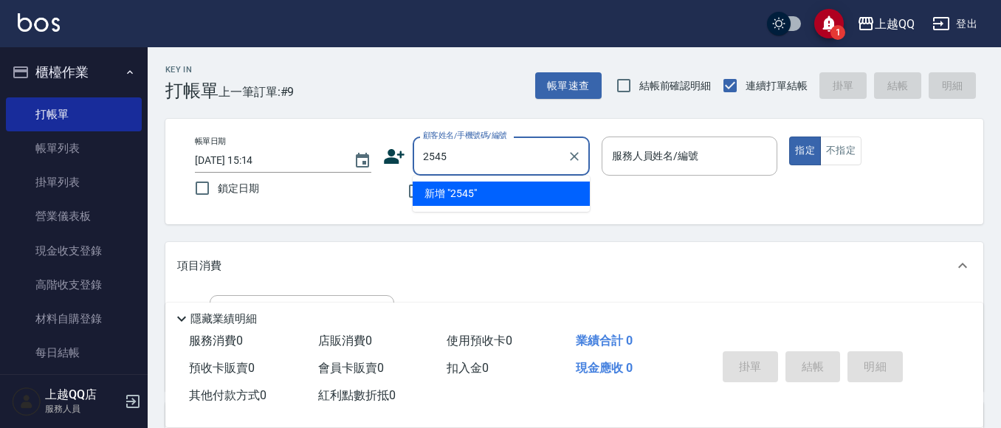
type input "2545"
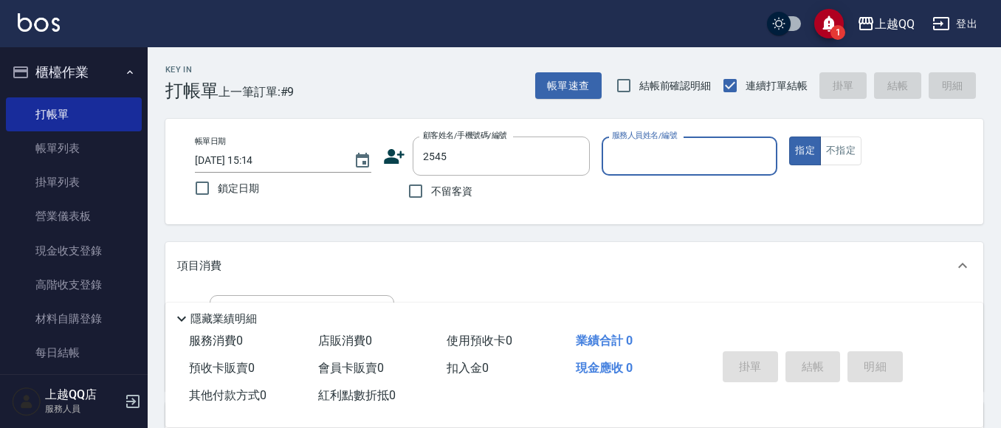
click at [789, 137] on button "指定" at bounding box center [805, 151] width 32 height 29
type button "true"
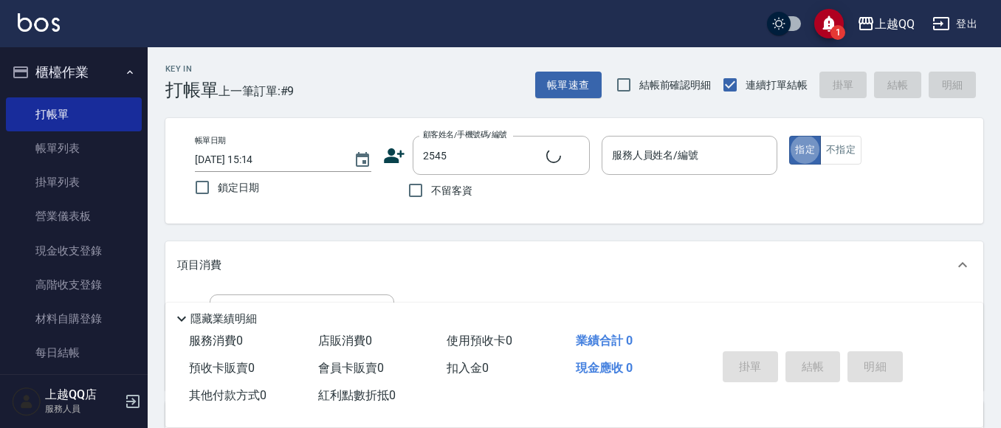
type input "[PERSON_NAME]/0938735908/2545"
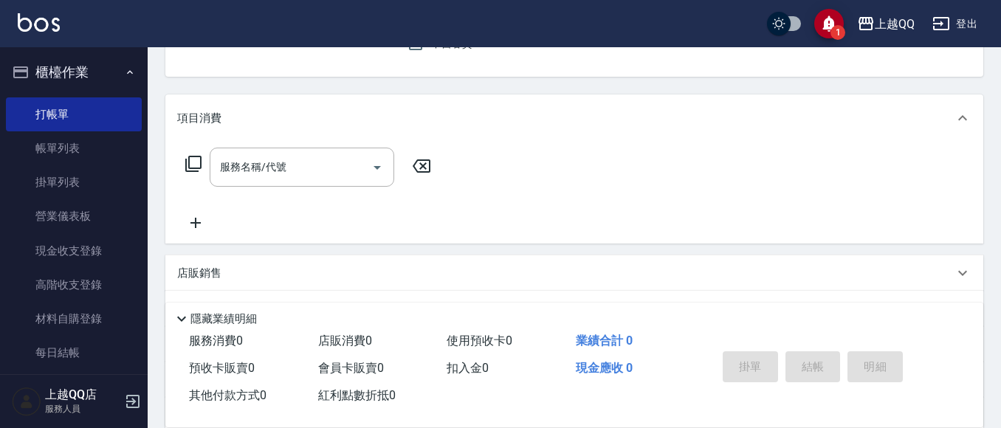
type input "欣樺-6"
drag, startPoint x: 247, startPoint y: 187, endPoint x: 239, endPoint y: 51, distance: 136.1
click at [247, 188] on div "服務名稱/代號" at bounding box center [302, 168] width 185 height 39
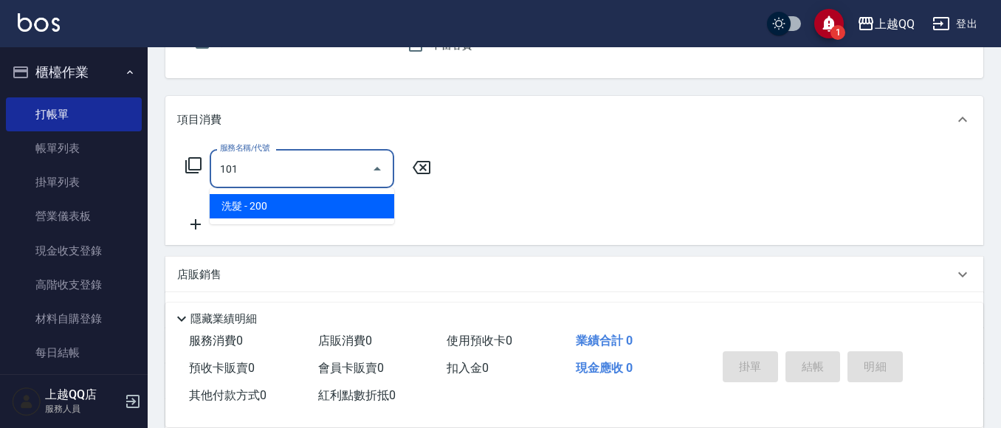
type input "洗髮(101)"
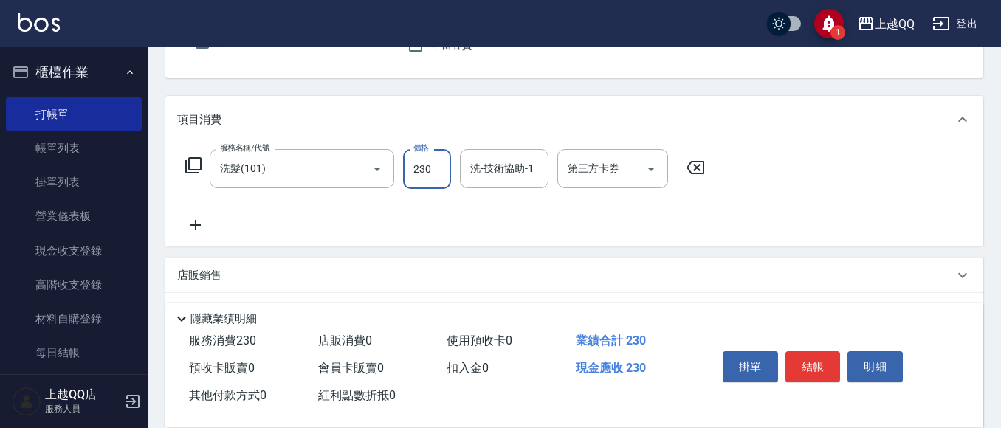
type input "230"
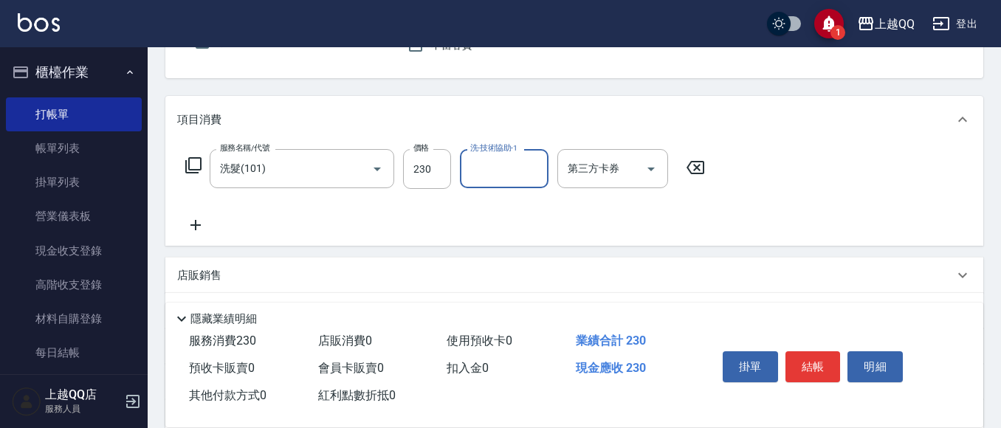
type input "2"
type input "心佑-17"
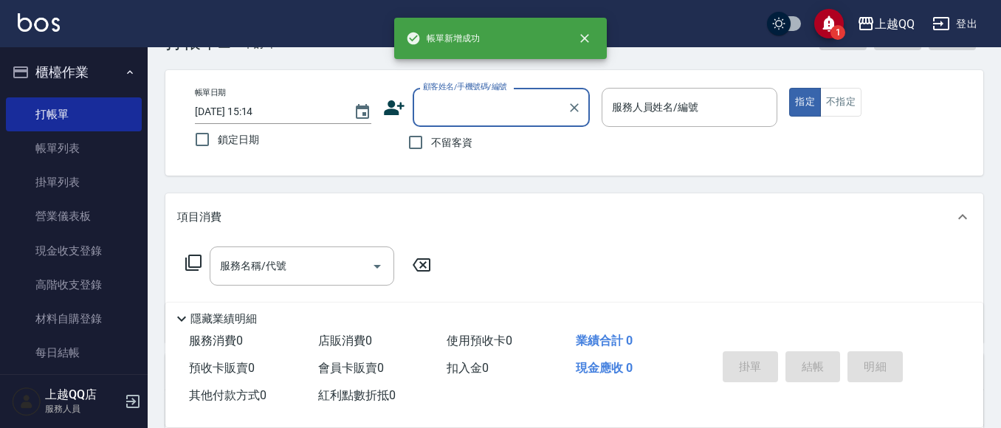
scroll to position [74, 0]
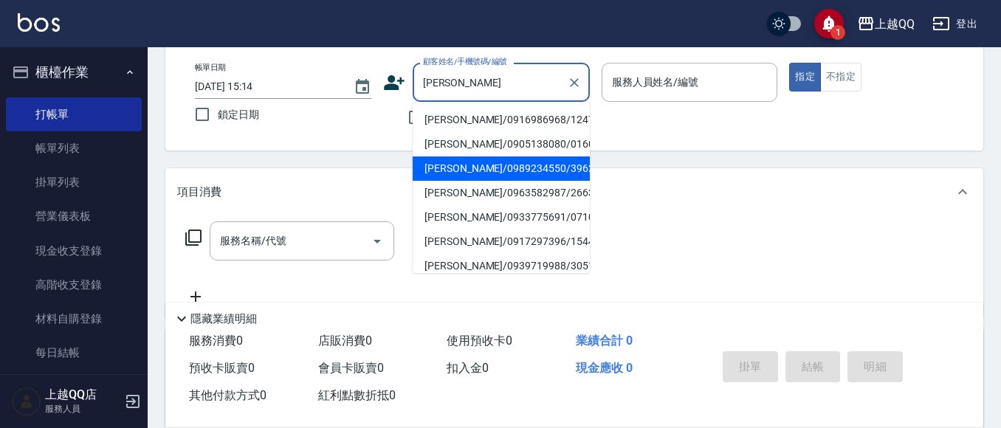
click at [458, 165] on li "[PERSON_NAME]/0989234550/3962" at bounding box center [501, 169] width 177 height 24
type input "[PERSON_NAME]/0989234550/3962"
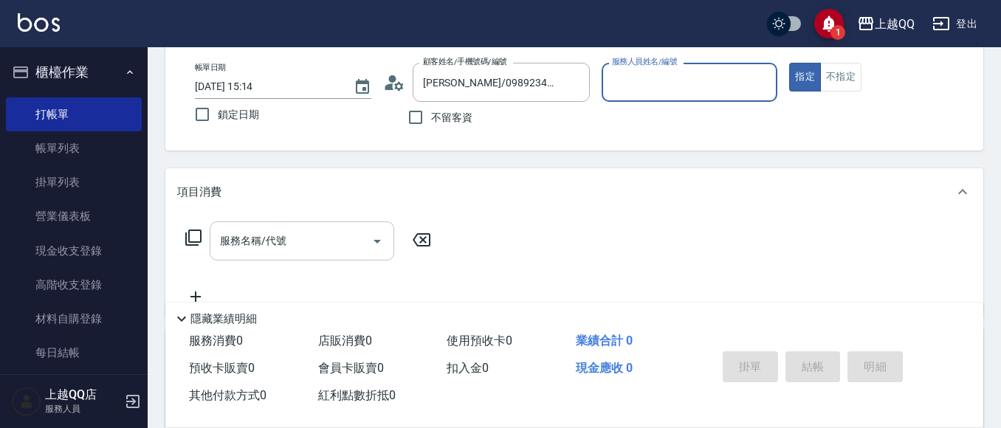
type input "欣樺-6"
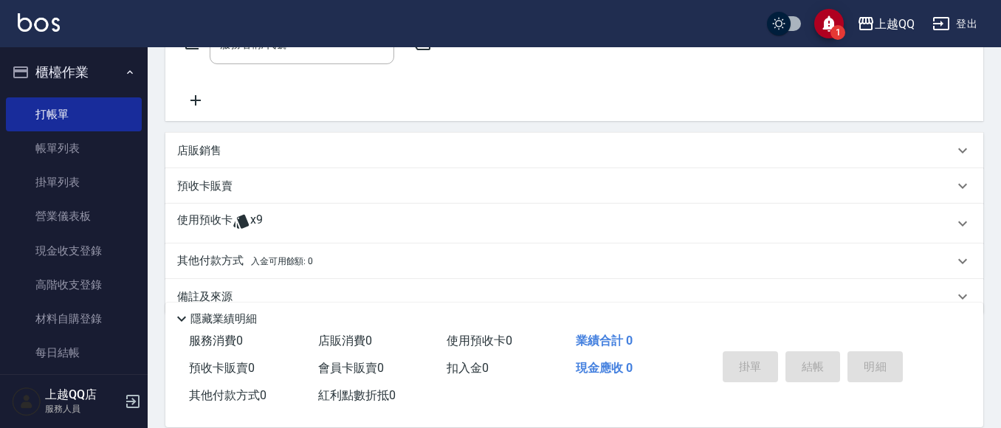
scroll to position [295, 0]
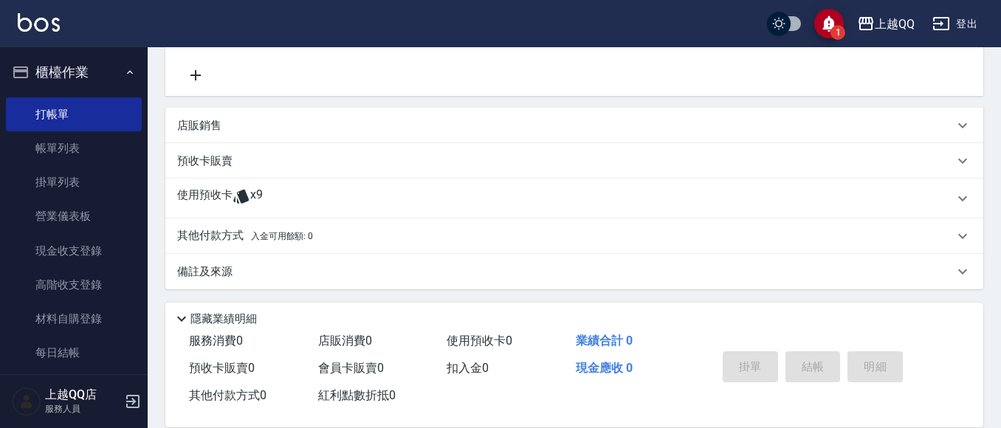
click at [205, 157] on p "預收卡販賣" at bounding box center [204, 162] width 55 height 16
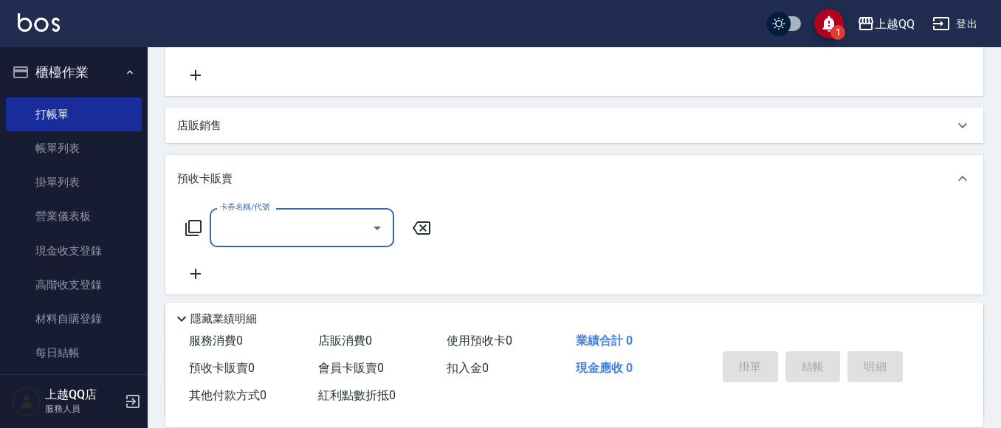
scroll to position [0, 0]
click at [262, 215] on input "卡券名稱/代號" at bounding box center [290, 228] width 149 height 26
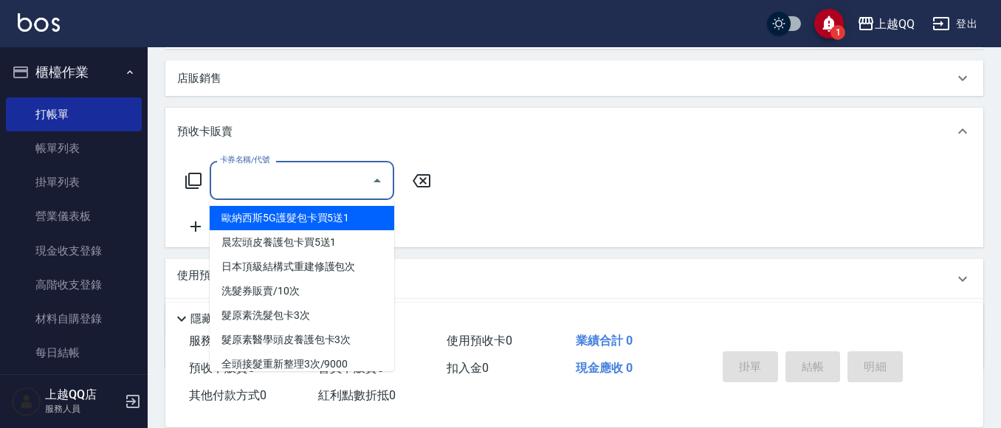
scroll to position [369, 0]
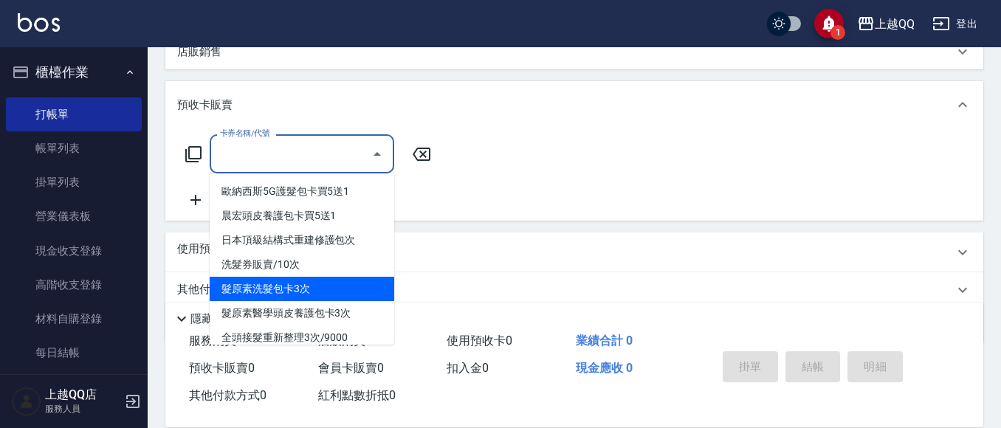
click at [283, 294] on span "髮原素洗髮包卡3次" at bounding box center [302, 289] width 185 height 24
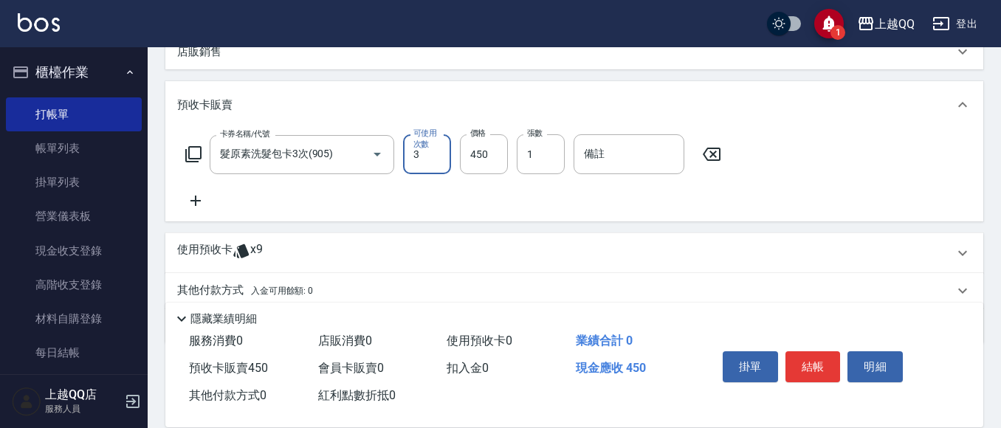
type input "髮原素洗髮包卡3次(905)"
click at [207, 206] on icon at bounding box center [195, 201] width 37 height 18
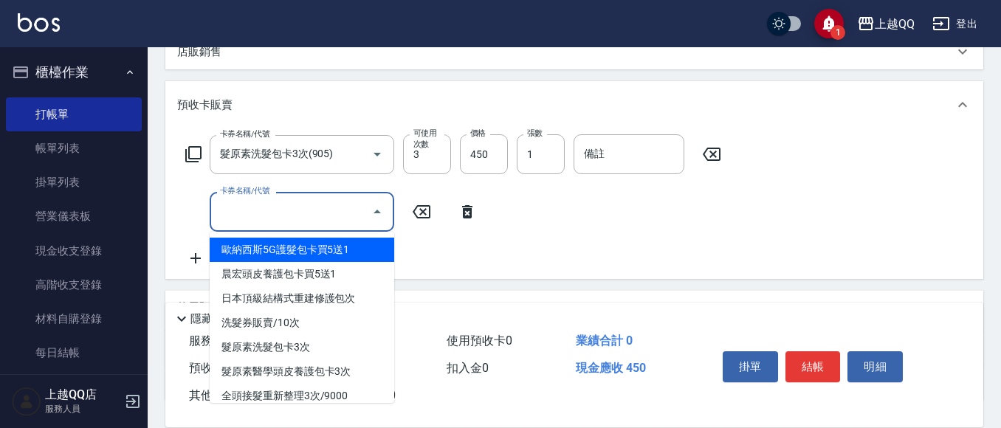
click at [305, 211] on input "卡券名稱/代號" at bounding box center [290, 212] width 149 height 26
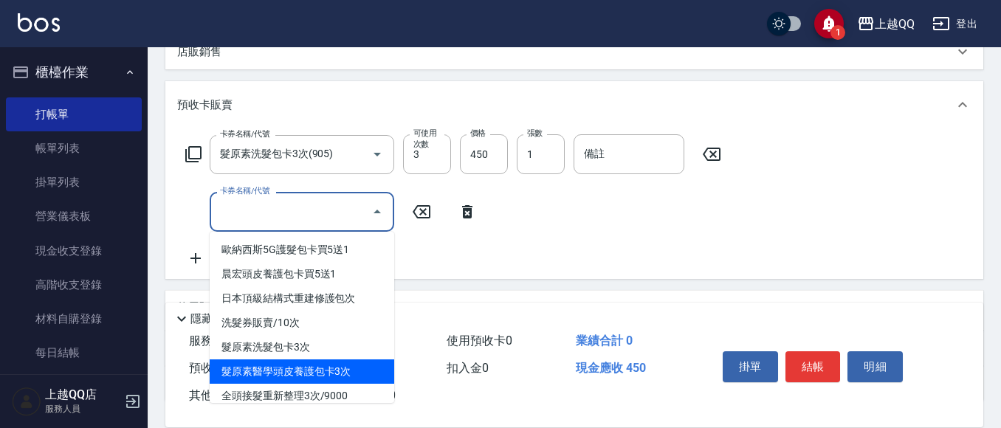
click at [292, 366] on span "髮原素醫學頭皮養護包卡3次" at bounding box center [302, 372] width 185 height 24
type input "髮原素醫學頭皮養護包卡3次(906)"
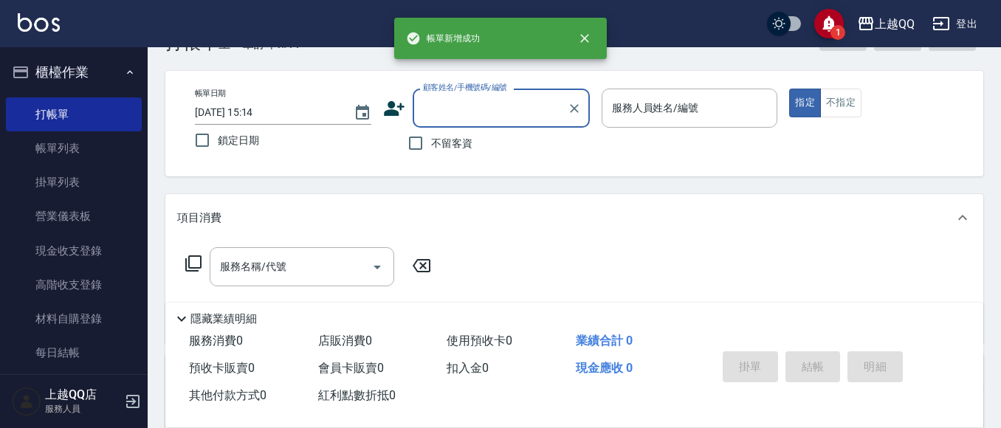
scroll to position [74, 0]
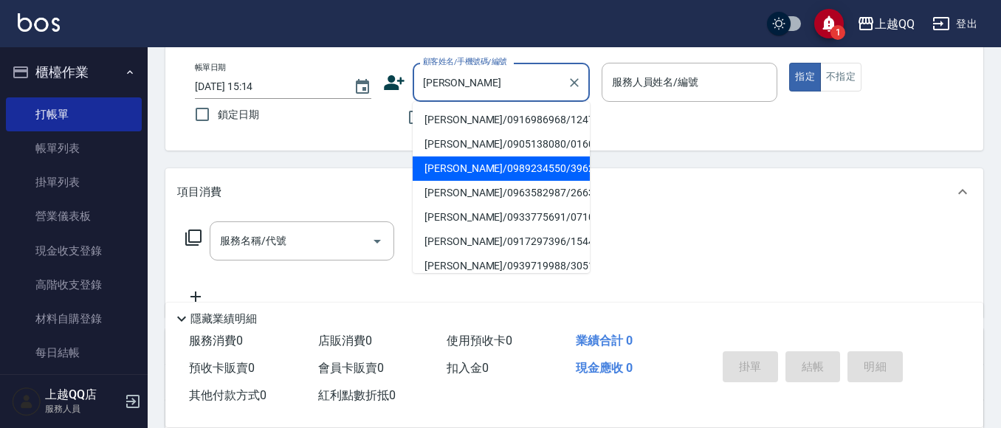
click at [459, 171] on li "[PERSON_NAME]/0989234550/3962" at bounding box center [501, 169] width 177 height 24
type input "[PERSON_NAME]/0989234550/3962"
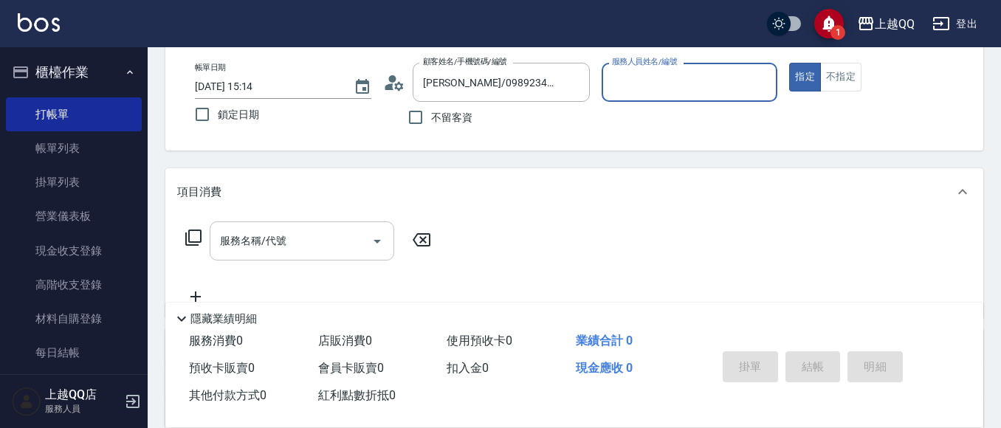
type input "欣樺-6"
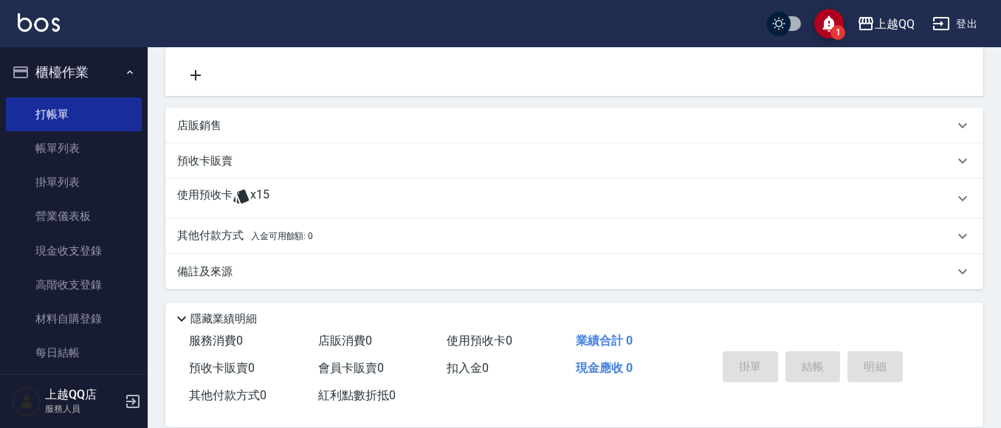
scroll to position [298, 0]
click at [223, 186] on p "使用預收卡" at bounding box center [204, 196] width 55 height 22
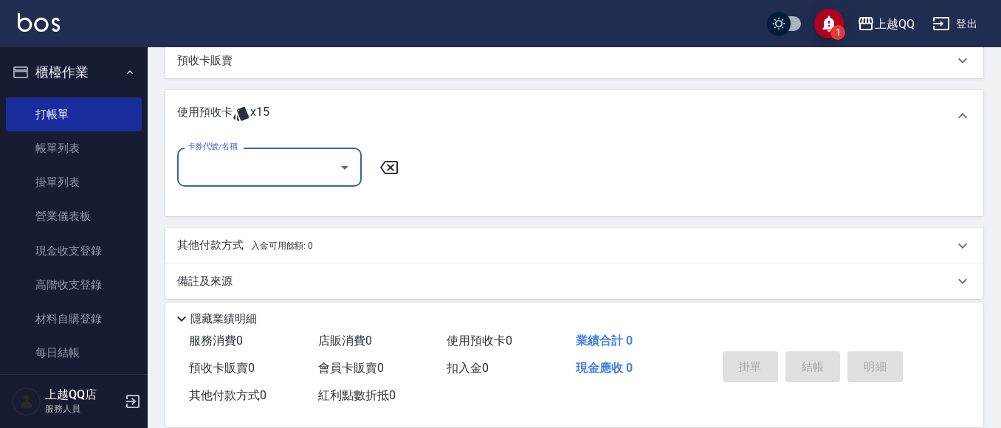
scroll to position [408, 0]
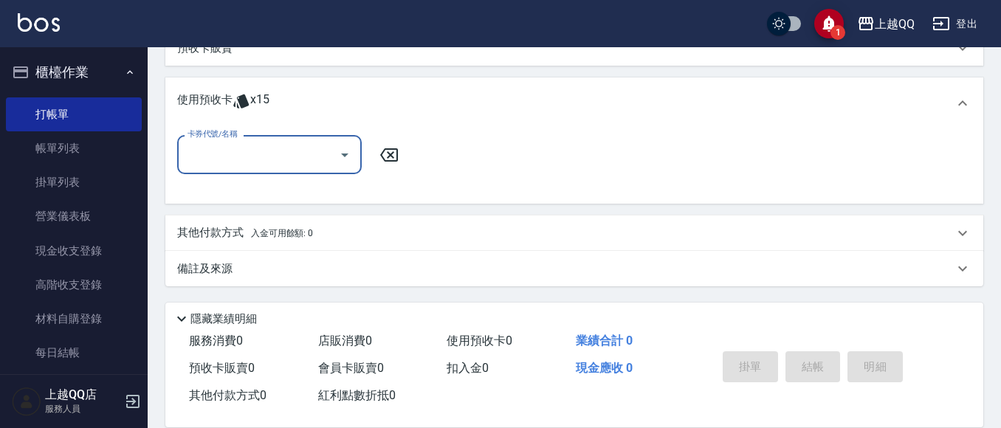
click at [247, 154] on input "卡券代號/名稱" at bounding box center [258, 155] width 149 height 26
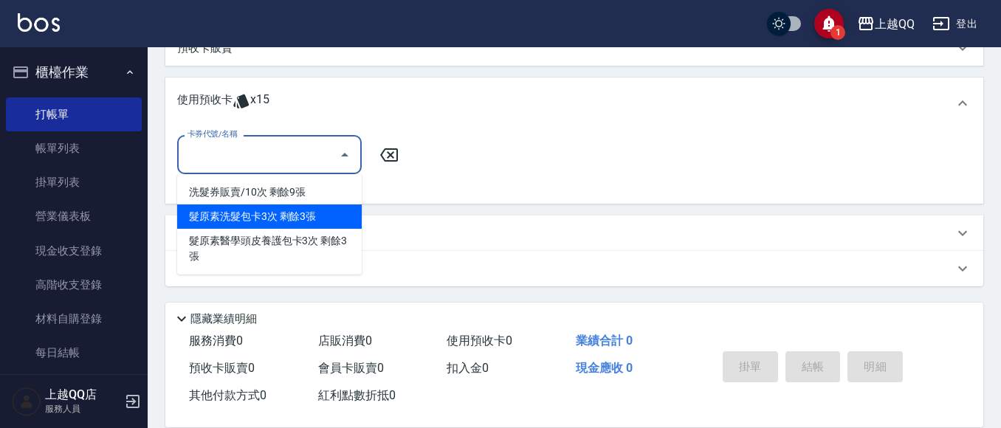
click at [284, 216] on div "髮原素洗髮包卡3次 剩餘3張" at bounding box center [269, 217] width 185 height 24
type input "髮原素洗髮包卡3次"
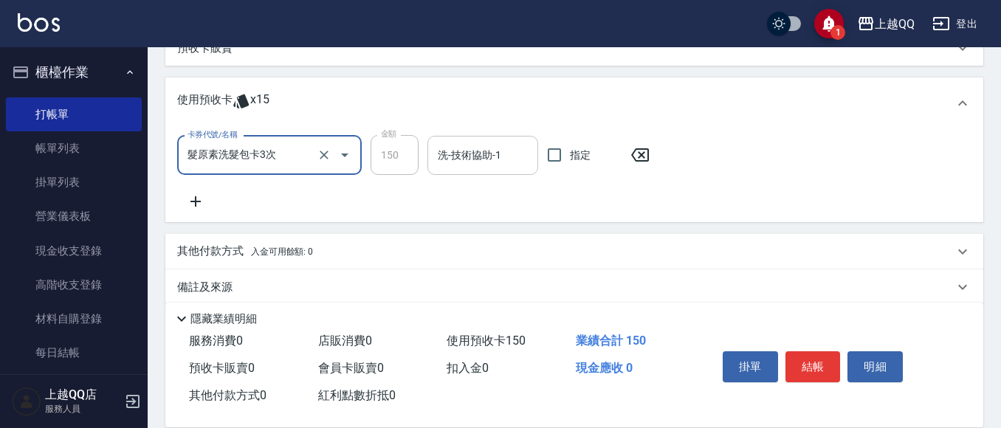
click at [450, 157] on input "洗-技術協助-1" at bounding box center [482, 156] width 97 height 26
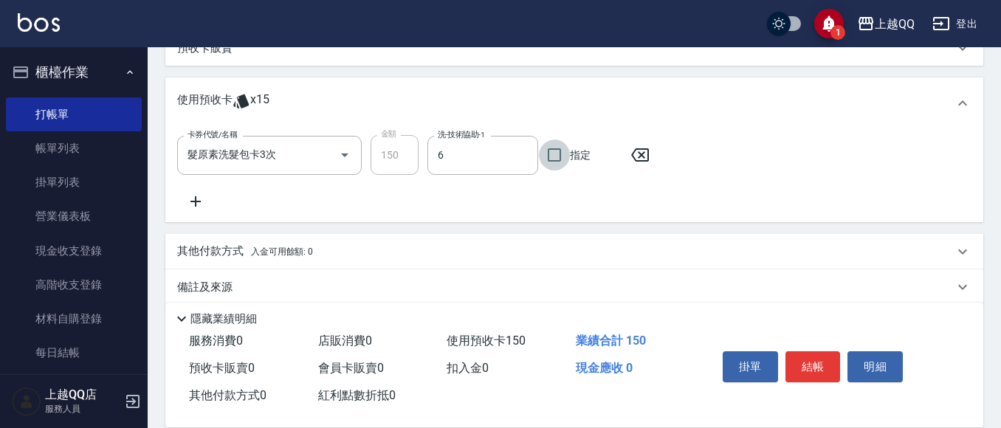
type input "欣樺-6"
click at [201, 192] on div "卡券代號/名稱 髮原素洗髮包卡3次 卡券代號/名稱 金額 150 金額 洗-技術協助-1 欣樺-6 洗-技術協助-1 指定" at bounding box center [574, 172] width 795 height 75
click at [199, 196] on icon at bounding box center [195, 202] width 37 height 18
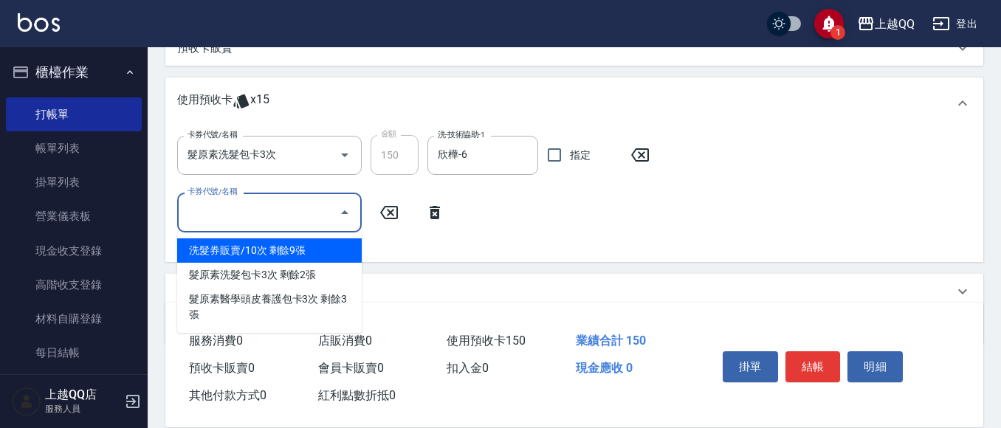
click at [227, 214] on input "卡券代號/名稱" at bounding box center [258, 212] width 149 height 26
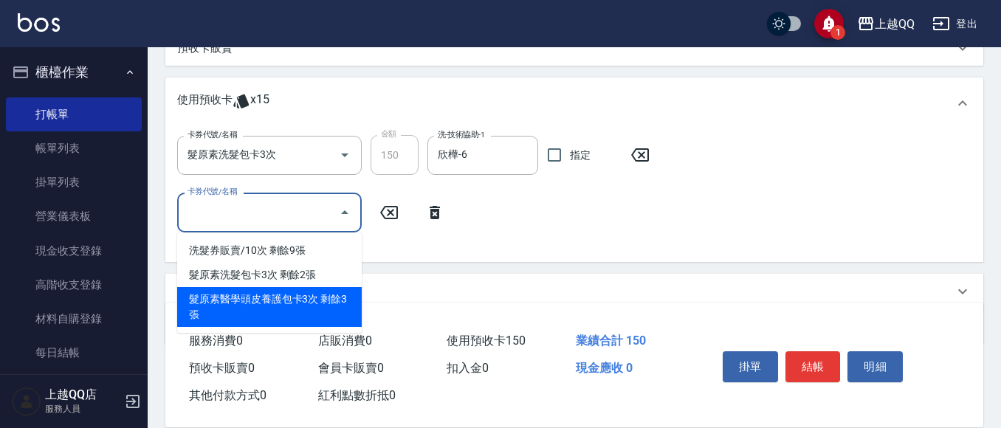
click at [336, 295] on div "髮原素醫學頭皮養護包卡3次 剩餘3張" at bounding box center [269, 307] width 185 height 40
type input "髮原素醫學頭皮養護包卡3次"
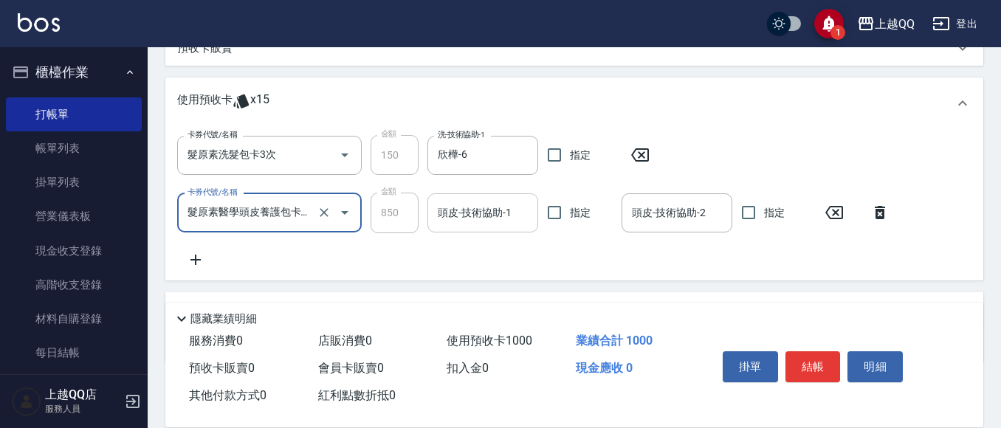
drag, startPoint x: 464, startPoint y: 219, endPoint x: 472, endPoint y: 216, distance: 8.0
click at [472, 216] on input "頭皮-技術協助-1" at bounding box center [482, 213] width 97 height 26
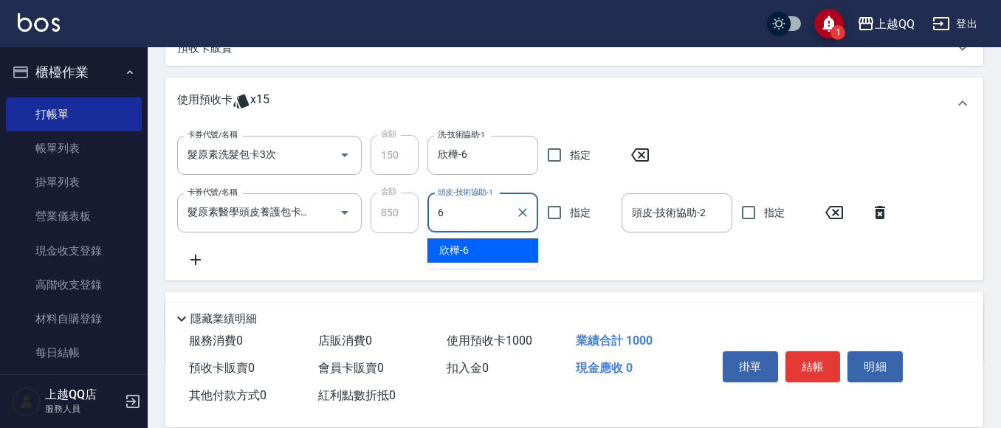
type input "欣樺-6"
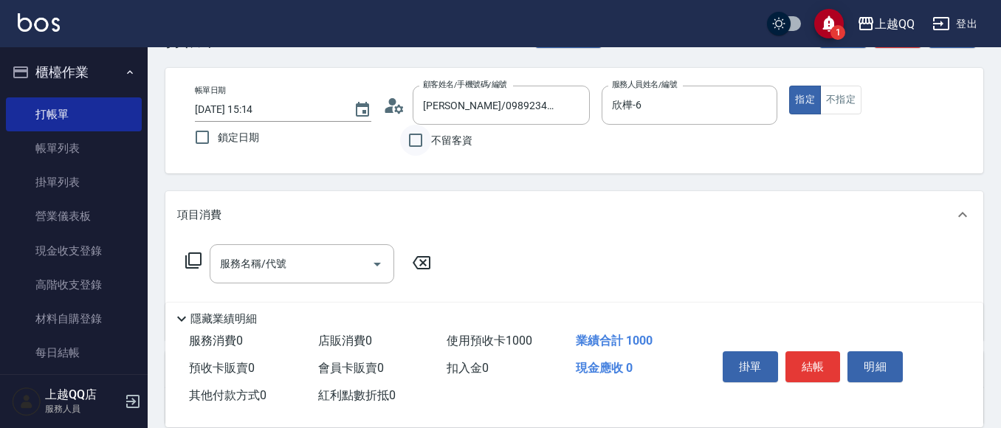
scroll to position [39, 0]
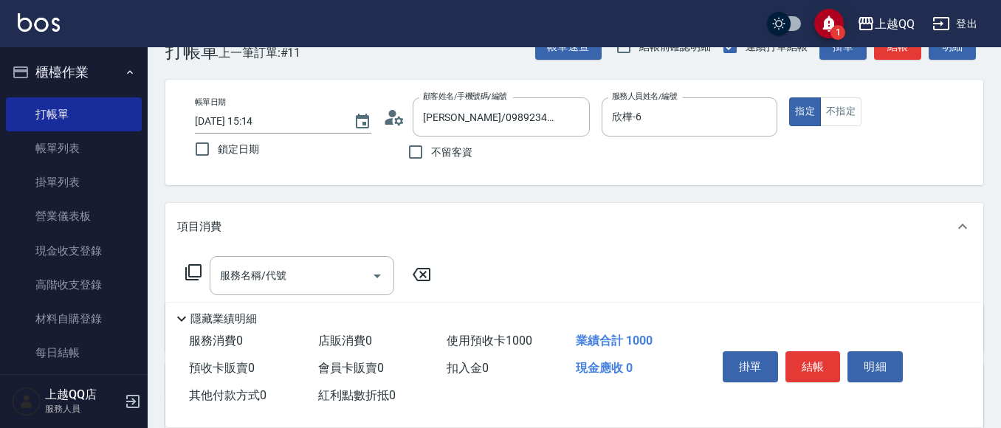
click at [280, 273] on div "服務名稱/代號 服務名稱/代號" at bounding box center [302, 275] width 185 height 39
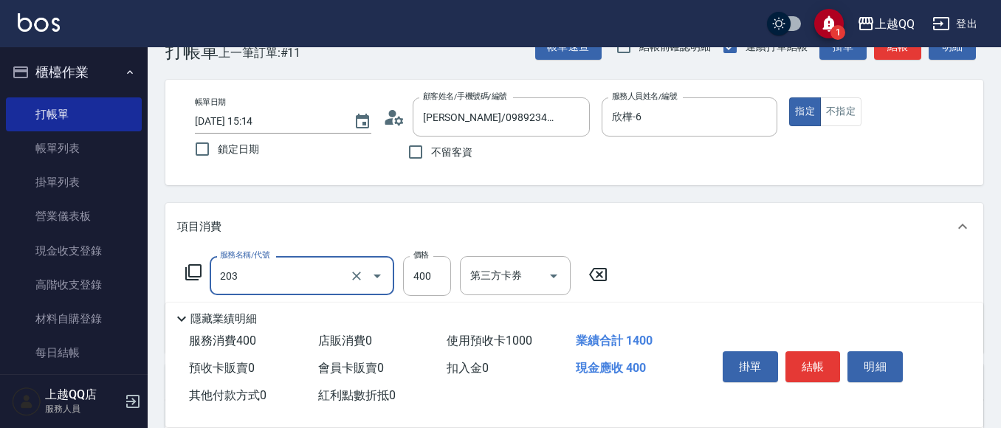
type input "指定單剪(203)"
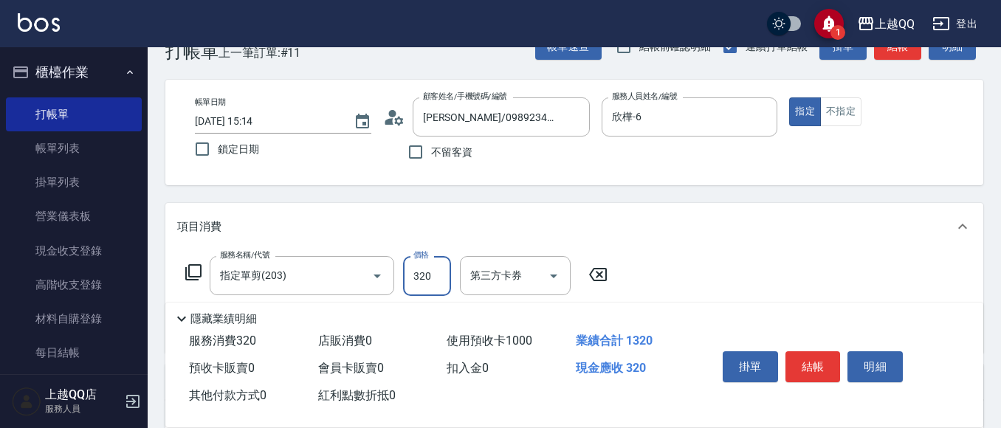
type input "320"
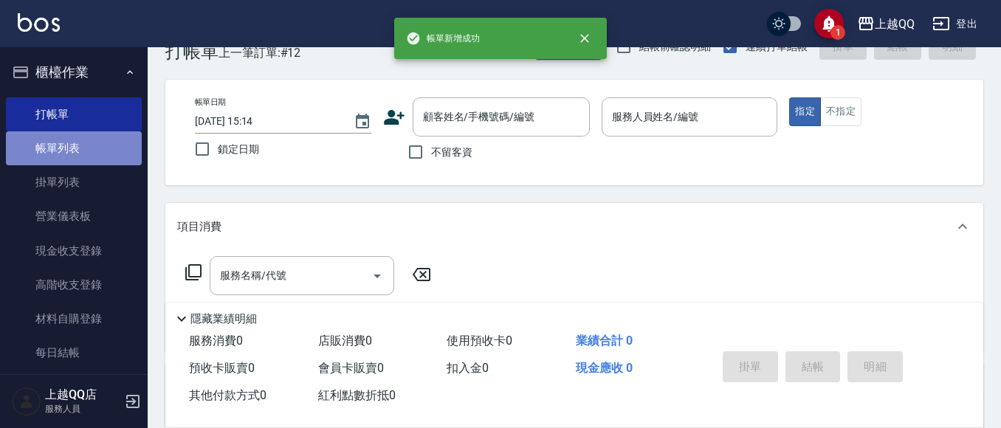
click at [86, 148] on link "帳單列表" at bounding box center [74, 148] width 136 height 34
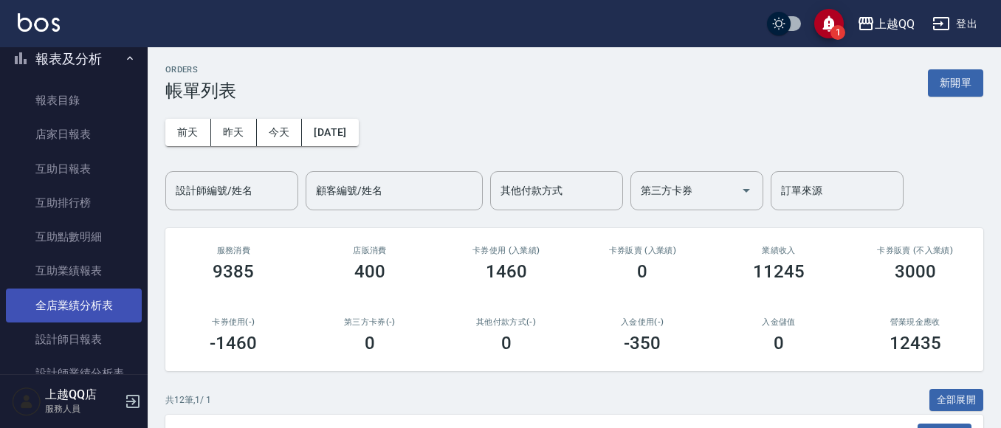
scroll to position [665, 0]
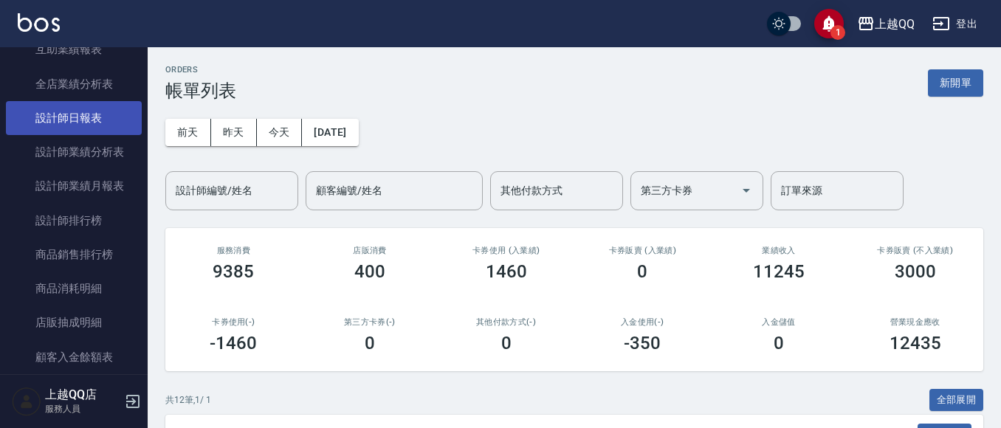
click at [85, 123] on link "設計師日報表" at bounding box center [74, 118] width 136 height 34
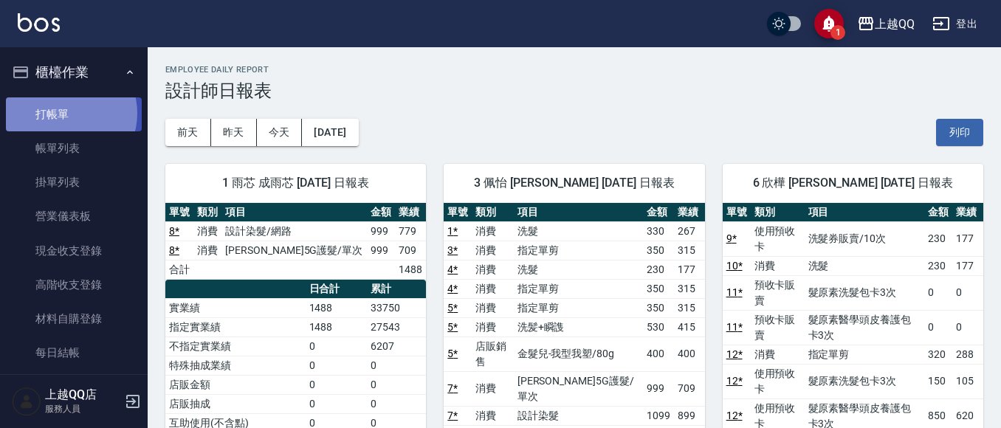
click at [67, 113] on link "打帳單" at bounding box center [74, 114] width 136 height 34
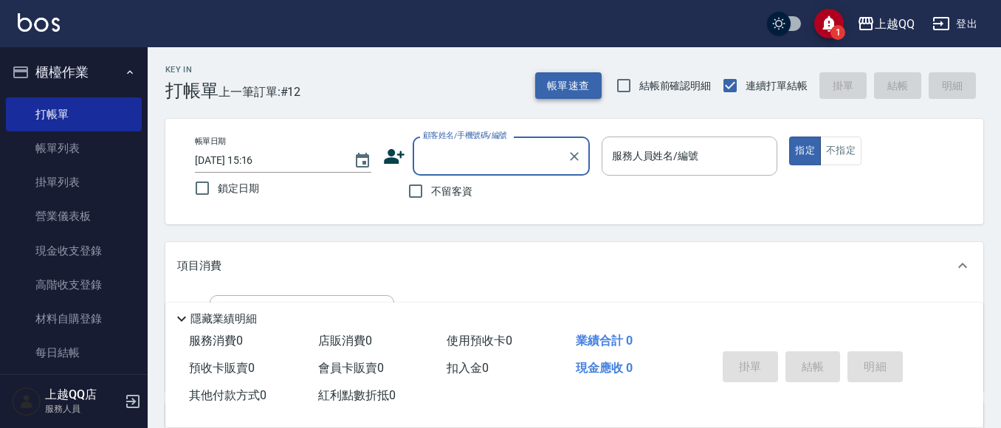
click at [567, 88] on button "帳單速查" at bounding box center [568, 85] width 66 height 27
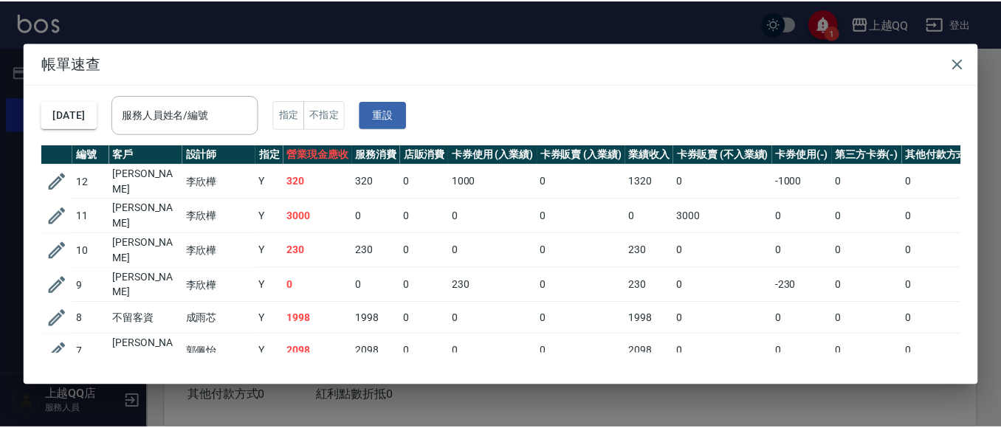
scroll to position [74, 0]
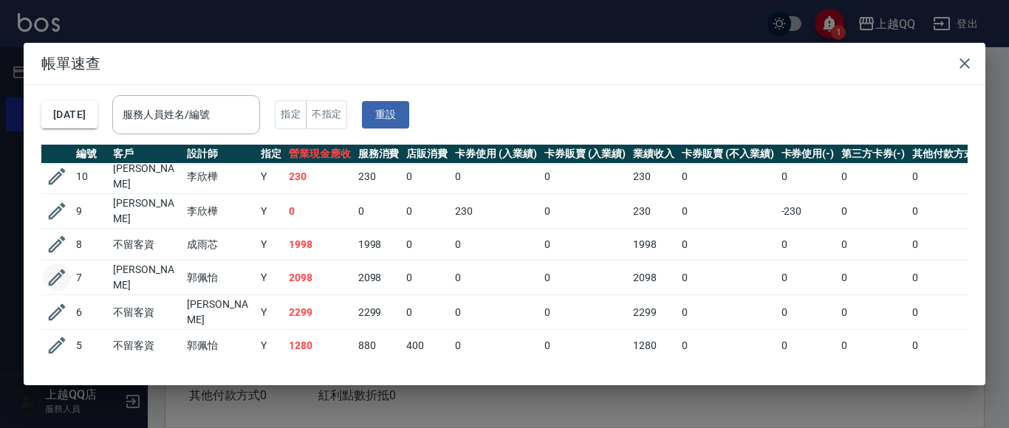
click at [46, 267] on icon "button" at bounding box center [57, 278] width 22 height 22
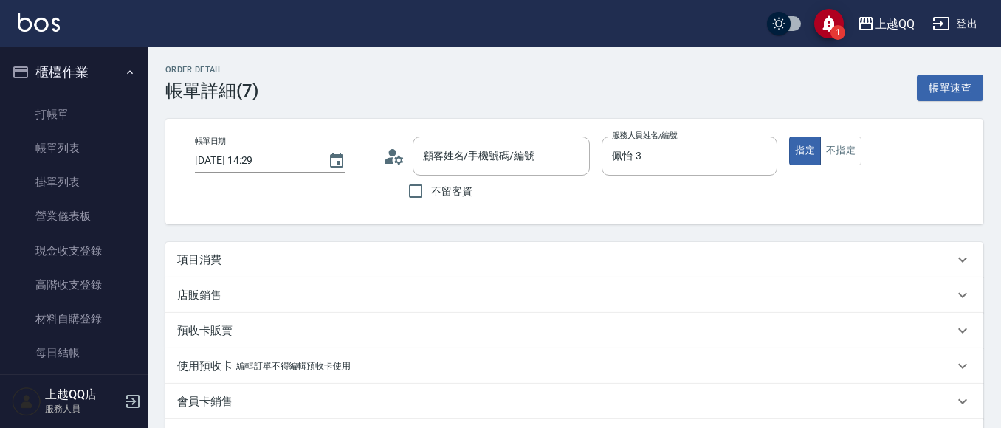
type input "[DATE] 14:29"
type input "佩怡-3"
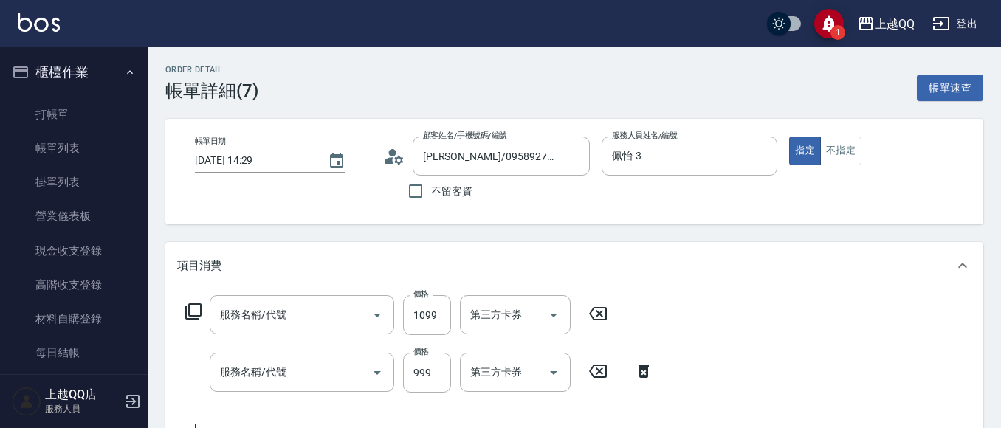
type input "[PERSON_NAME]/0958927111/2879"
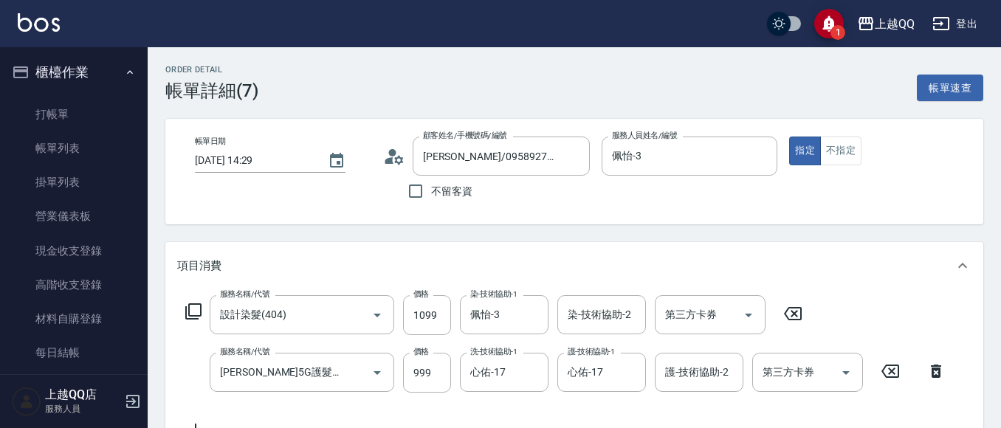
type input "設計染髮(404)"
type input "[PERSON_NAME]5G護髮/單次(514)"
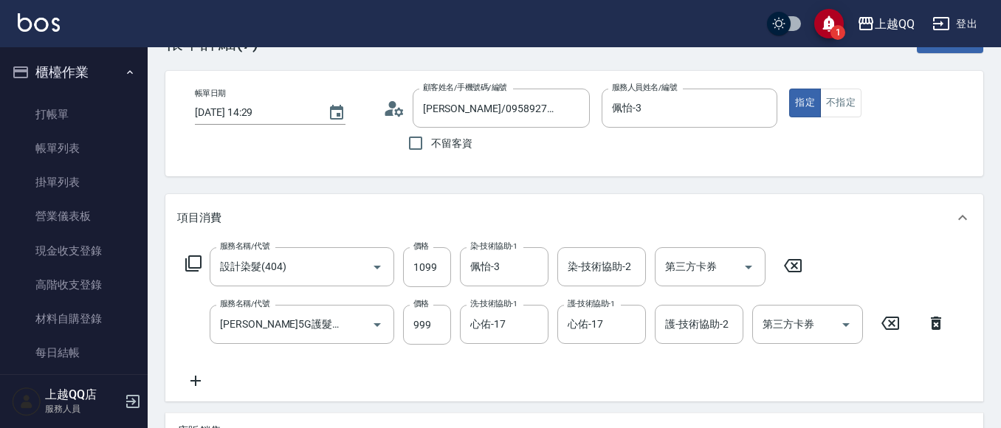
scroll to position [74, 0]
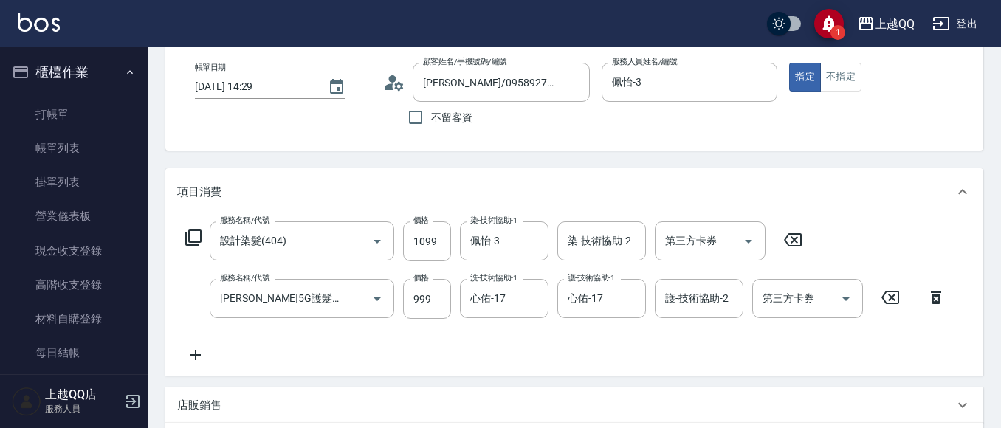
click at [197, 351] on icon at bounding box center [195, 355] width 37 height 18
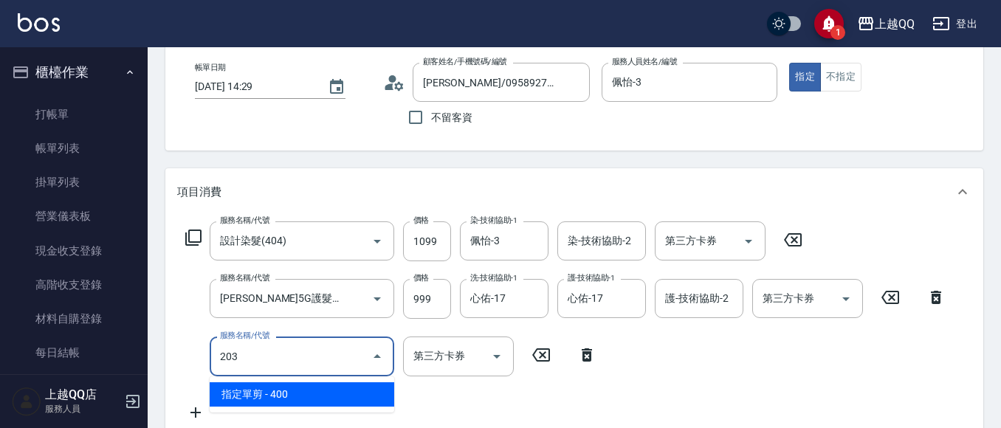
type input "指定單剪(203)"
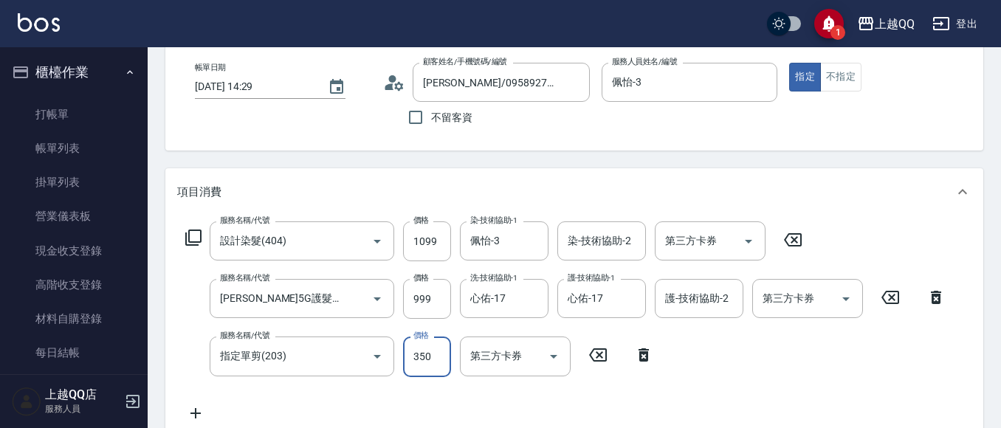
type input "350"
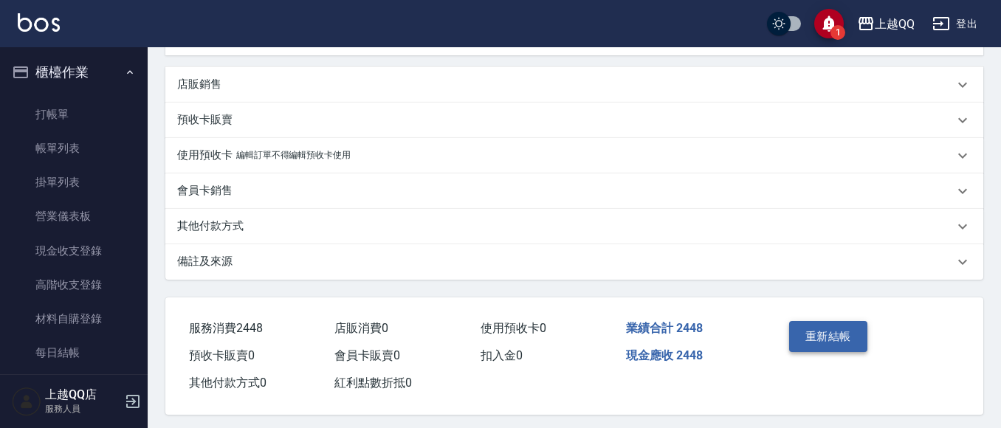
scroll to position [464, 0]
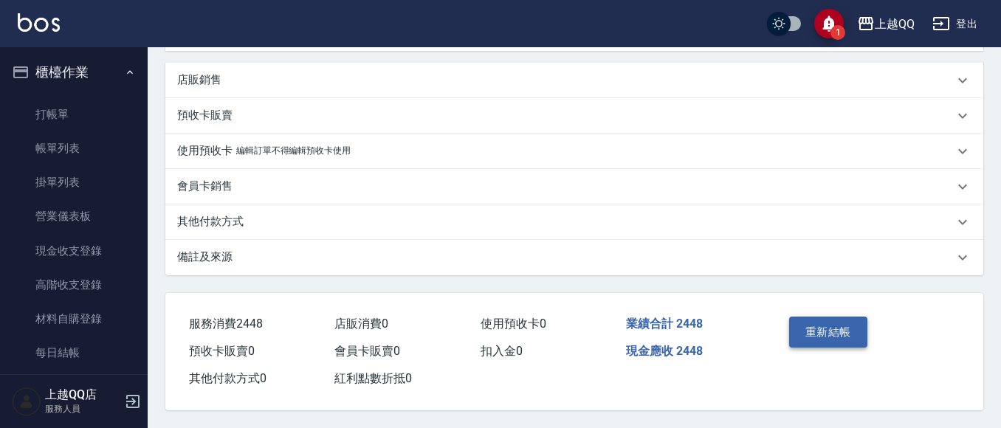
click at [814, 323] on button "重新結帳" at bounding box center [828, 332] width 78 height 31
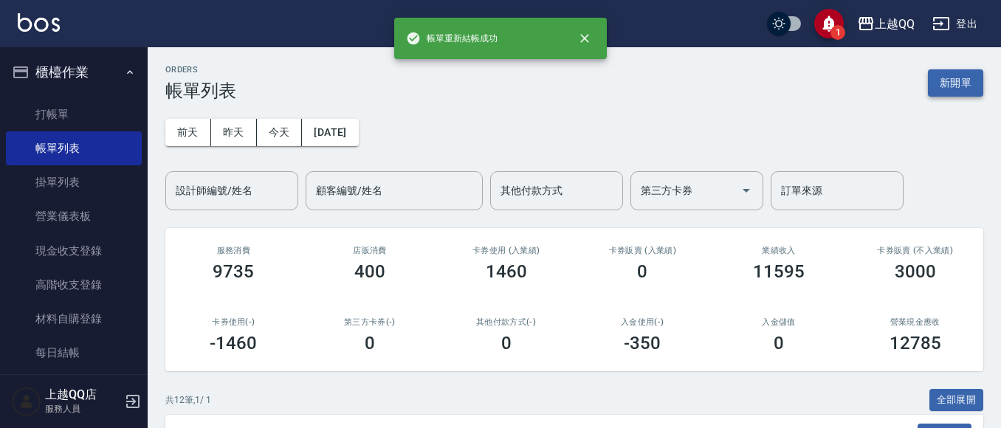
click at [944, 80] on button "新開單" at bounding box center [955, 82] width 55 height 27
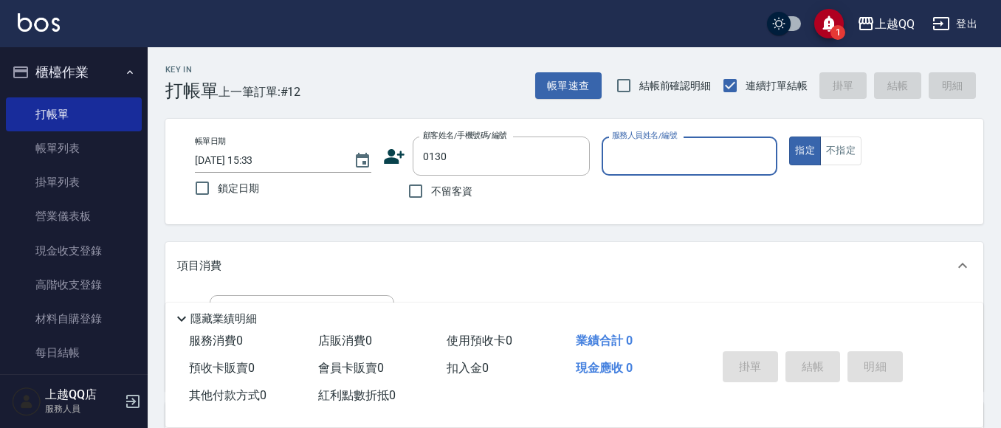
type input "[PERSON_NAME]/0953019179/0130"
type input "佩怡-3"
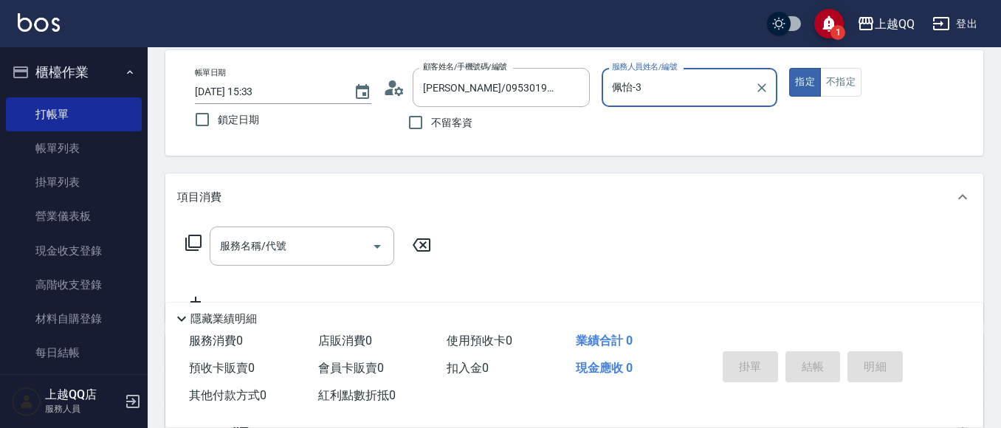
scroll to position [148, 0]
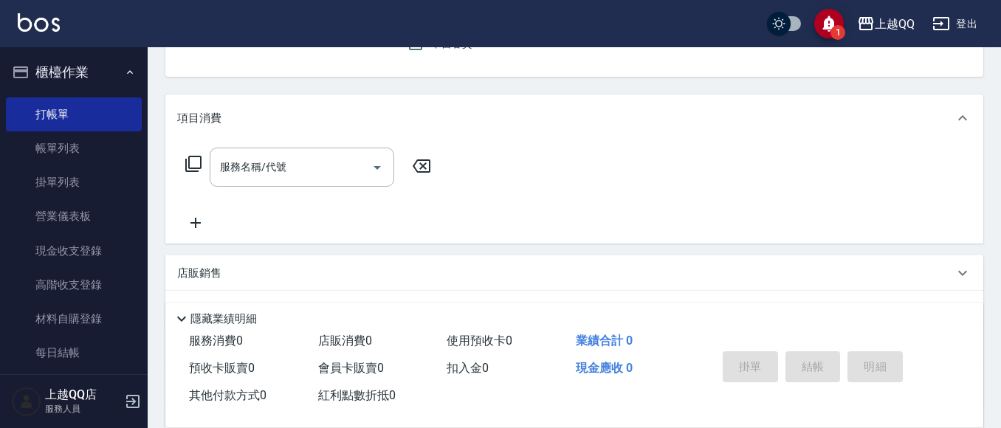
click at [171, 159] on div "服務名稱/代號 服務名稱/代號" at bounding box center [574, 193] width 818 height 102
click at [188, 160] on icon at bounding box center [193, 164] width 16 height 16
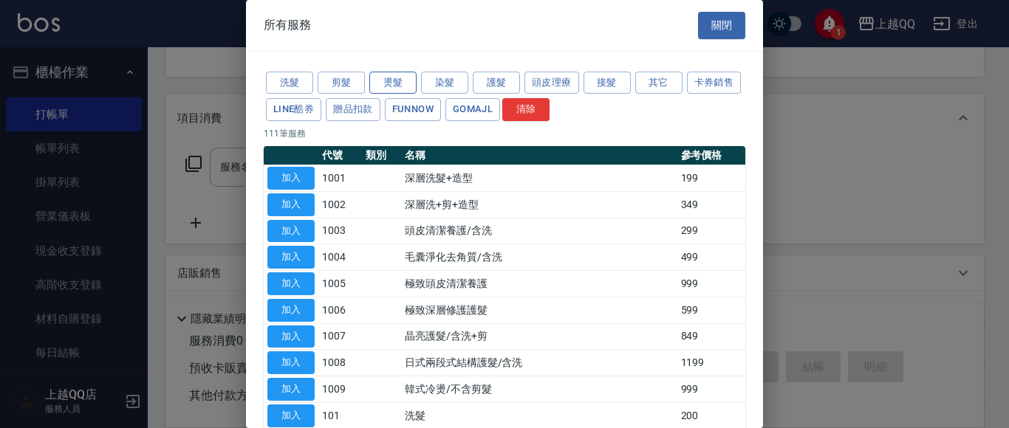
click at [394, 79] on button "燙髮" at bounding box center [392, 83] width 47 height 23
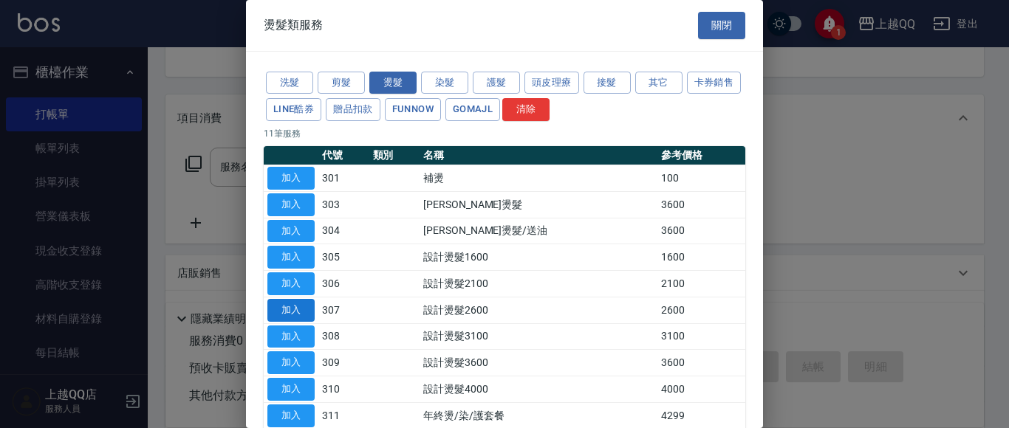
click at [308, 309] on button "加入" at bounding box center [290, 310] width 47 height 23
type input "設計燙髮2600(307)"
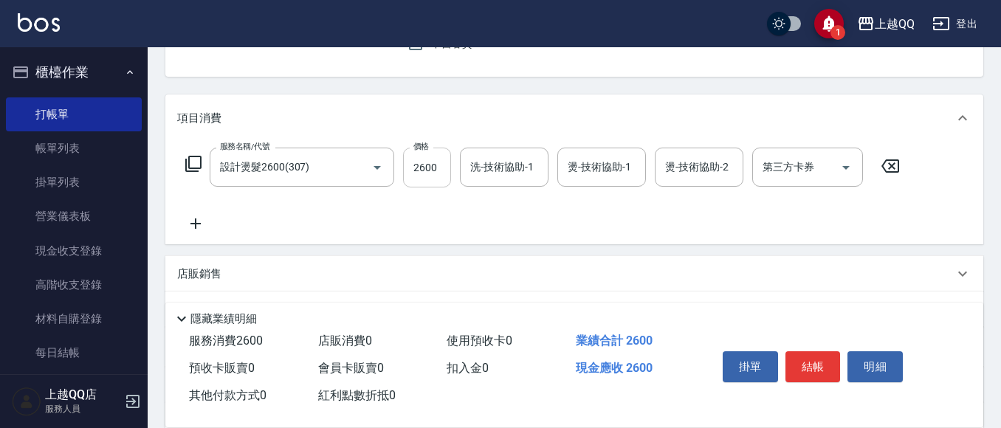
click at [447, 185] on input "2600" at bounding box center [427, 168] width 48 height 40
type input "2080"
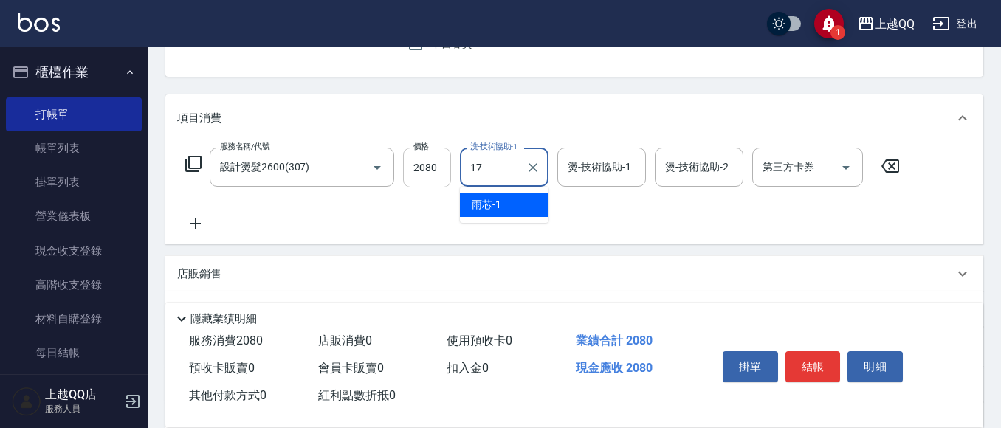
type input "心佑-17"
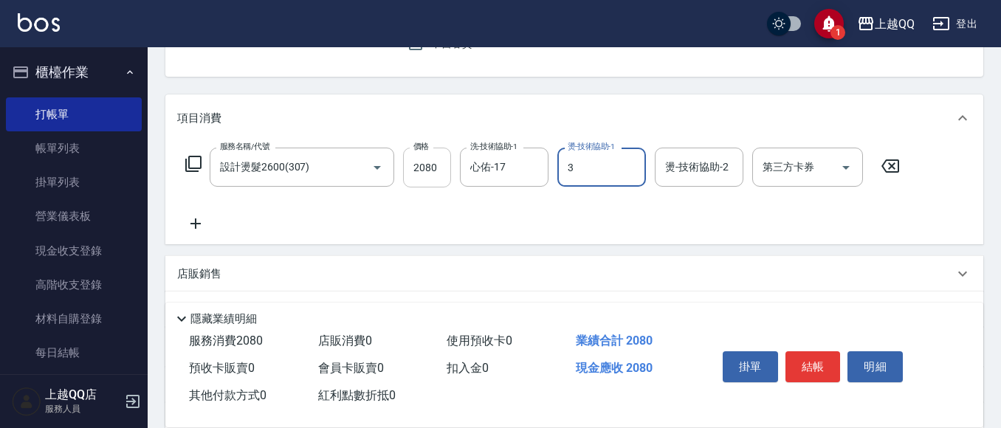
type input "佩怡-3"
click at [798, 353] on button "結帳" at bounding box center [813, 366] width 55 height 31
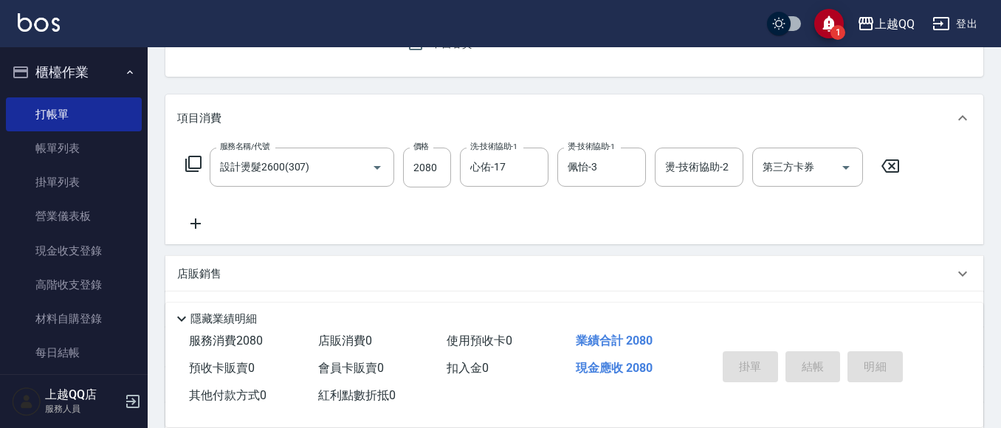
type input "[DATE] 15:38"
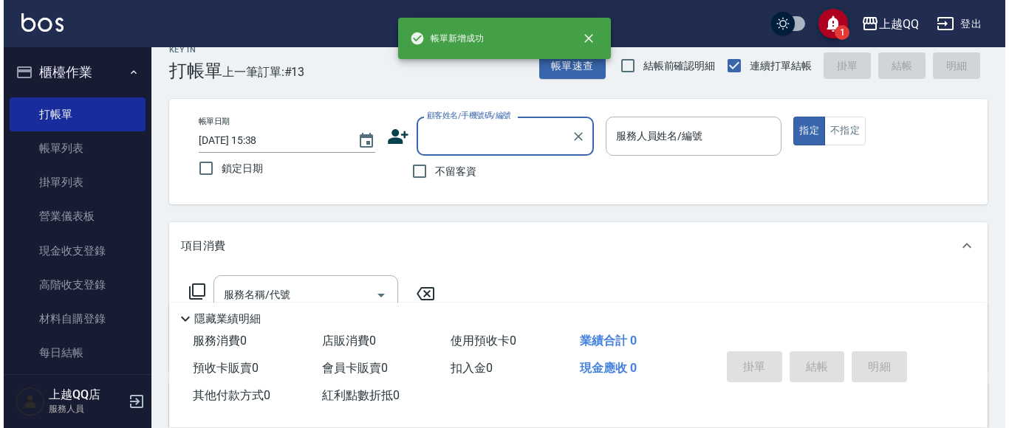
scroll to position [0, 0]
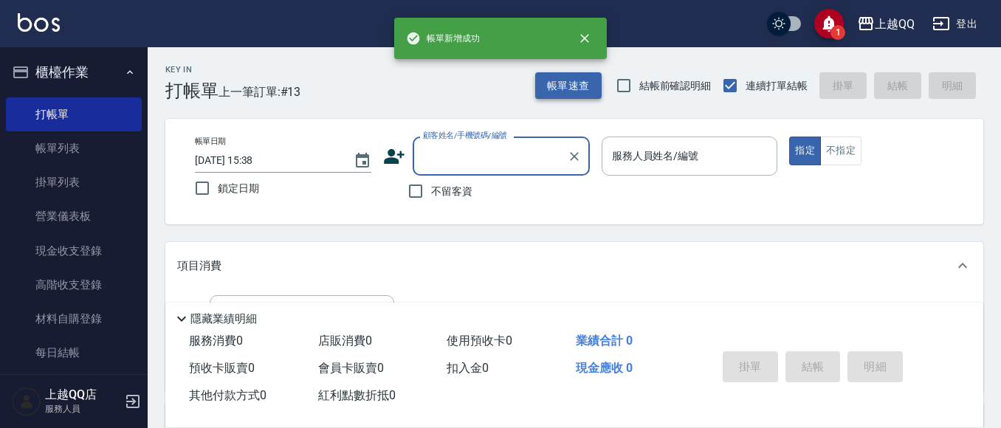
click at [565, 80] on button "帳單速查" at bounding box center [568, 85] width 66 height 27
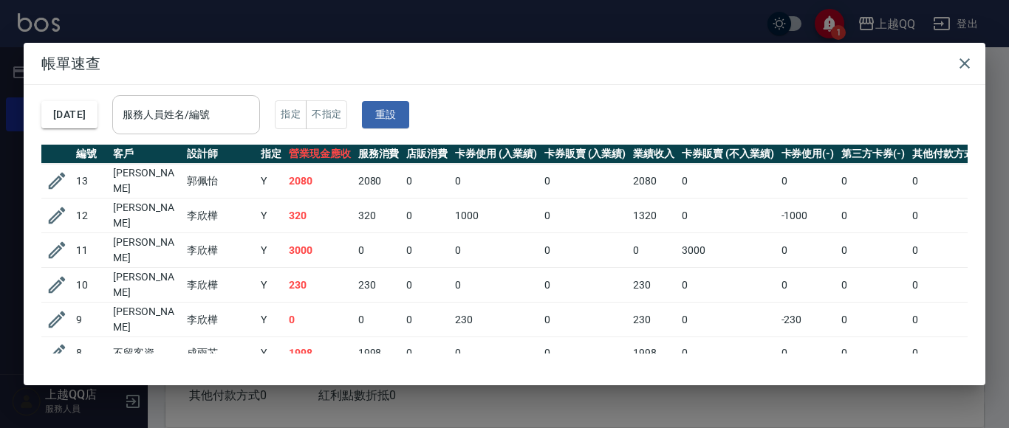
click at [193, 120] on input "服務人員姓名/編號" at bounding box center [186, 115] width 134 height 26
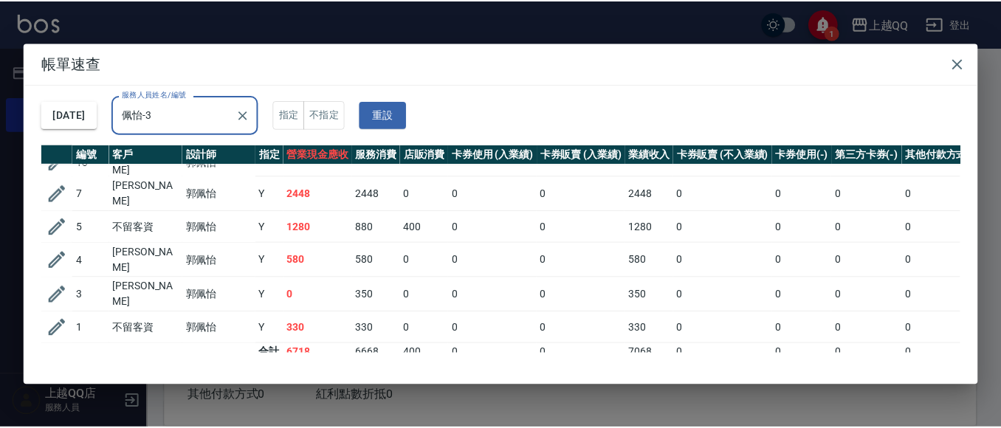
scroll to position [32, 0]
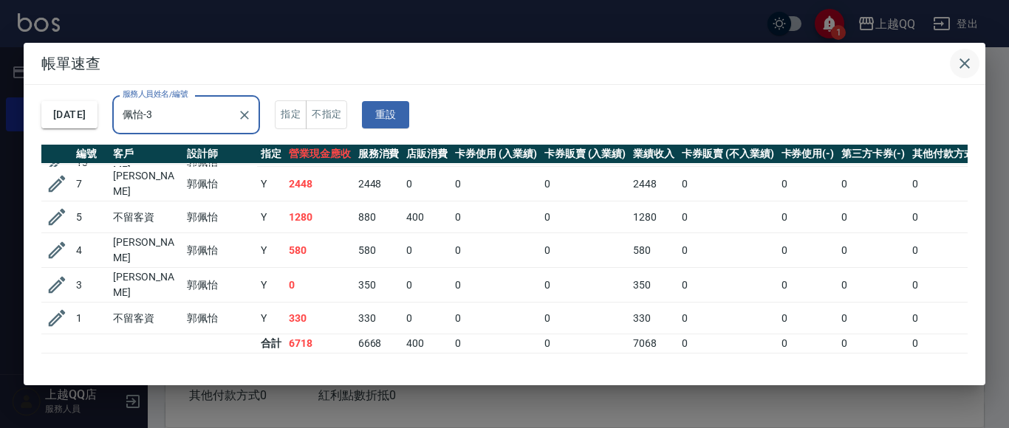
type input "佩怡-3"
click at [965, 55] on icon "button" at bounding box center [965, 64] width 18 height 18
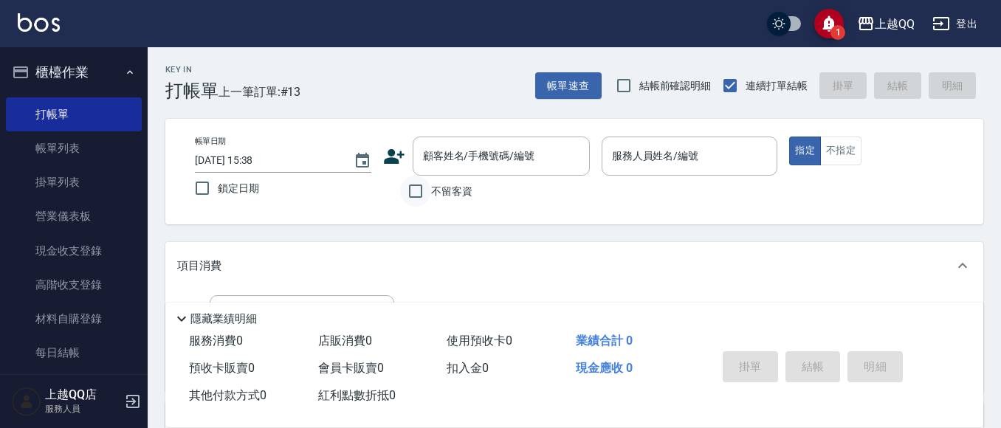
click at [422, 193] on input "不留客資" at bounding box center [415, 191] width 31 height 31
checkbox input "true"
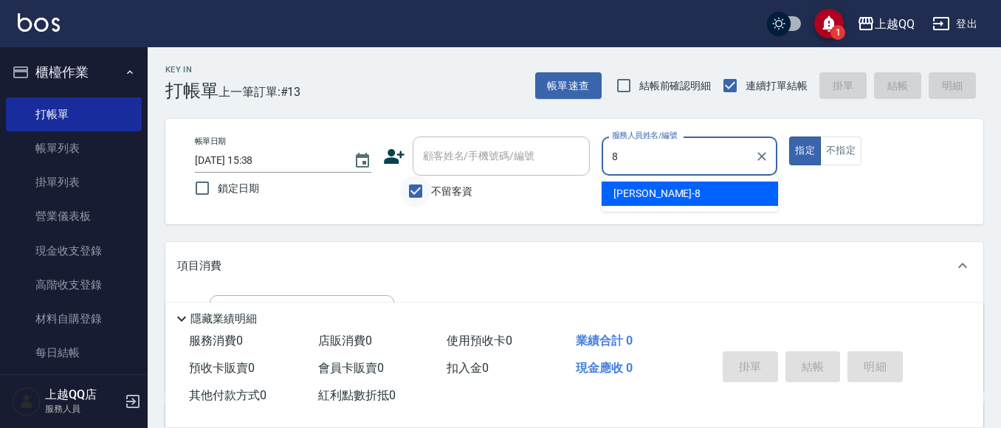
type input "[PERSON_NAME]-8"
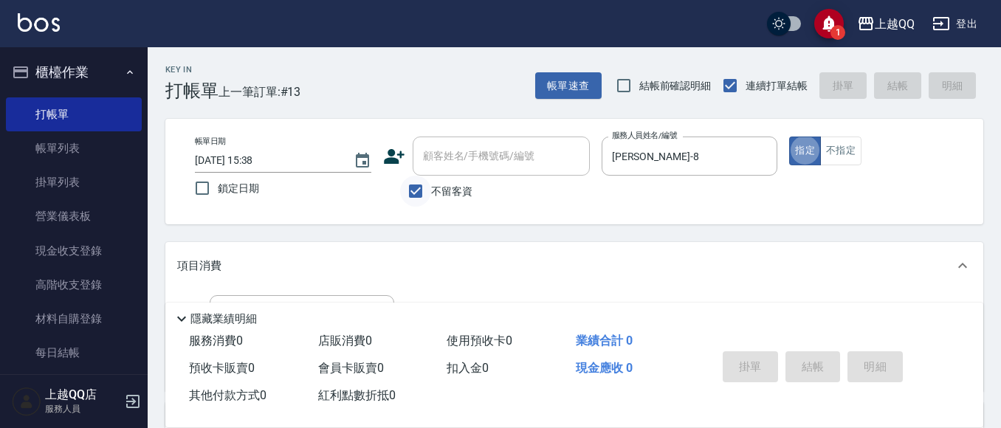
type button "true"
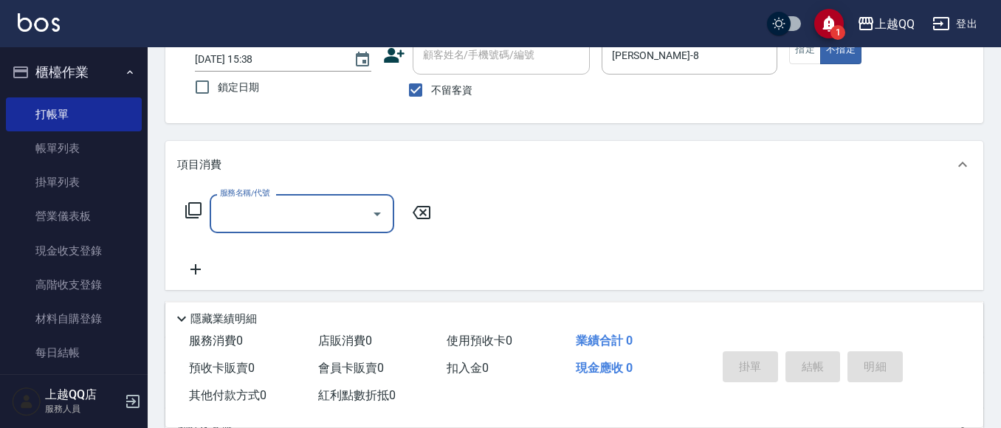
scroll to position [137, 0]
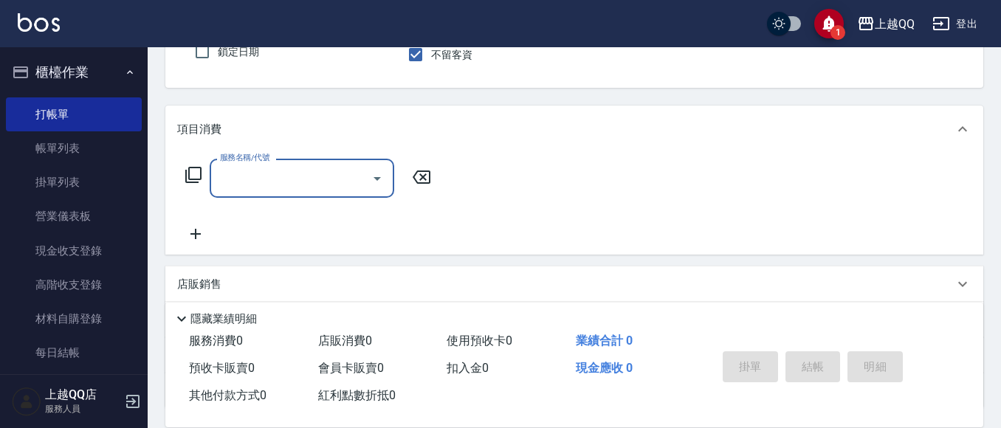
click at [188, 171] on icon at bounding box center [193, 175] width 16 height 16
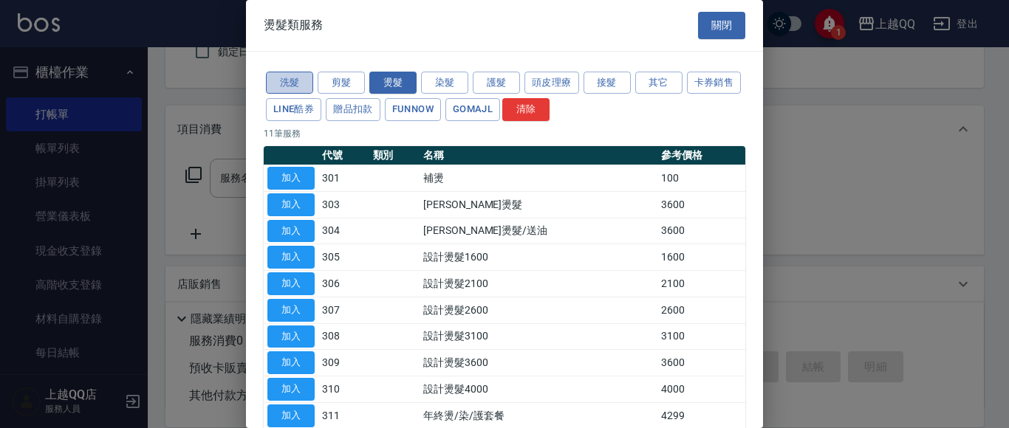
click at [294, 81] on button "洗髮" at bounding box center [289, 83] width 47 height 23
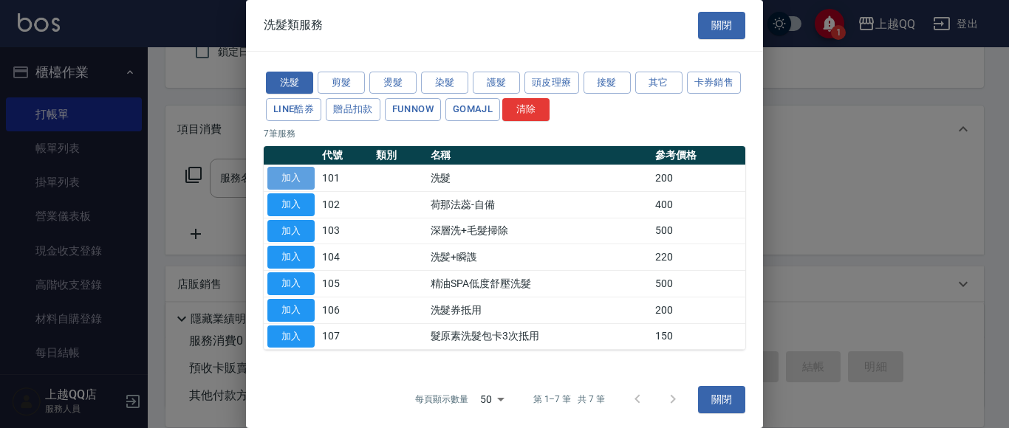
click at [288, 172] on button "加入" at bounding box center [290, 178] width 47 height 23
type input "洗髮(101)"
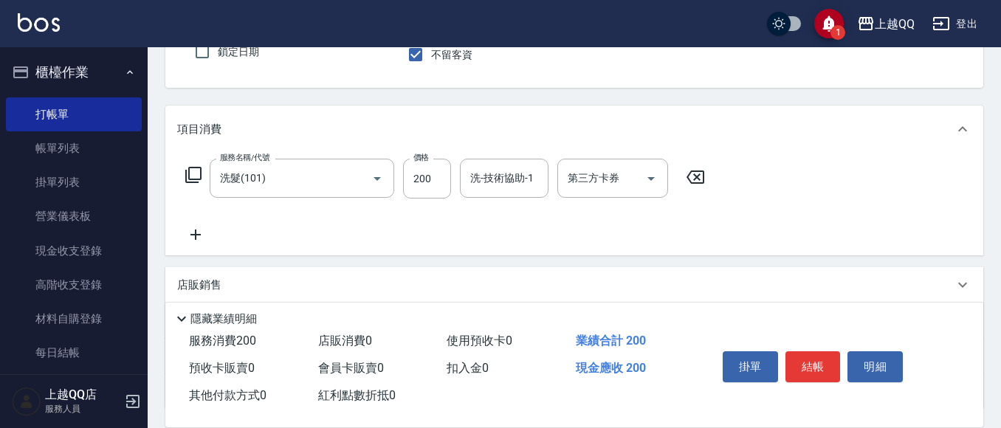
click at [187, 173] on icon at bounding box center [193, 175] width 16 height 16
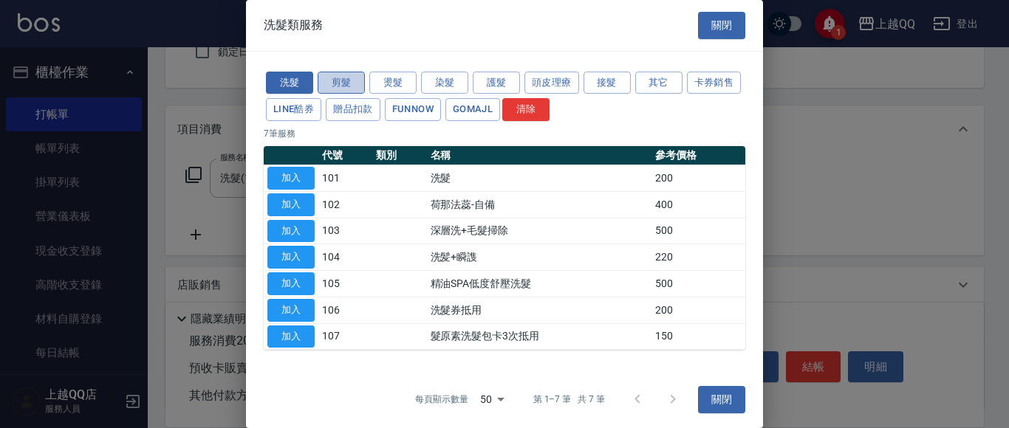
click at [335, 78] on button "剪髮" at bounding box center [341, 83] width 47 height 23
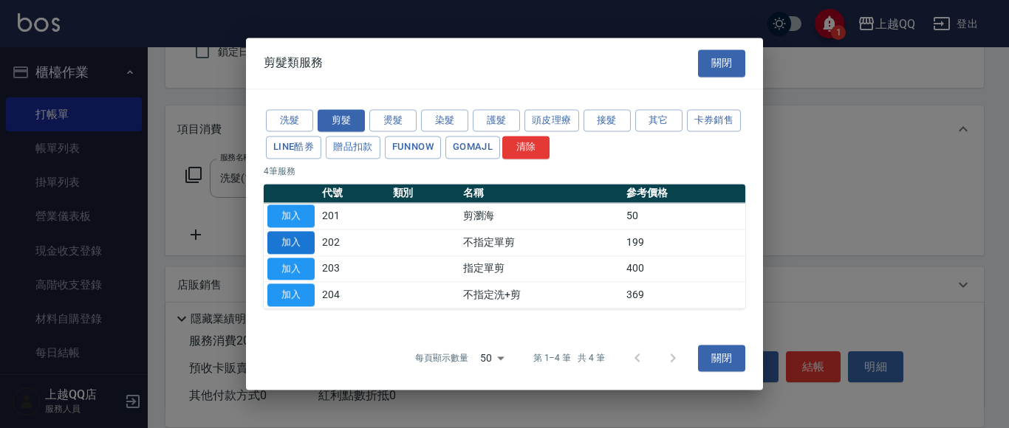
click at [292, 240] on button "加入" at bounding box center [290, 242] width 47 height 23
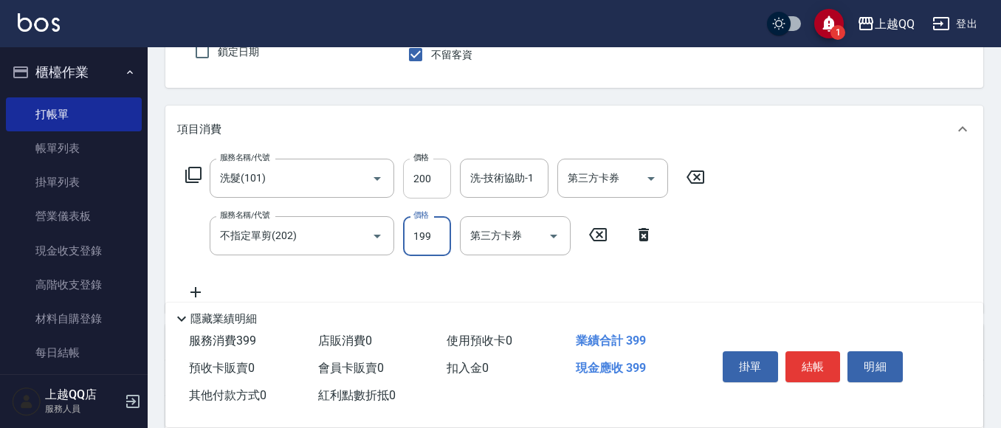
click at [433, 180] on input "200" at bounding box center [427, 179] width 48 height 40
type input "250"
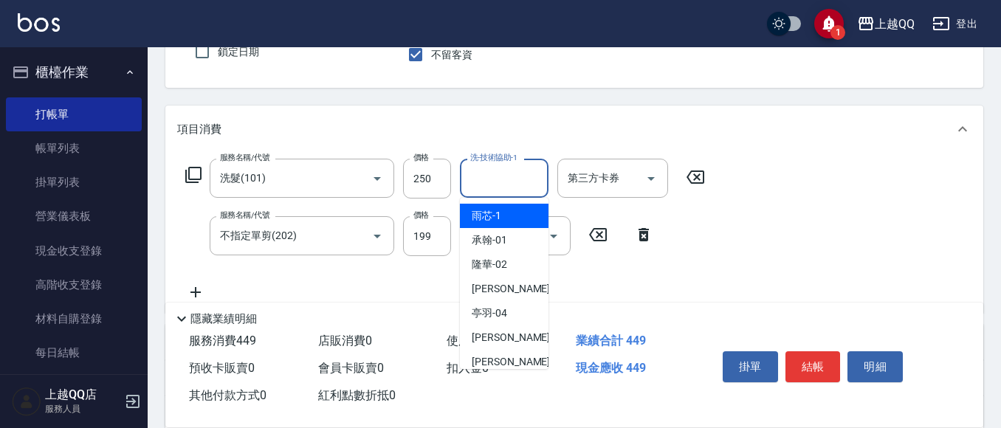
click at [514, 172] on div "洗-技術協助-1 洗-技術協助-1" at bounding box center [504, 178] width 89 height 39
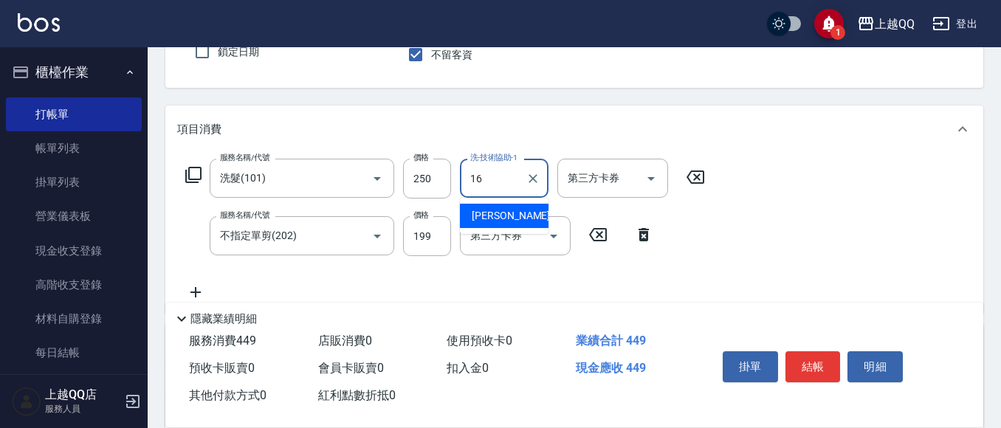
click at [514, 217] on div "[PERSON_NAME] -16" at bounding box center [504, 216] width 89 height 24
type input "[PERSON_NAME]-16"
click at [801, 361] on button "結帳" at bounding box center [813, 366] width 55 height 31
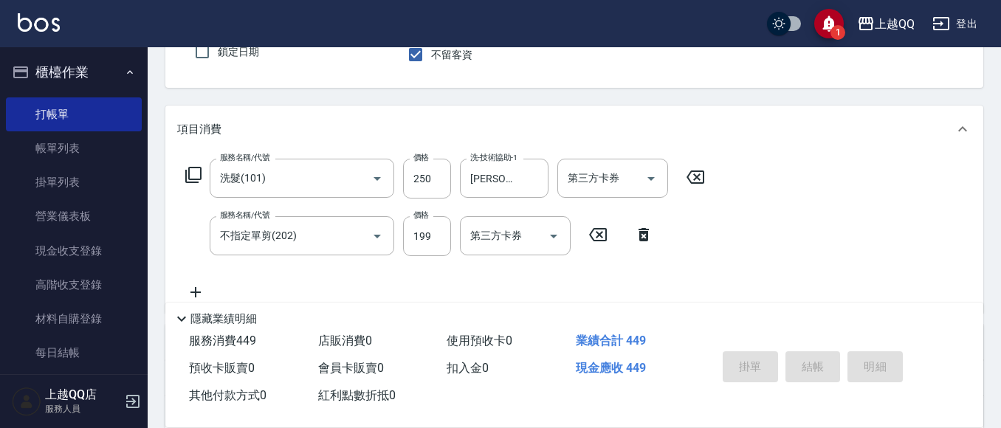
type input "[DATE] 15:47"
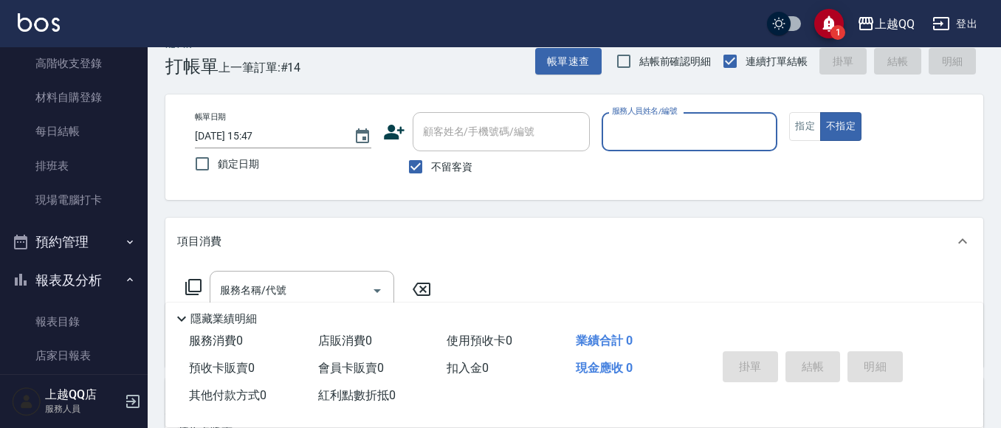
scroll to position [0, 0]
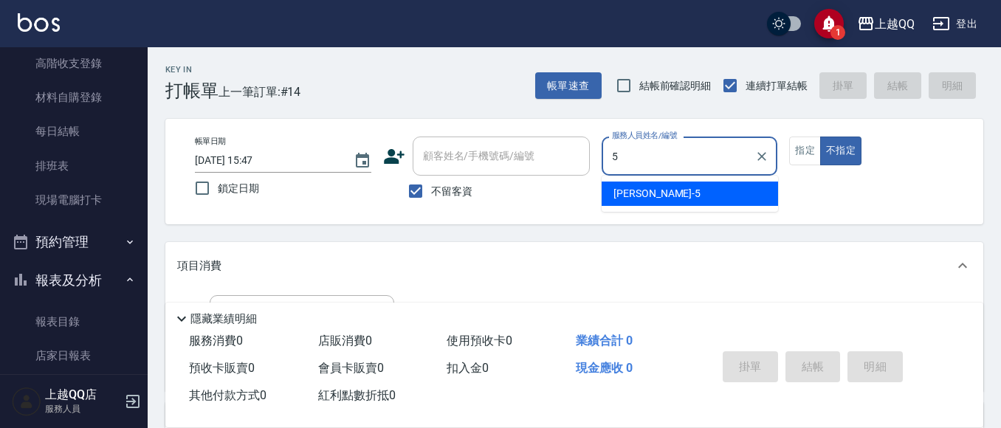
type input "5"
type button "false"
type input "[PERSON_NAME]5"
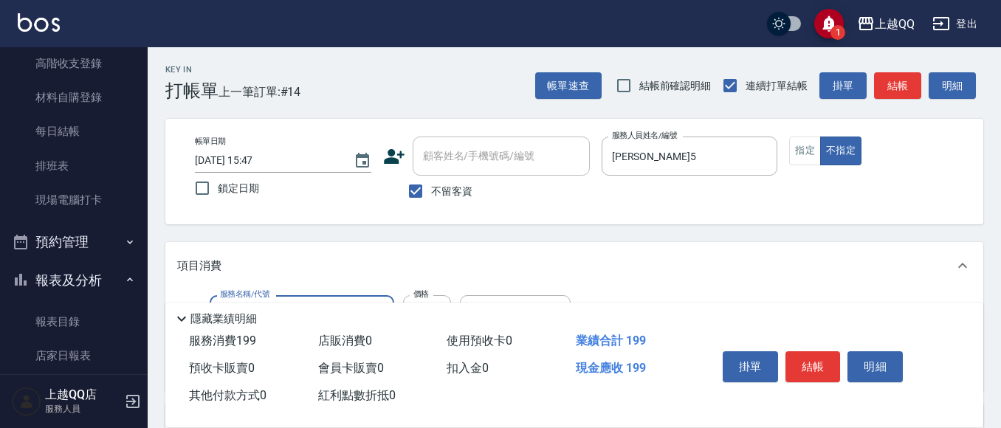
type input "不指定單剪(202)"
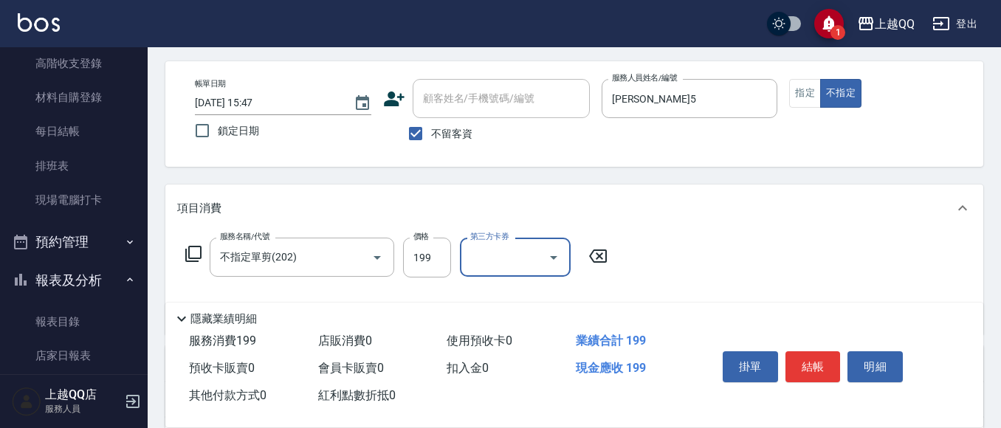
scroll to position [74, 0]
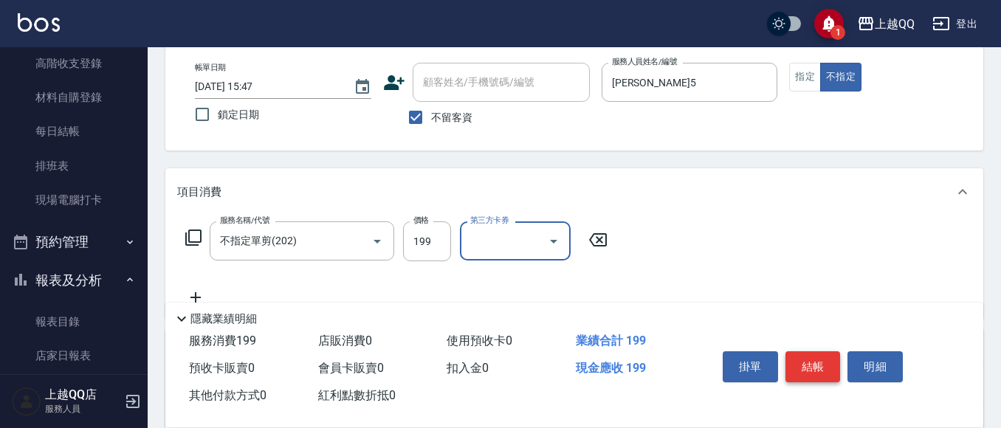
click at [817, 368] on button "結帳" at bounding box center [813, 366] width 55 height 31
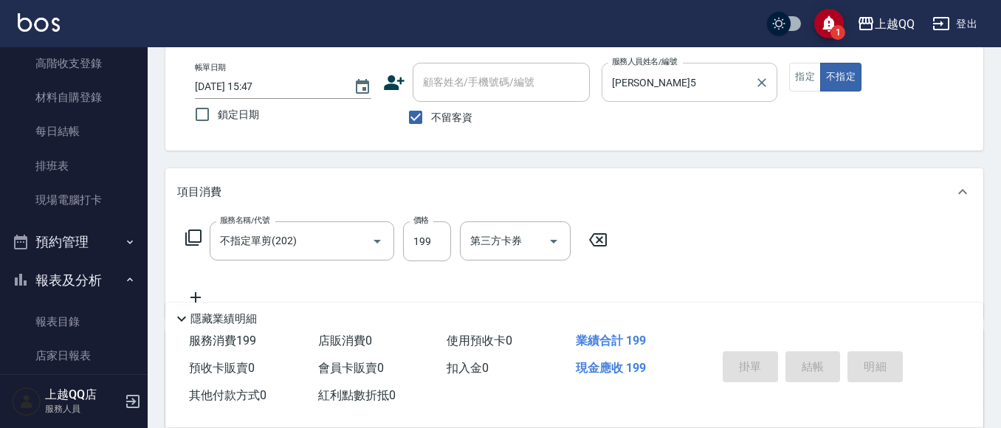
type input "[DATE] 15:57"
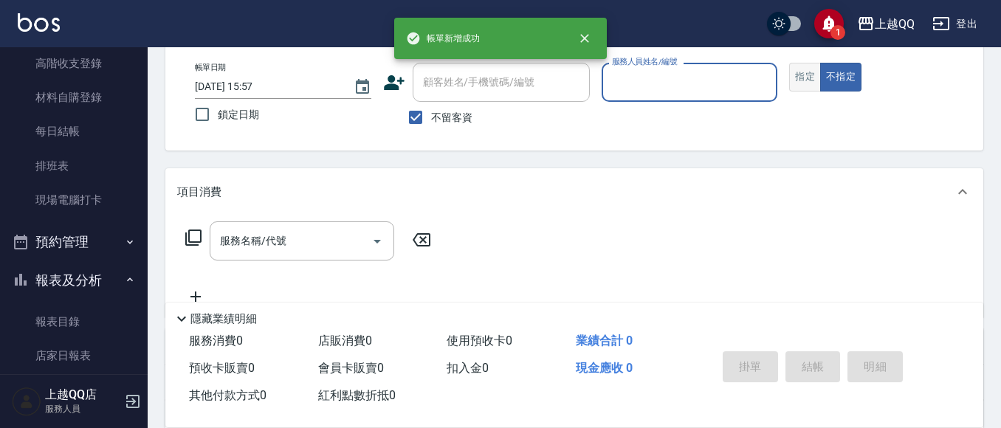
click at [798, 75] on button "指定" at bounding box center [805, 77] width 32 height 29
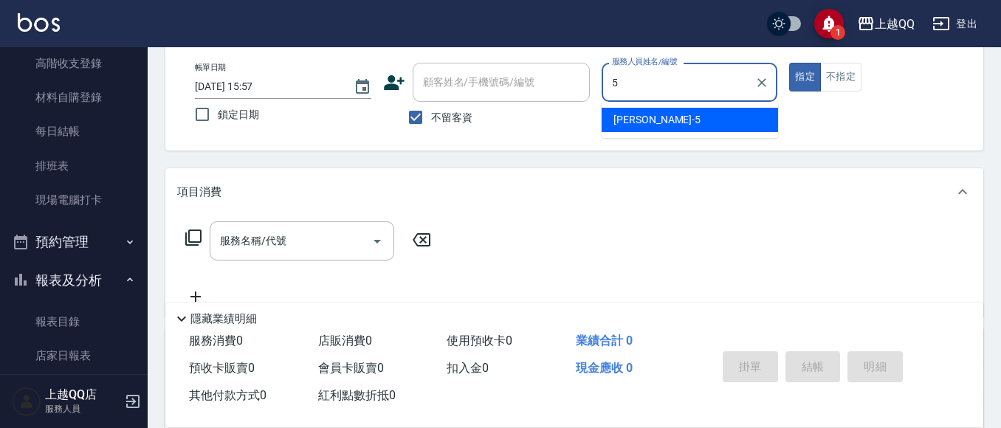
type input "[PERSON_NAME]5"
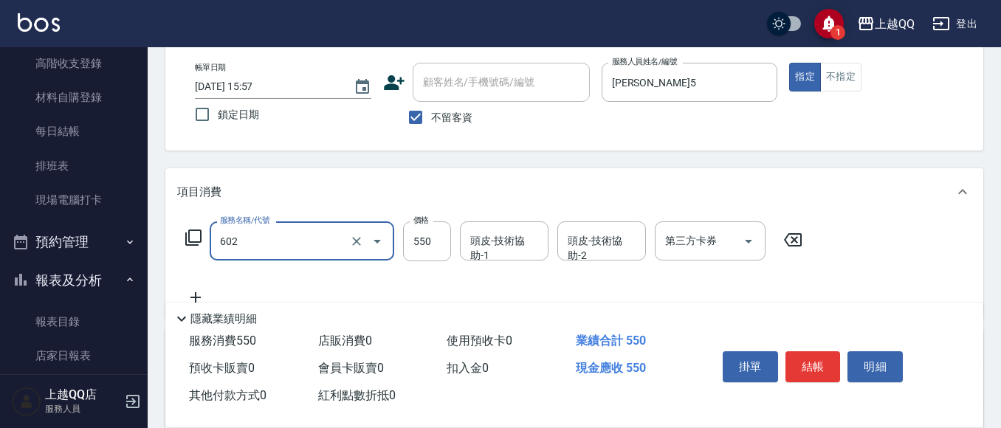
type input "髮原素清潔舒醒頭皮洗(602)"
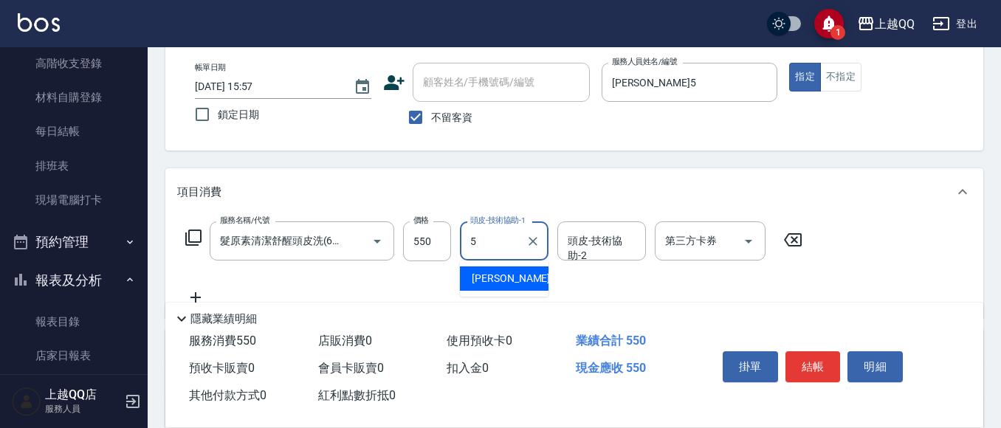
type input "[PERSON_NAME]5"
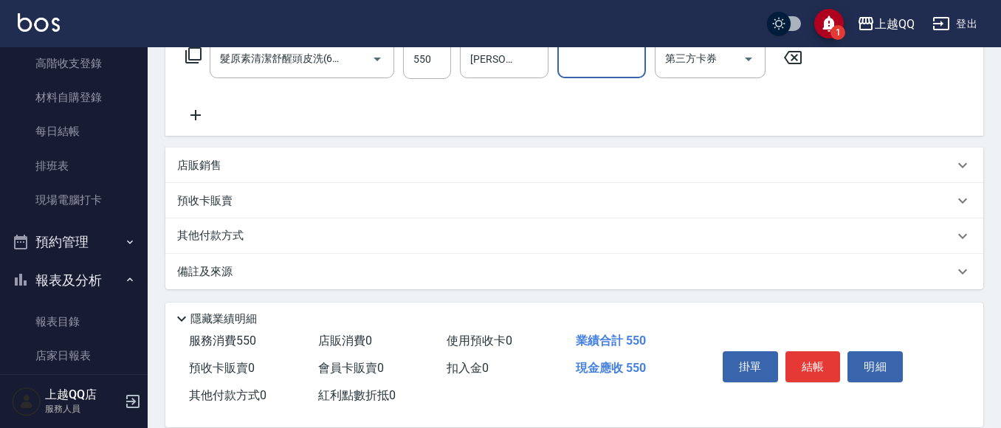
scroll to position [259, 0]
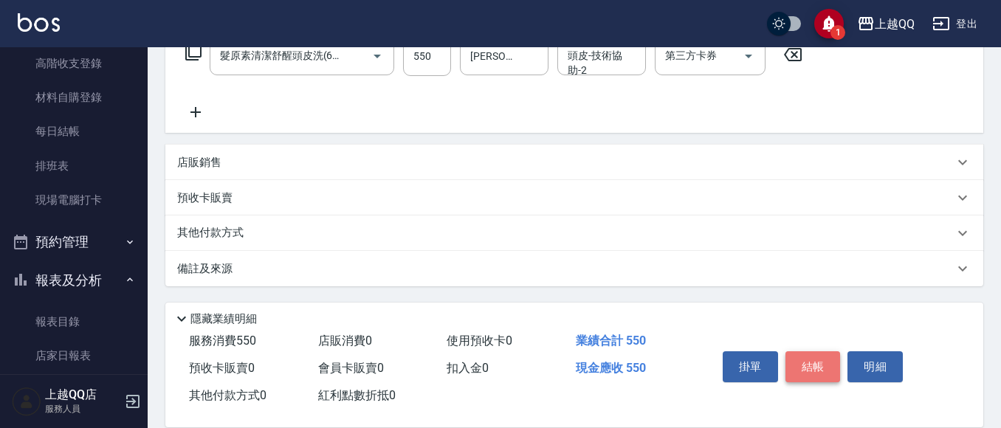
click at [795, 357] on button "結帳" at bounding box center [813, 366] width 55 height 31
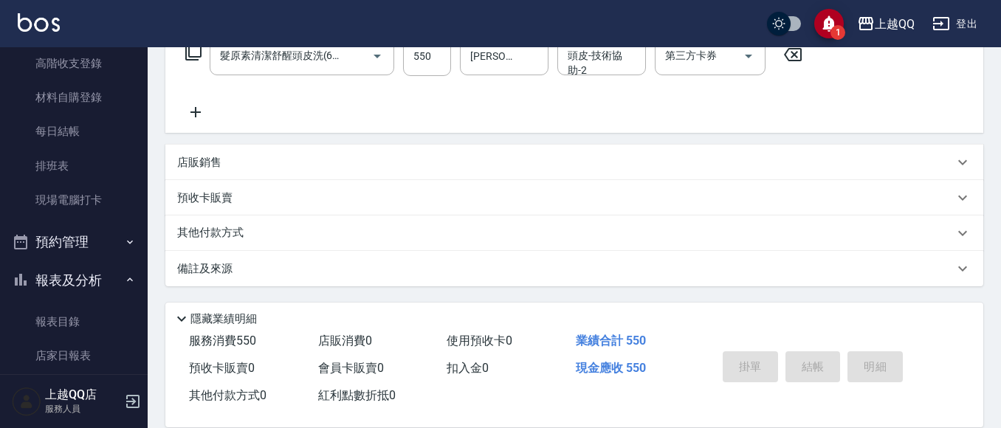
type input "[DATE] 15:58"
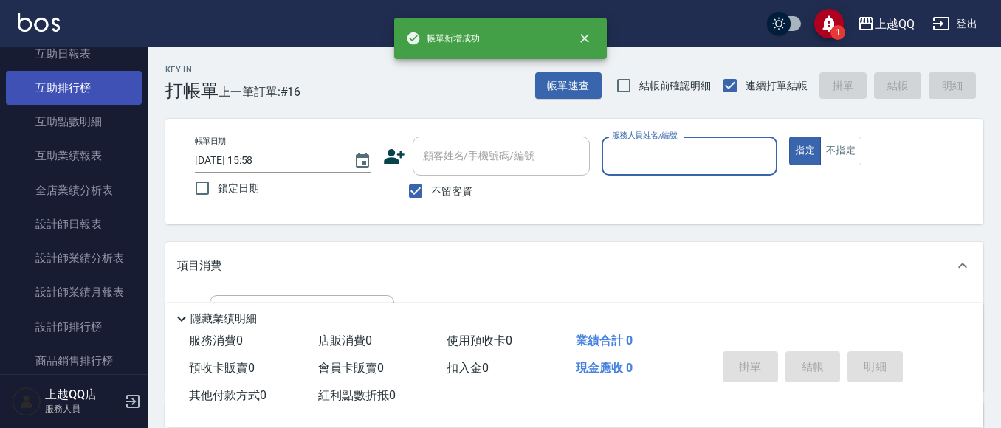
scroll to position [591, 0]
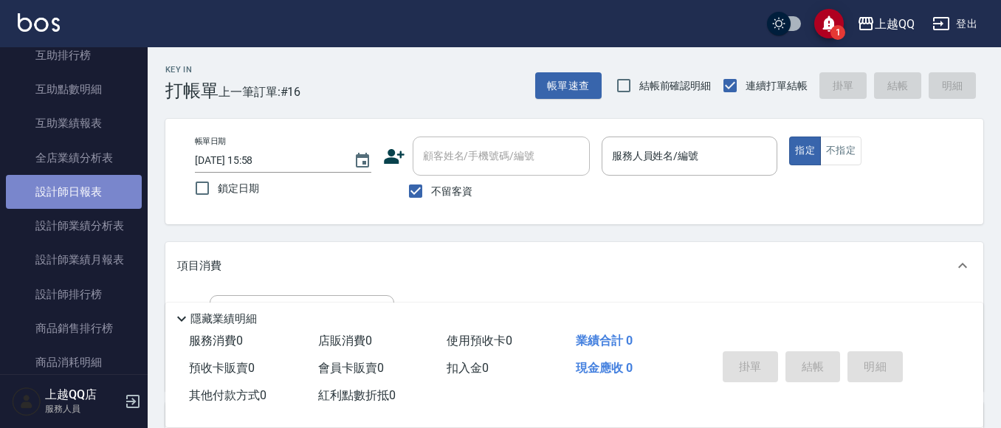
click at [95, 176] on link "設計師日報表" at bounding box center [74, 192] width 136 height 34
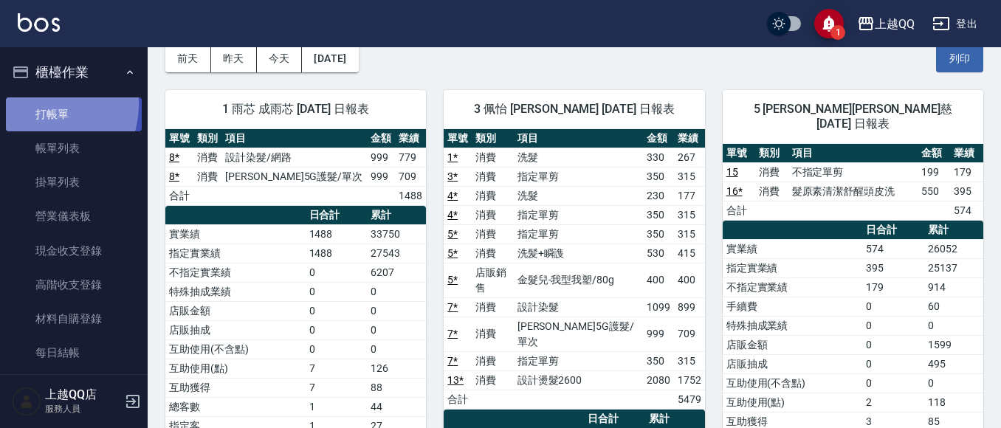
click at [42, 104] on link "打帳單" at bounding box center [74, 114] width 136 height 34
